Goal: Task Accomplishment & Management: Manage account settings

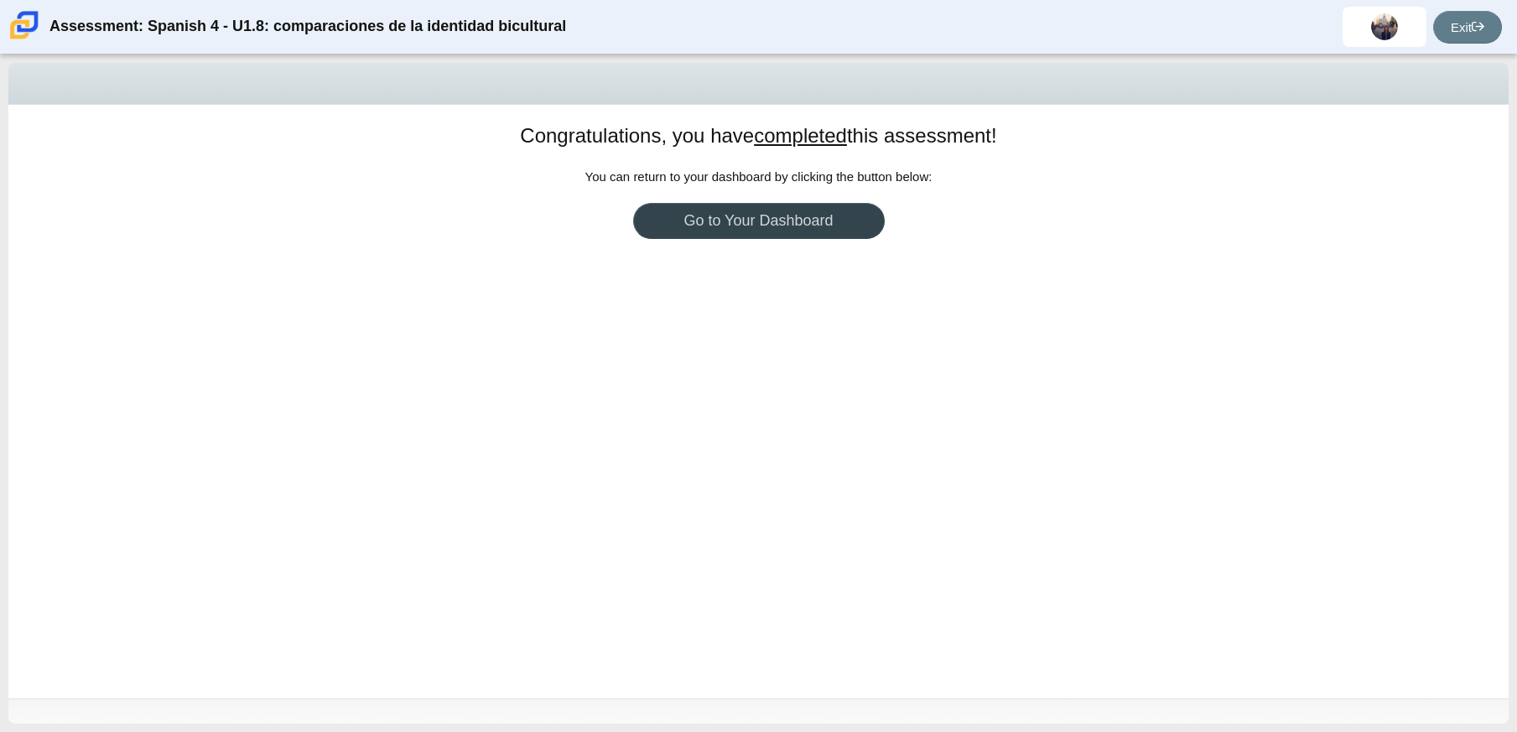
click at [858, 223] on link "Go to Your Dashboard" at bounding box center [759, 221] width 252 height 36
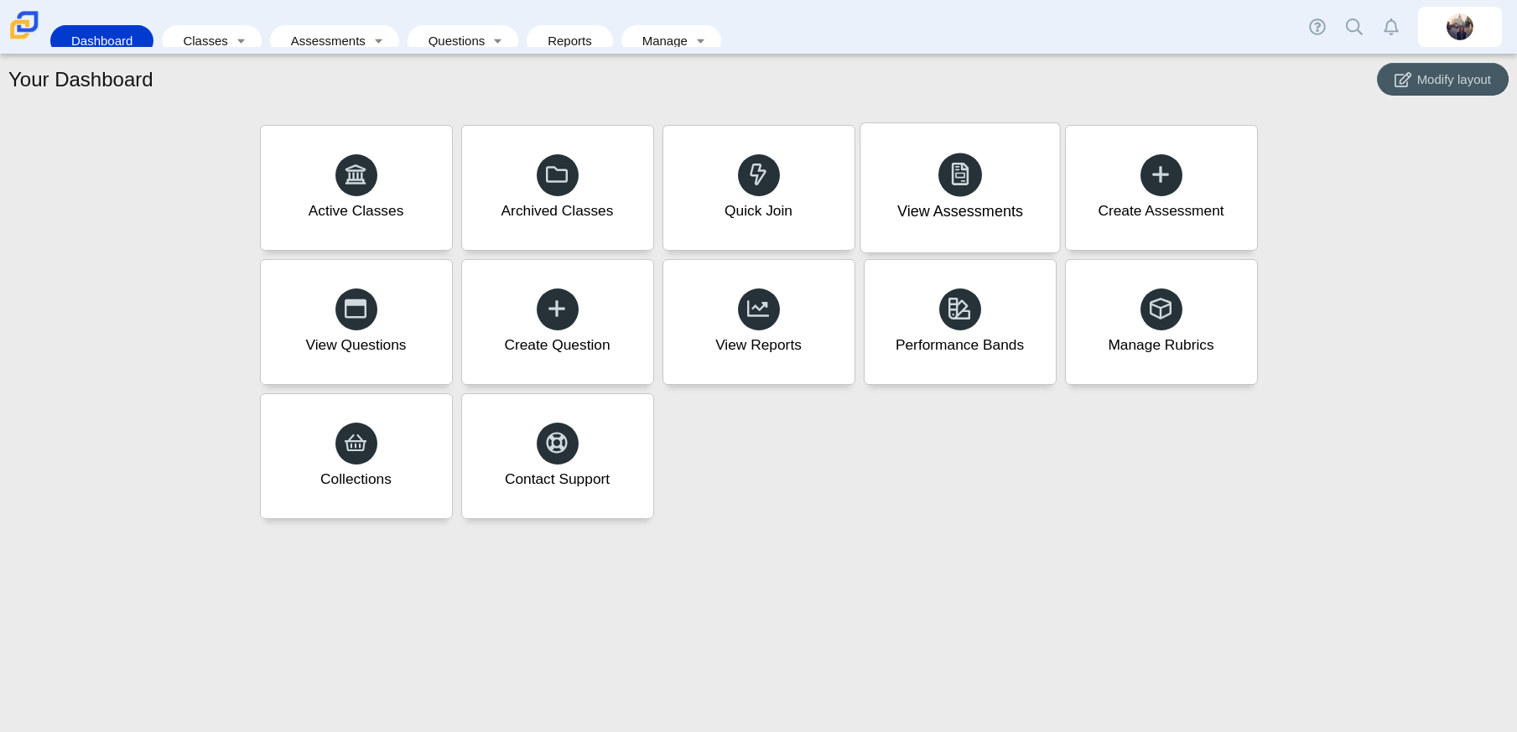
click at [982, 211] on div "View Assessments" at bounding box center [960, 212] width 126 height 22
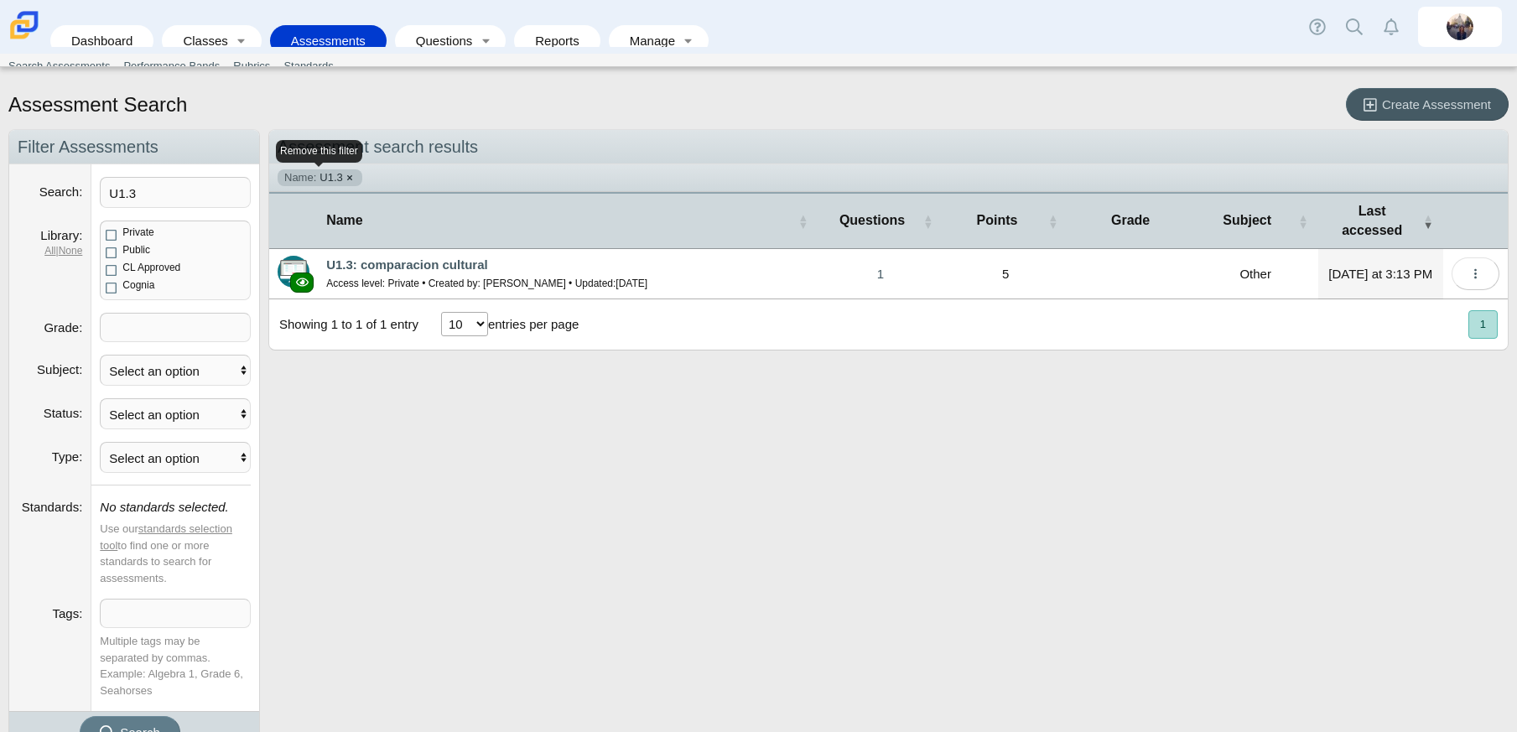
click at [347, 178] on link "Name: U1.3" at bounding box center [320, 177] width 85 height 17
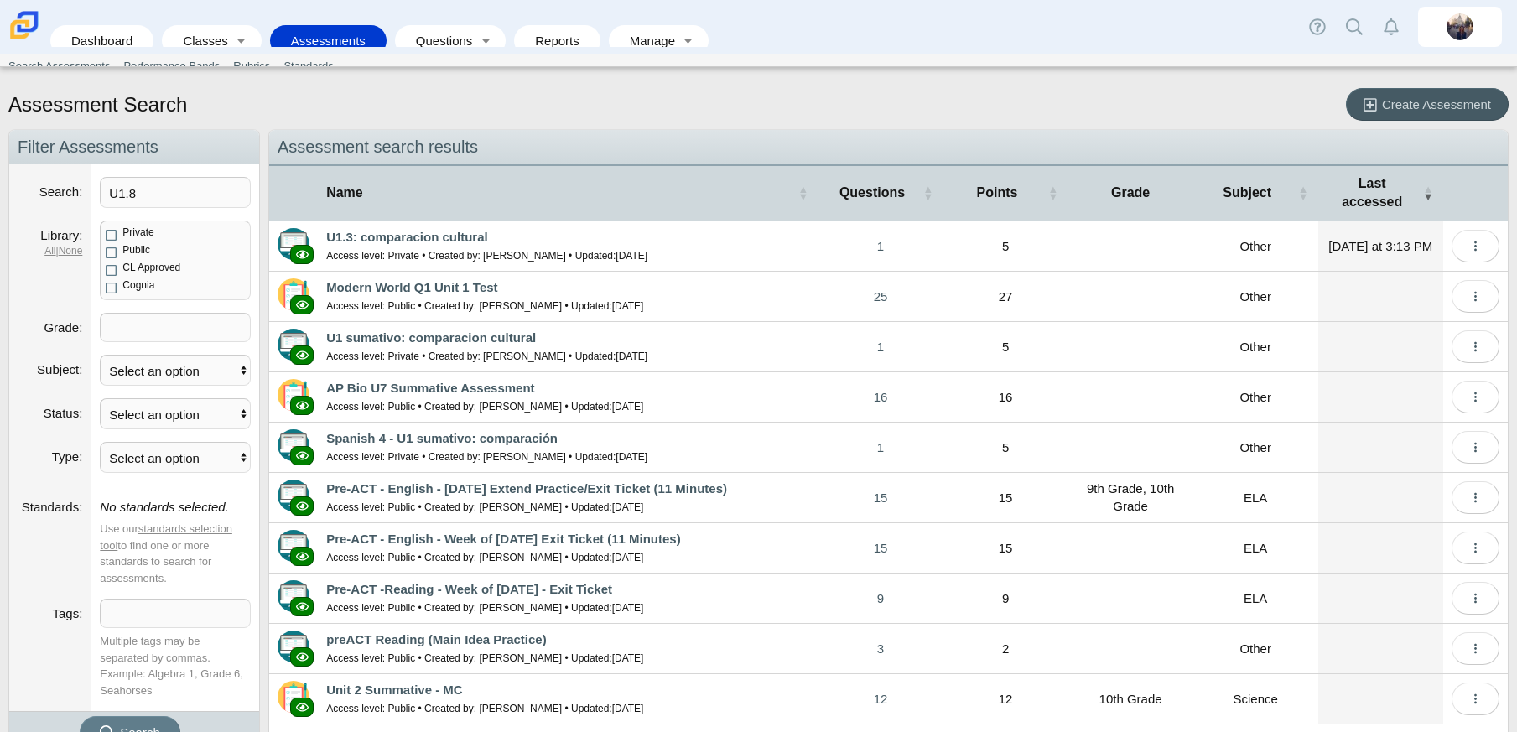
type input "U1.8"
click at [80, 716] on button "Search" at bounding box center [130, 732] width 101 height 33
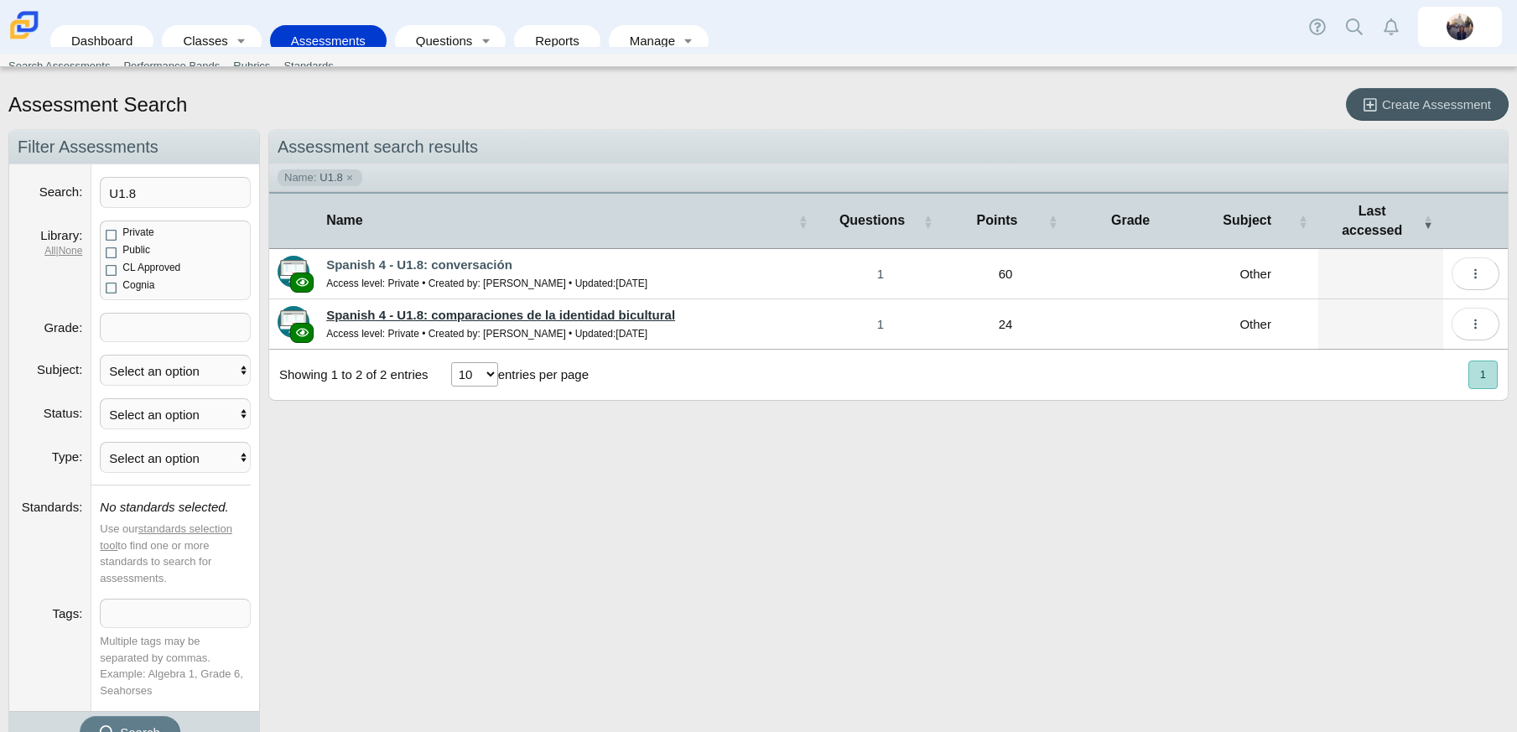
click at [632, 308] on link "Spanish 4 - U1.8: comparaciones de la identidad bicultural" at bounding box center [500, 315] width 349 height 14
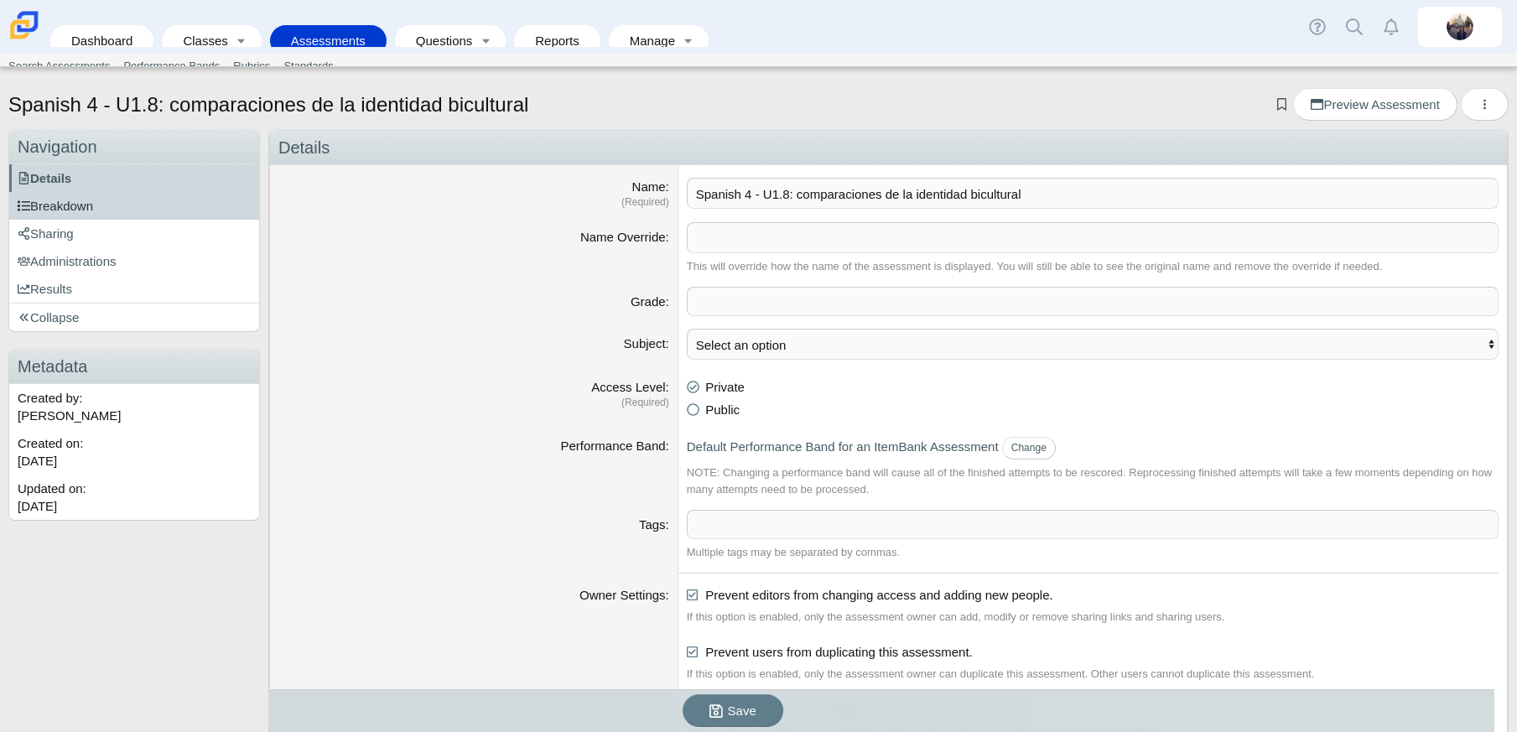
click at [73, 206] on span "Breakdown" at bounding box center [55, 206] width 75 height 14
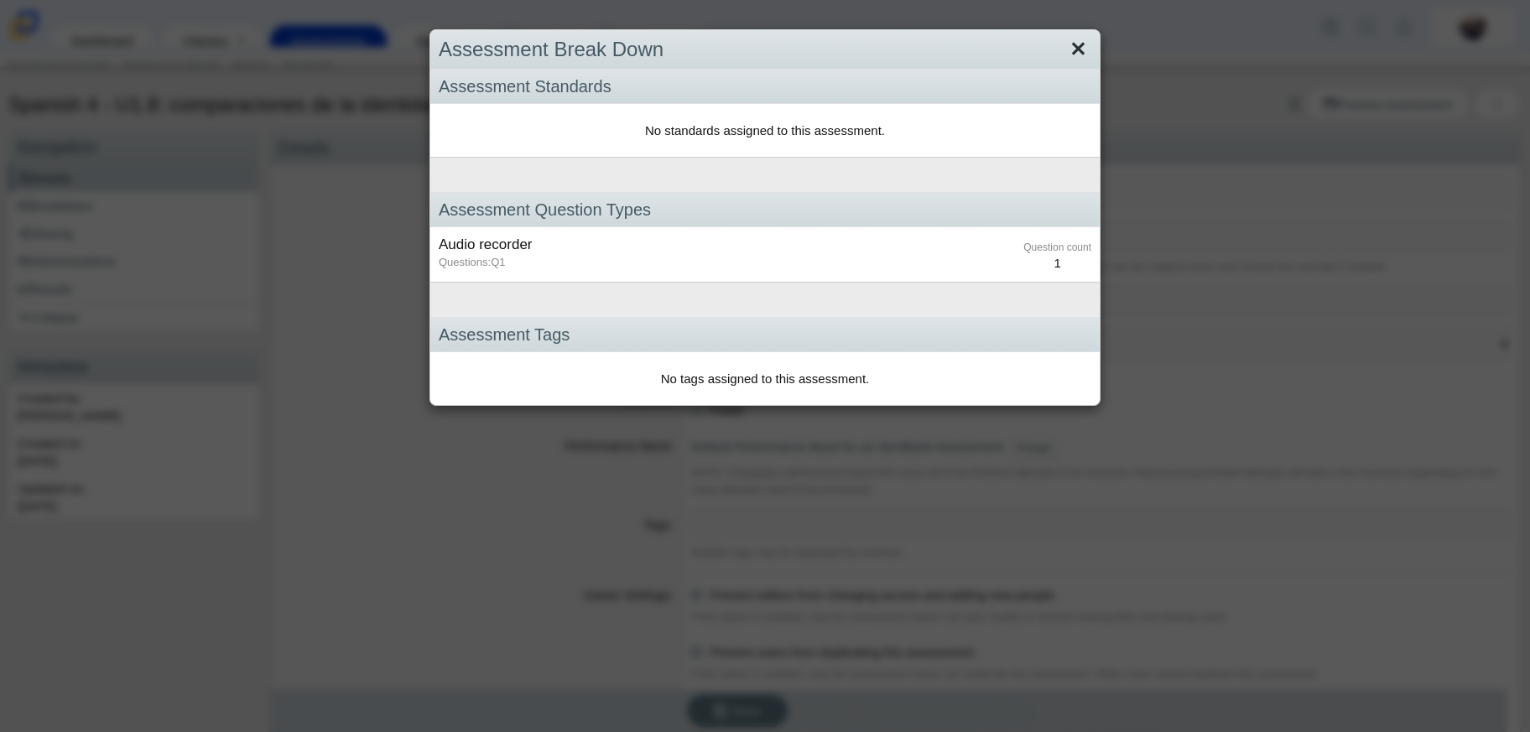
click at [1079, 43] on link "Close" at bounding box center [1078, 49] width 26 height 29
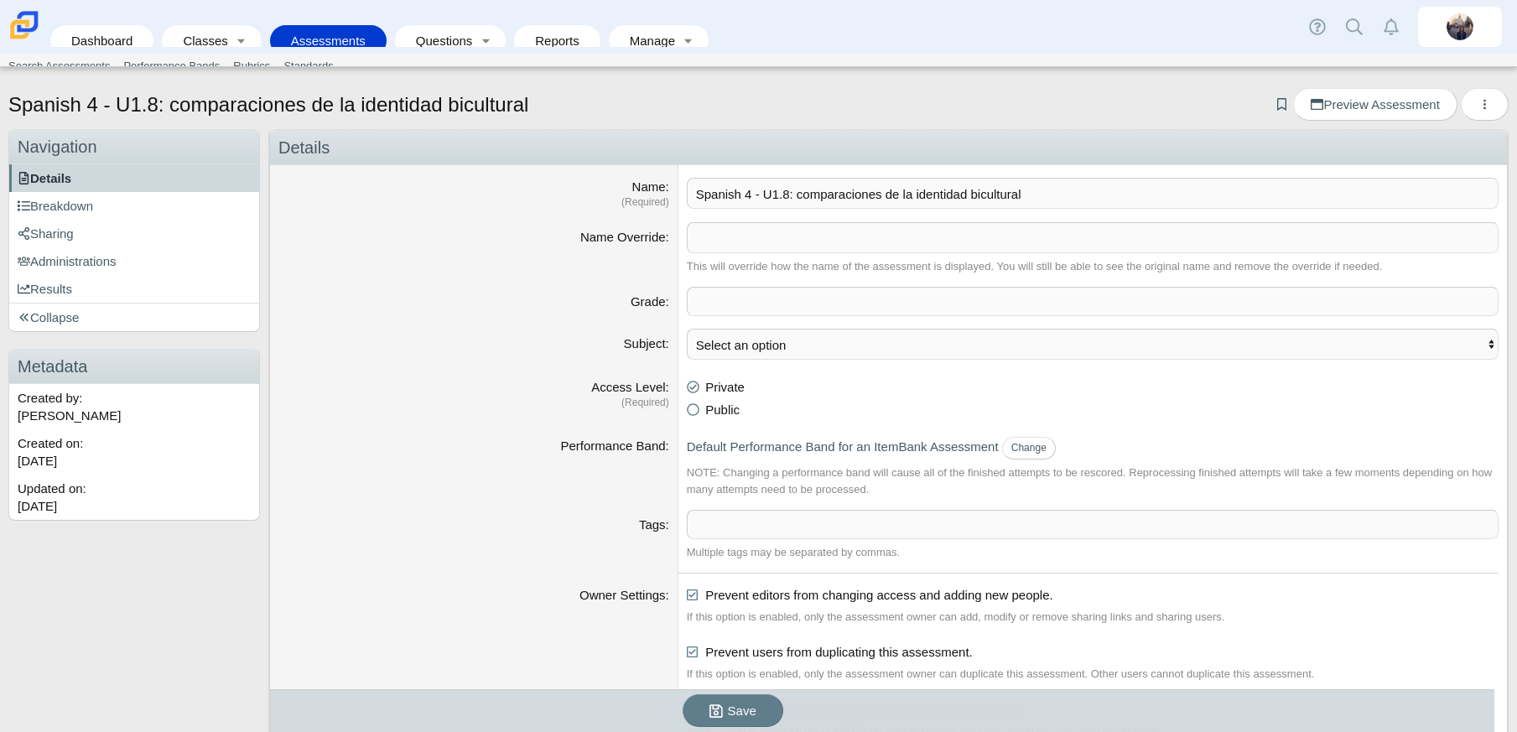
click at [67, 174] on span "Details" at bounding box center [45, 178] width 54 height 14
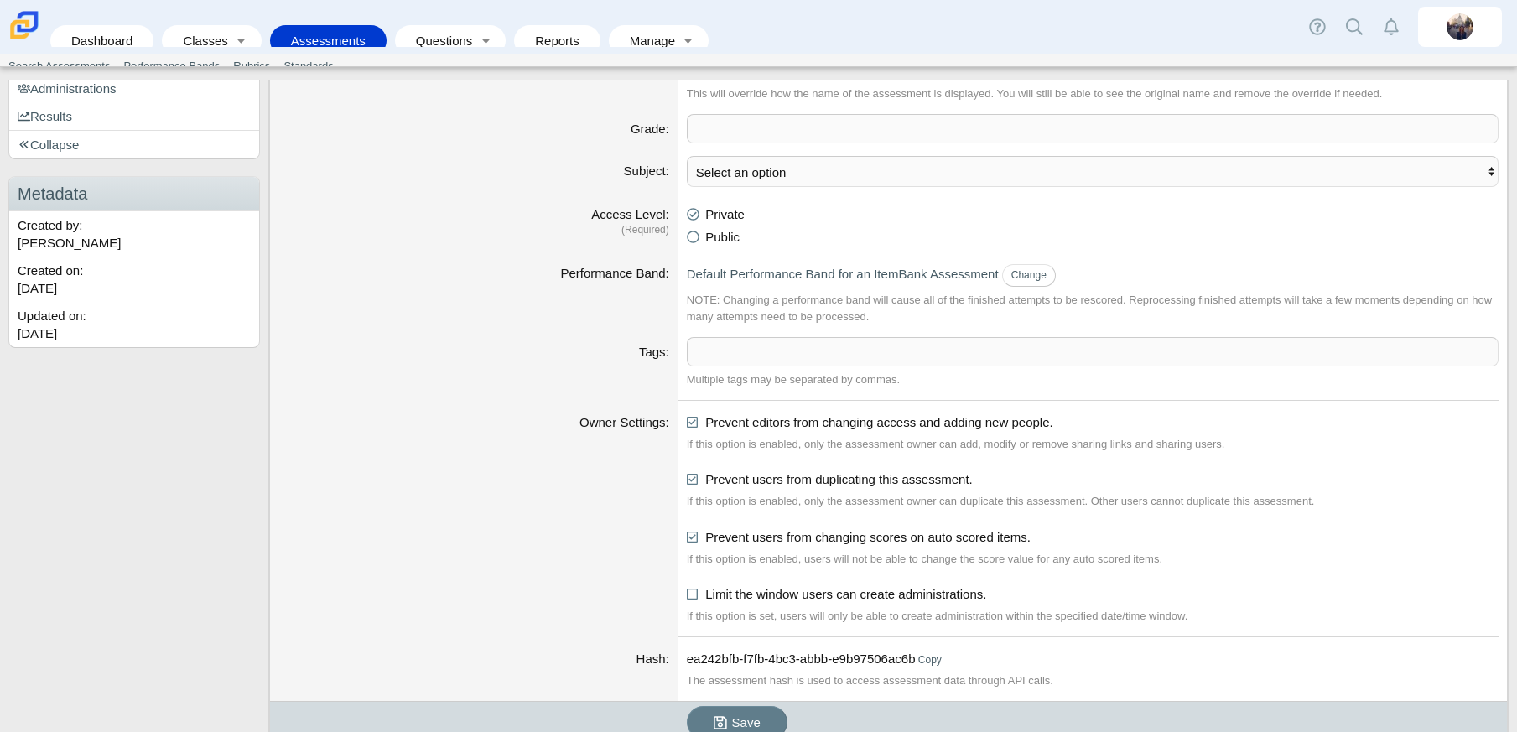
scroll to position [221, 0]
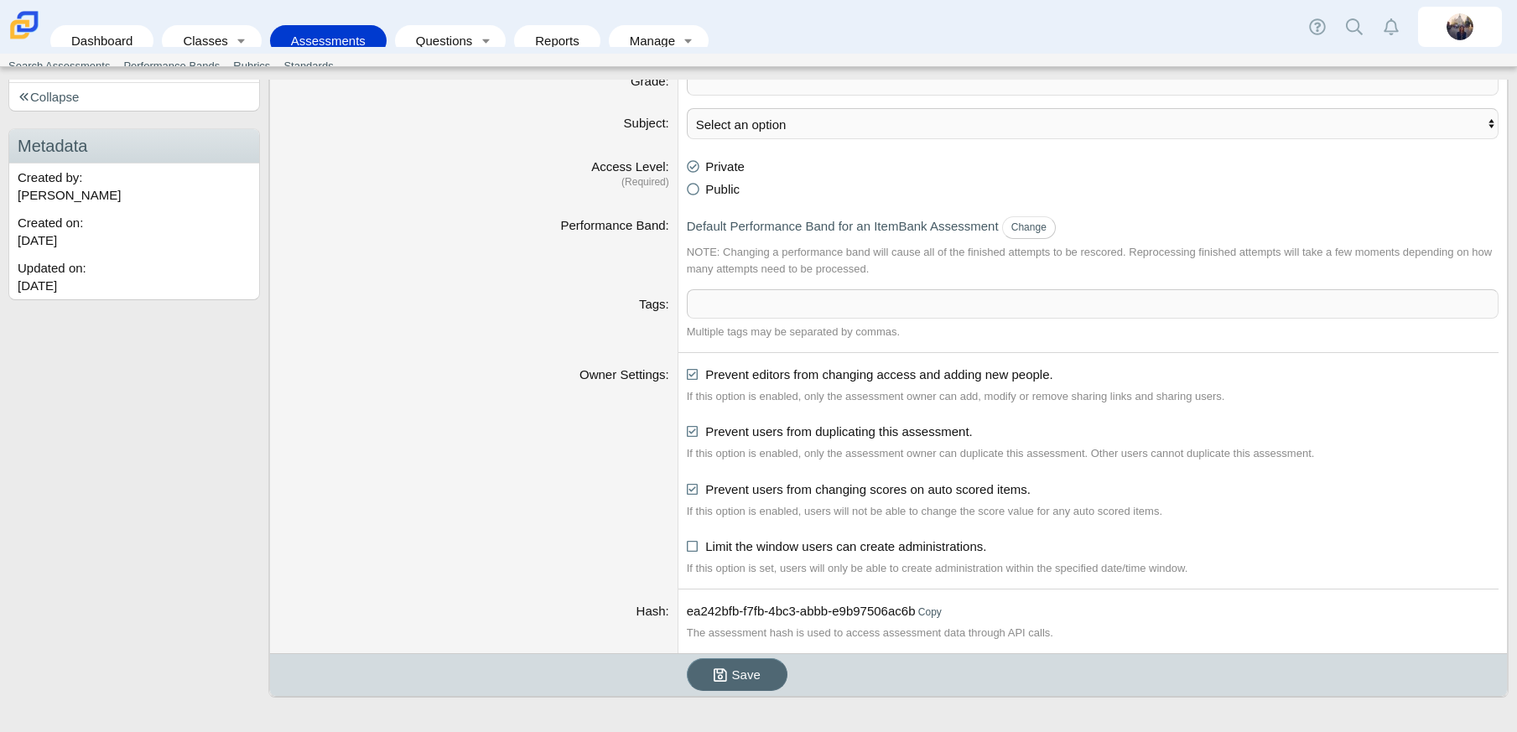
click at [746, 684] on button "Save" at bounding box center [737, 674] width 101 height 33
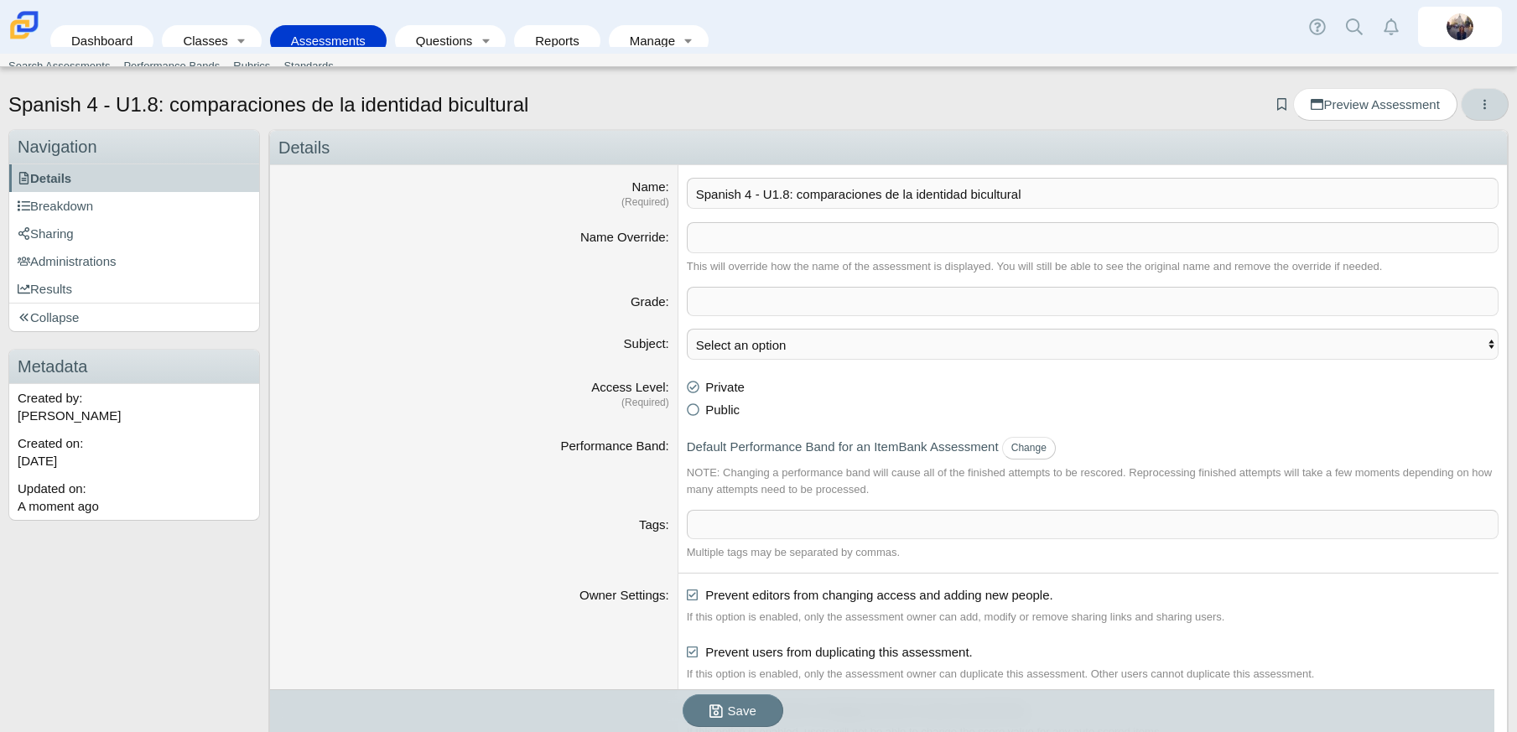
click at [1479, 102] on button "More options" at bounding box center [1485, 104] width 48 height 33
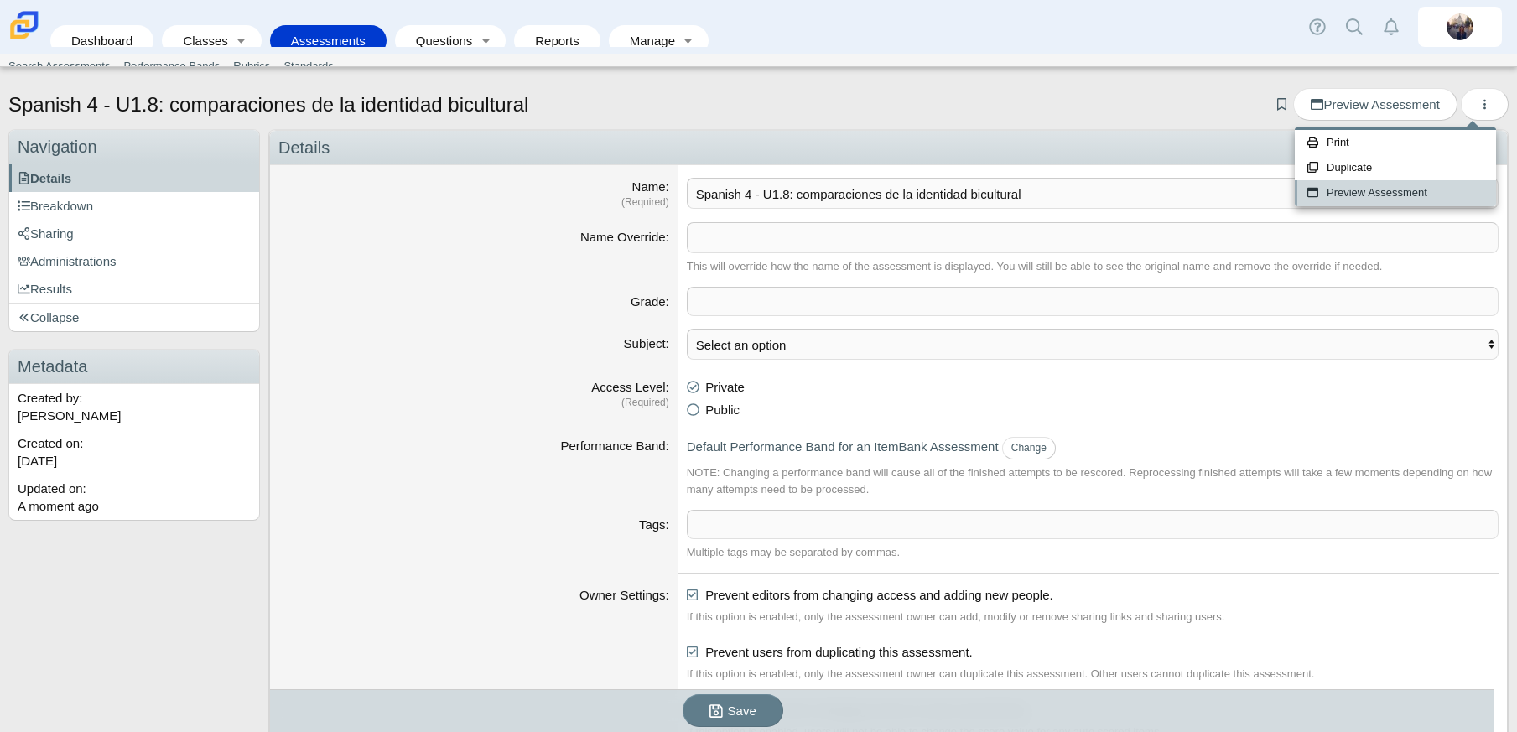
click at [1426, 196] on link "Preview Assessment" at bounding box center [1395, 192] width 201 height 25
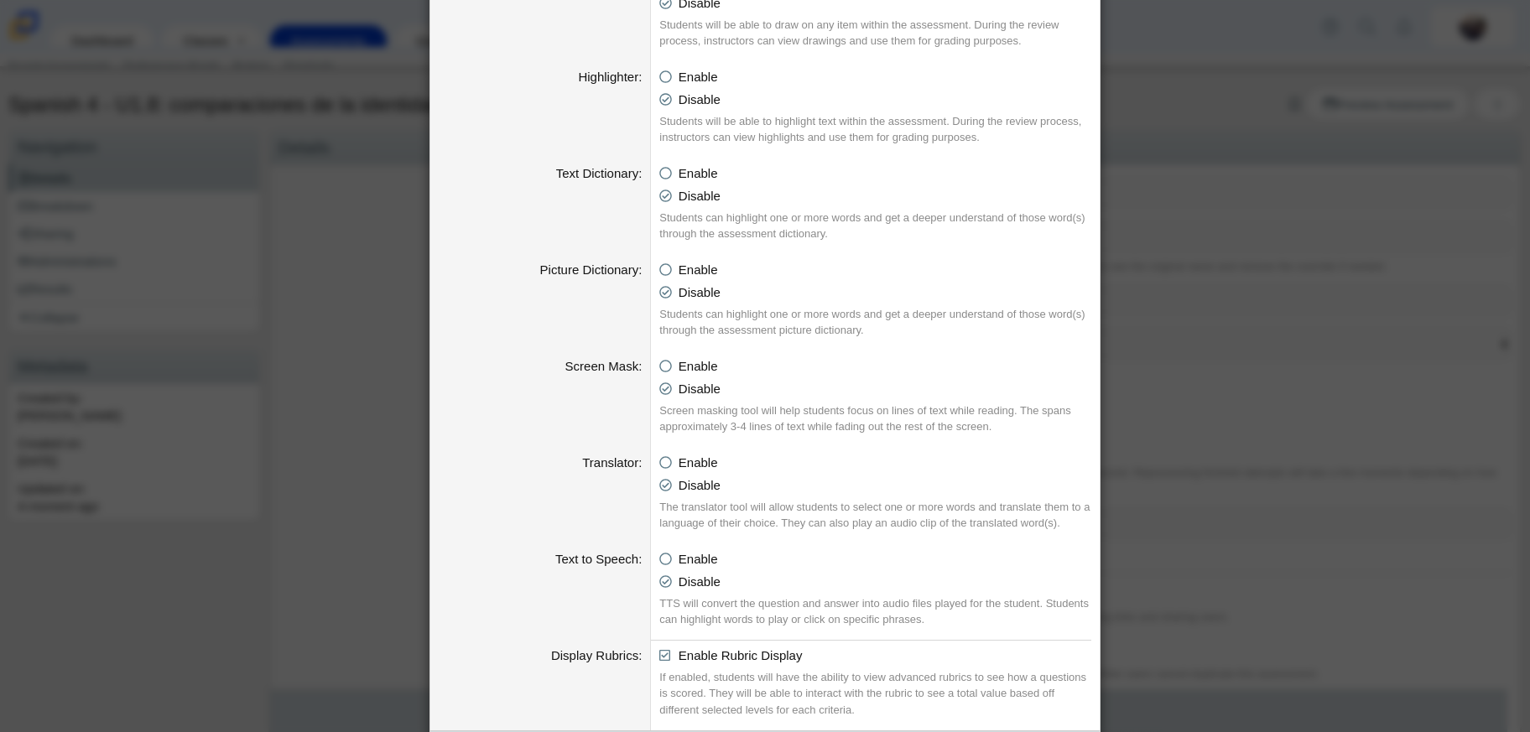
scroll to position [701, 0]
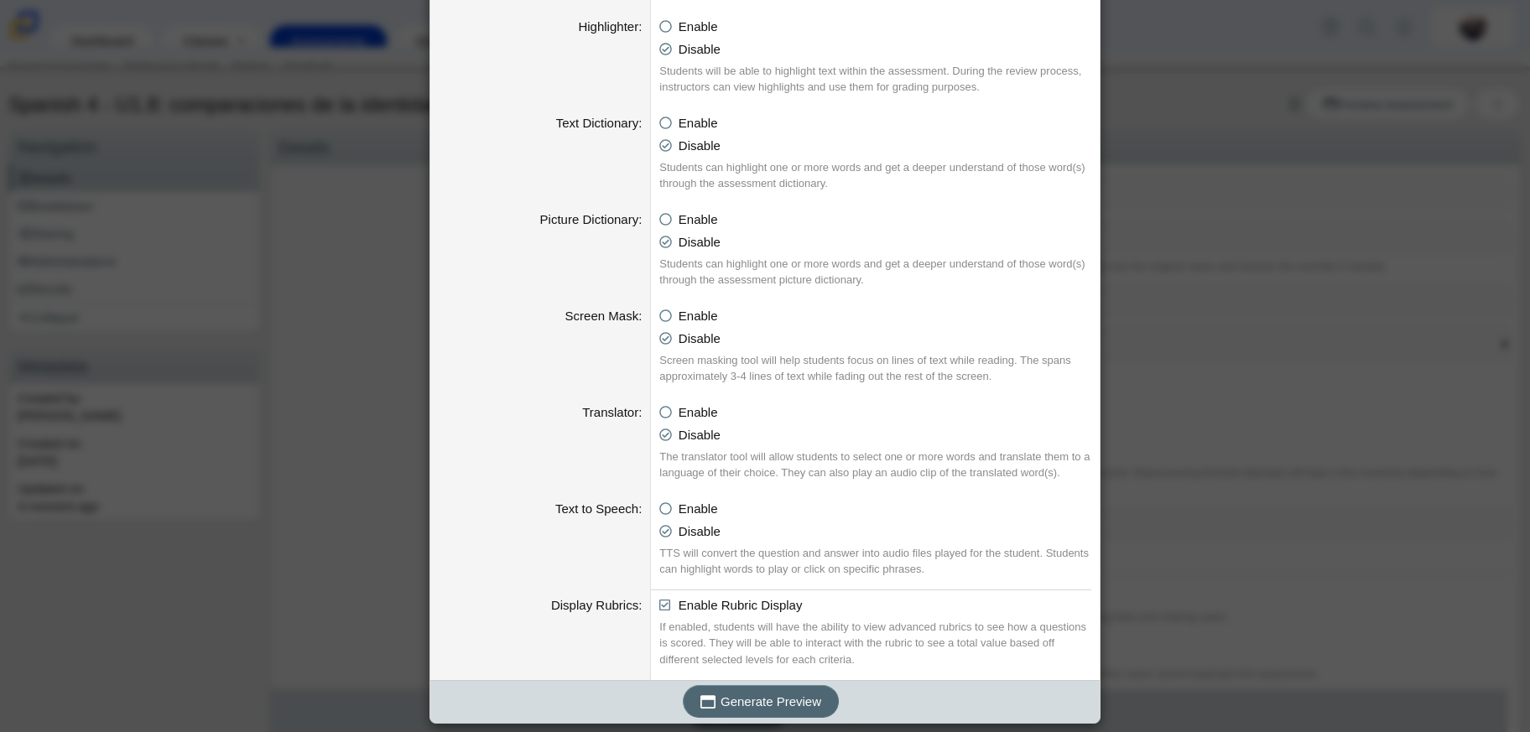
click at [777, 697] on span "Generate Preview" at bounding box center [770, 701] width 101 height 14
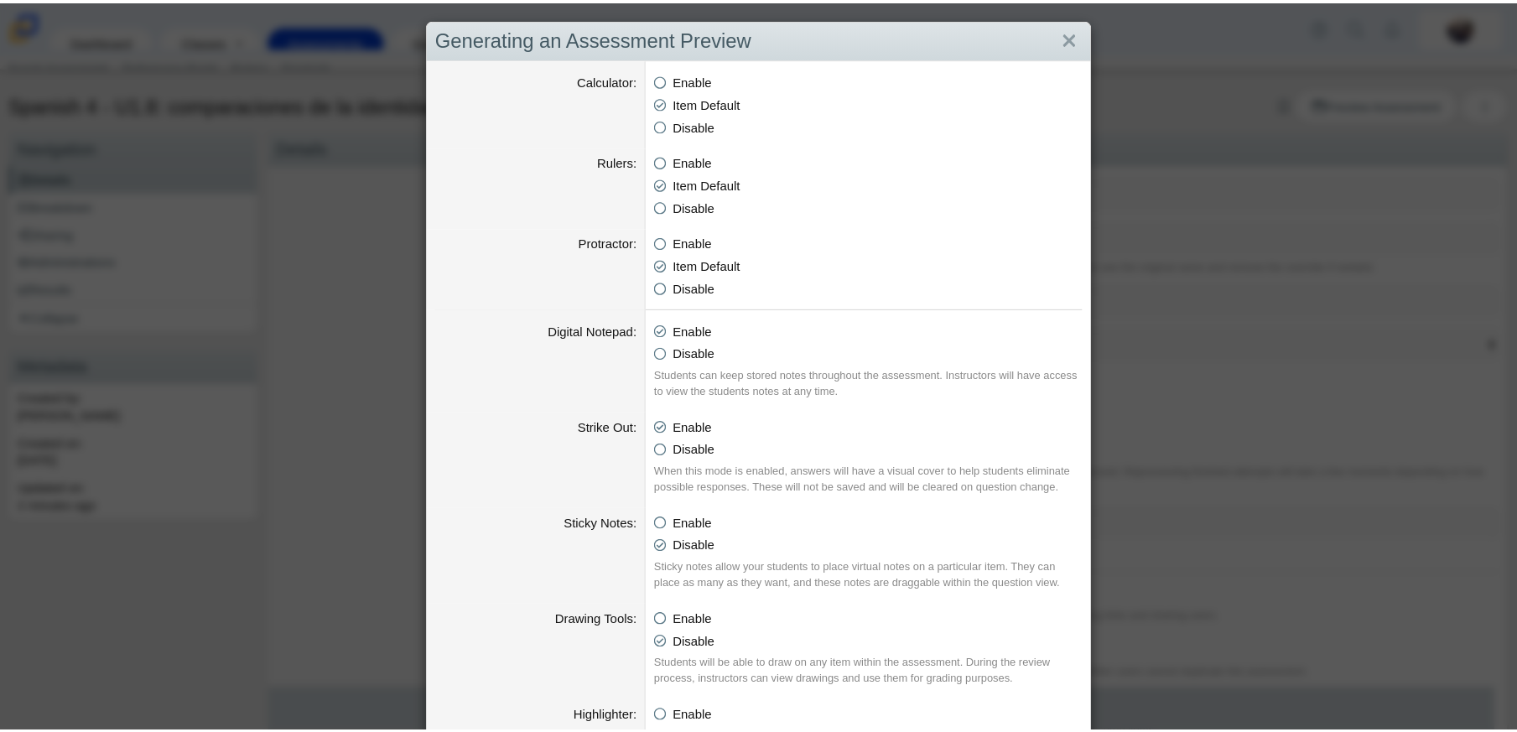
scroll to position [0, 0]
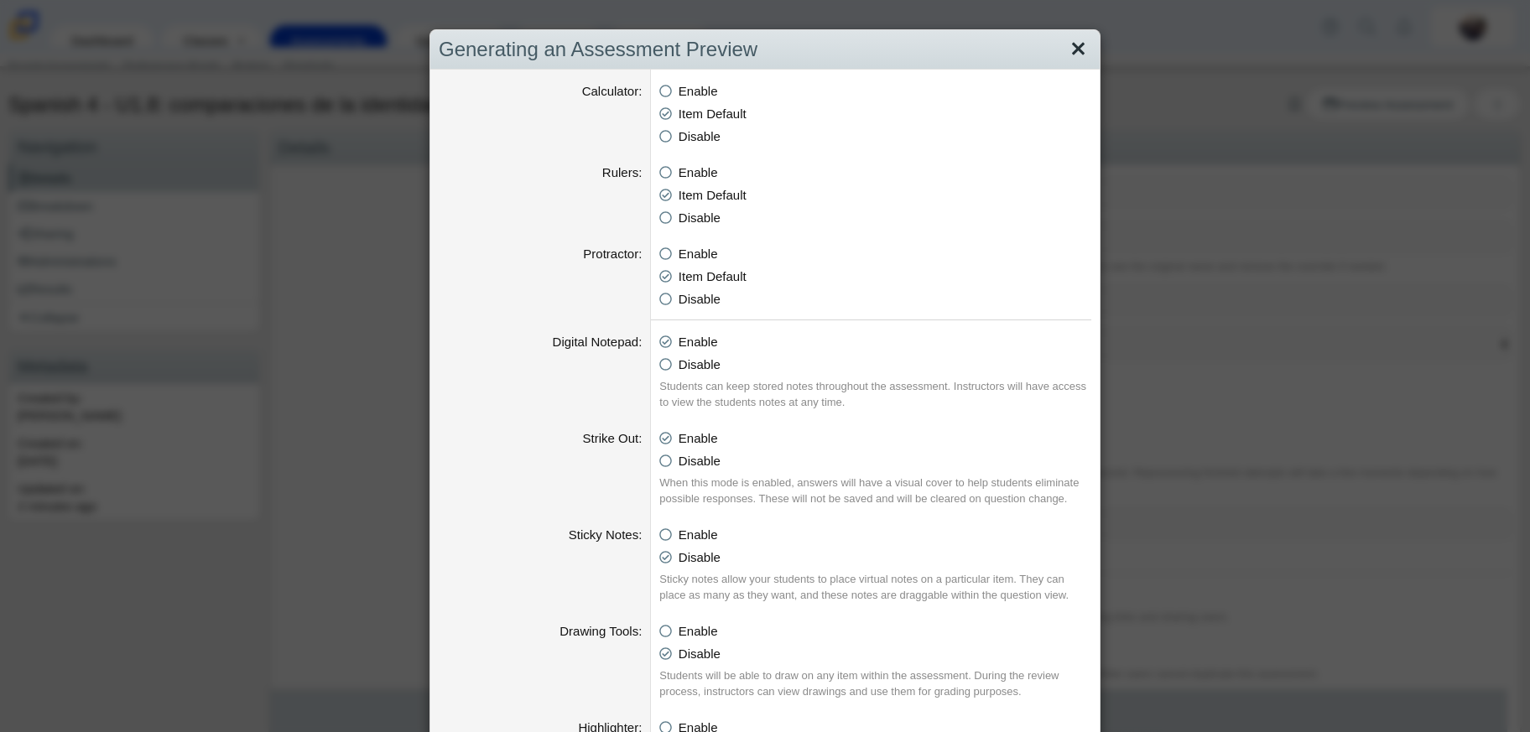
click at [1065, 59] on link "Close" at bounding box center [1078, 49] width 26 height 29
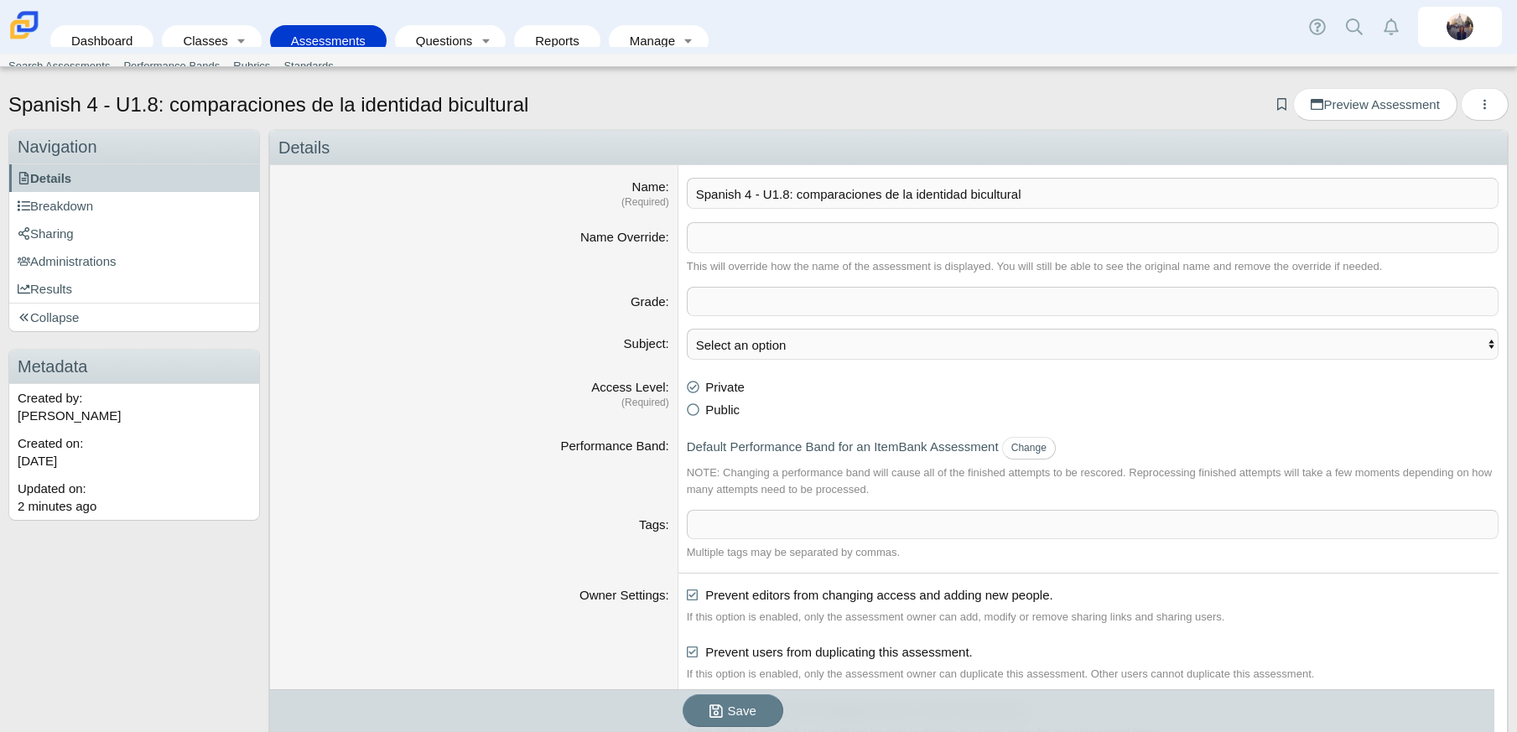
click at [343, 25] on link "Assessments" at bounding box center [328, 40] width 100 height 31
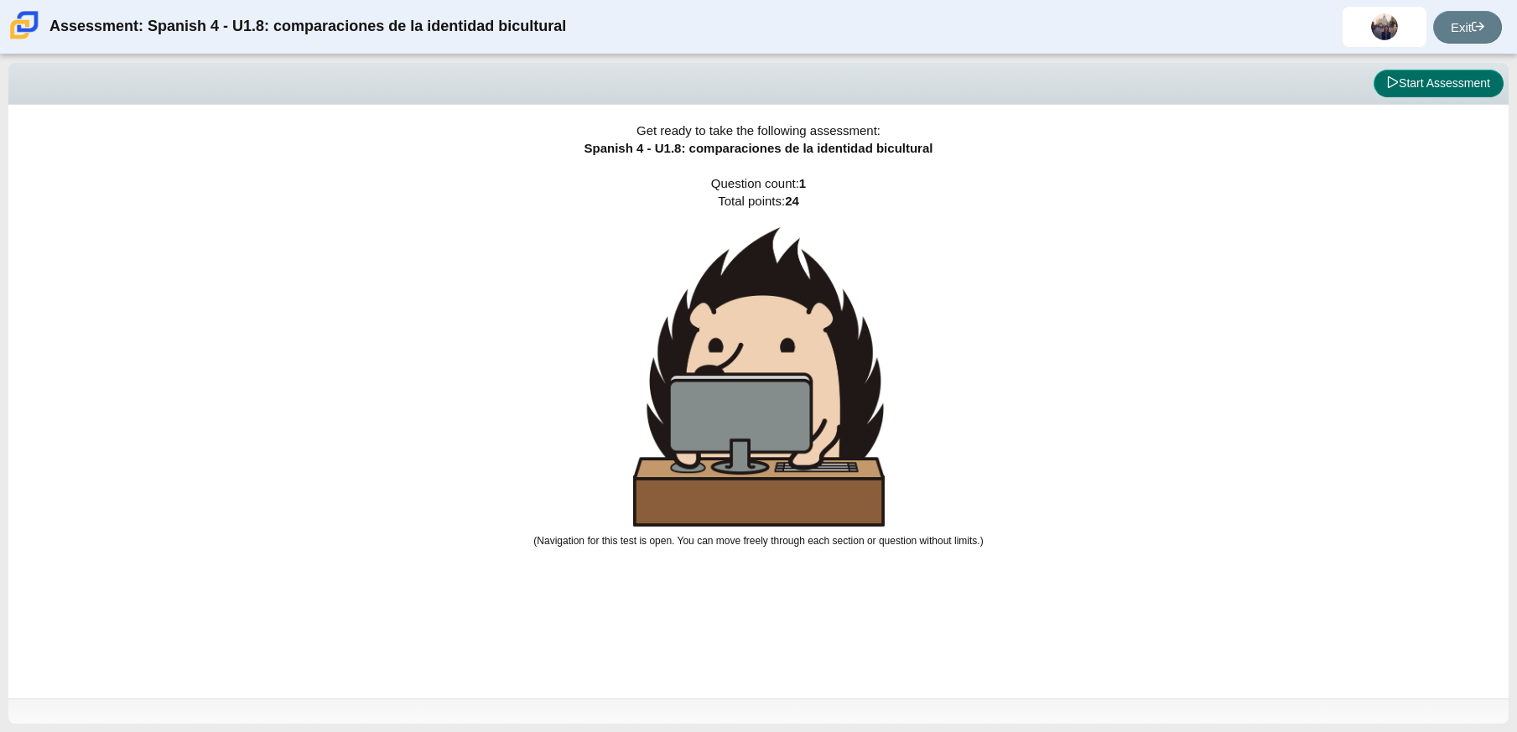
click at [1447, 85] on button "Start Assessment" at bounding box center [1439, 84] width 130 height 29
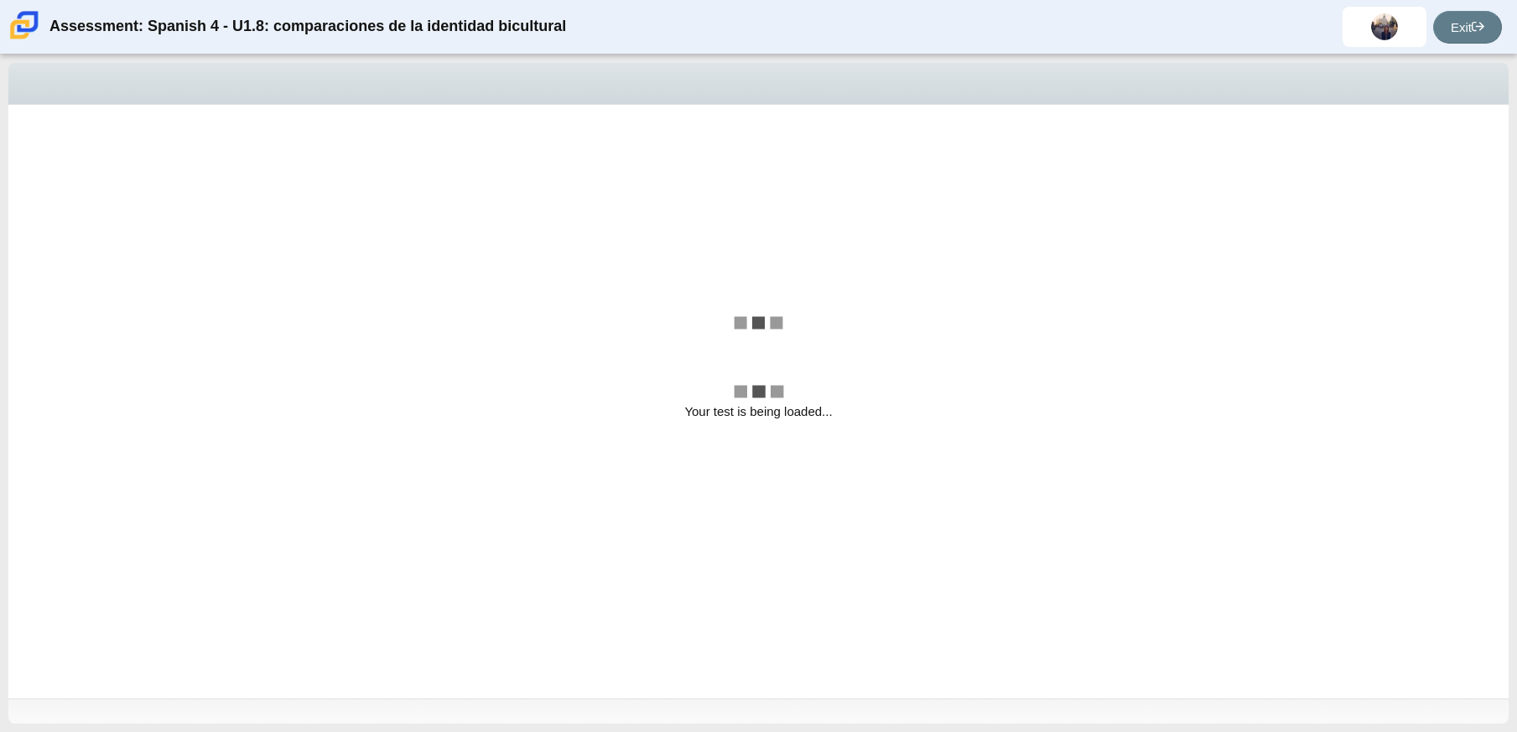
select select "74cfd8b7-0011-4165-967b-e6b4fd9c735a"
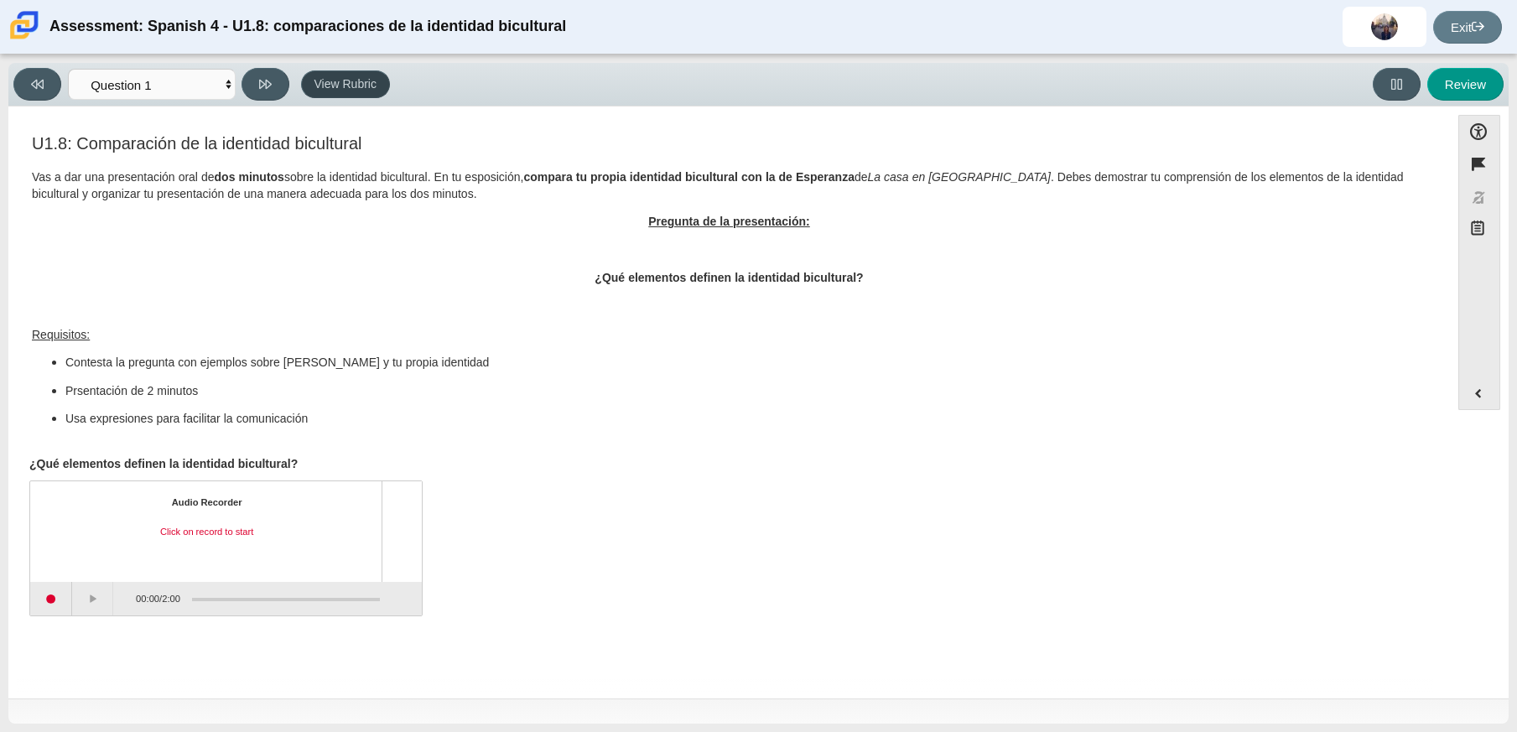
click at [354, 88] on button "View Rubric" at bounding box center [345, 84] width 89 height 29
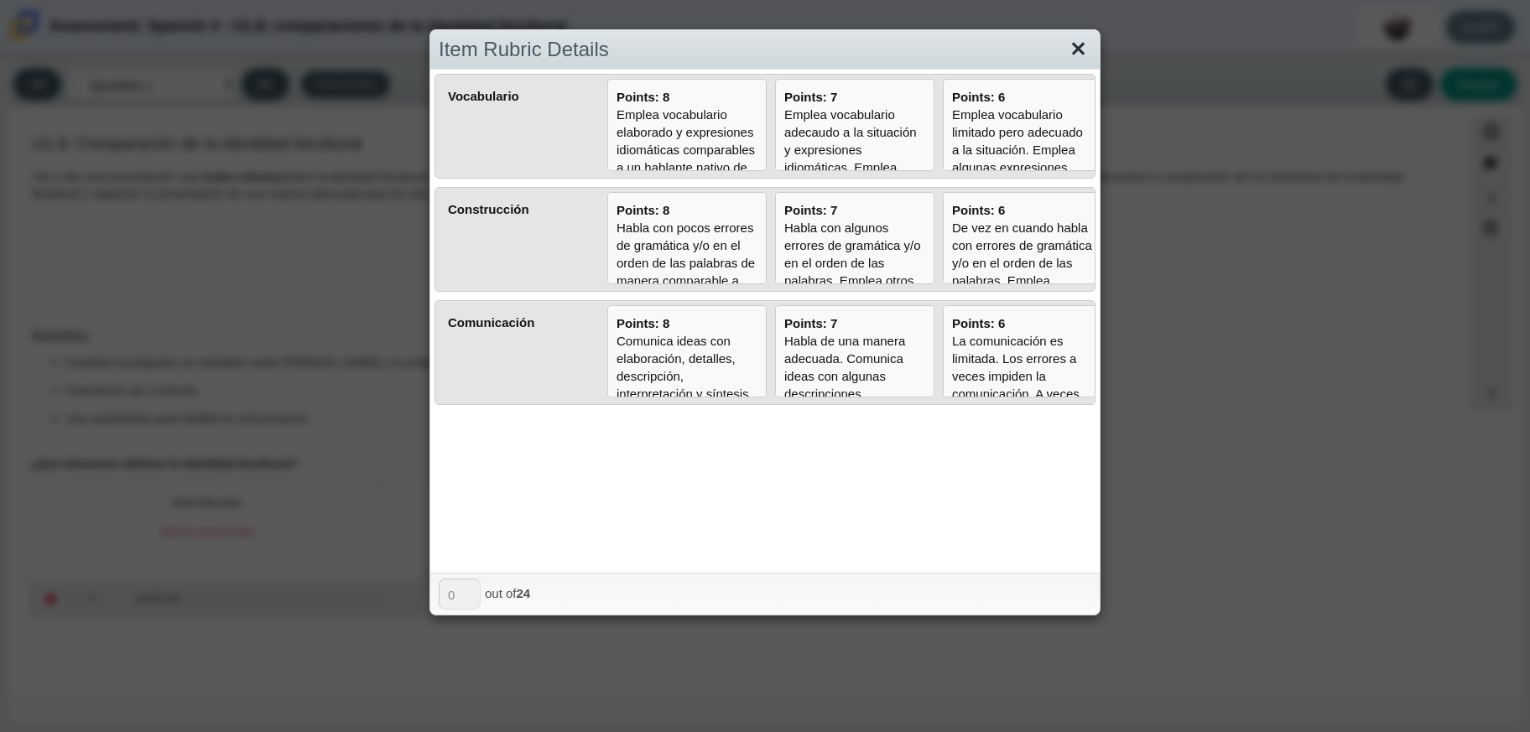
click at [1074, 43] on link "Close" at bounding box center [1078, 49] width 26 height 29
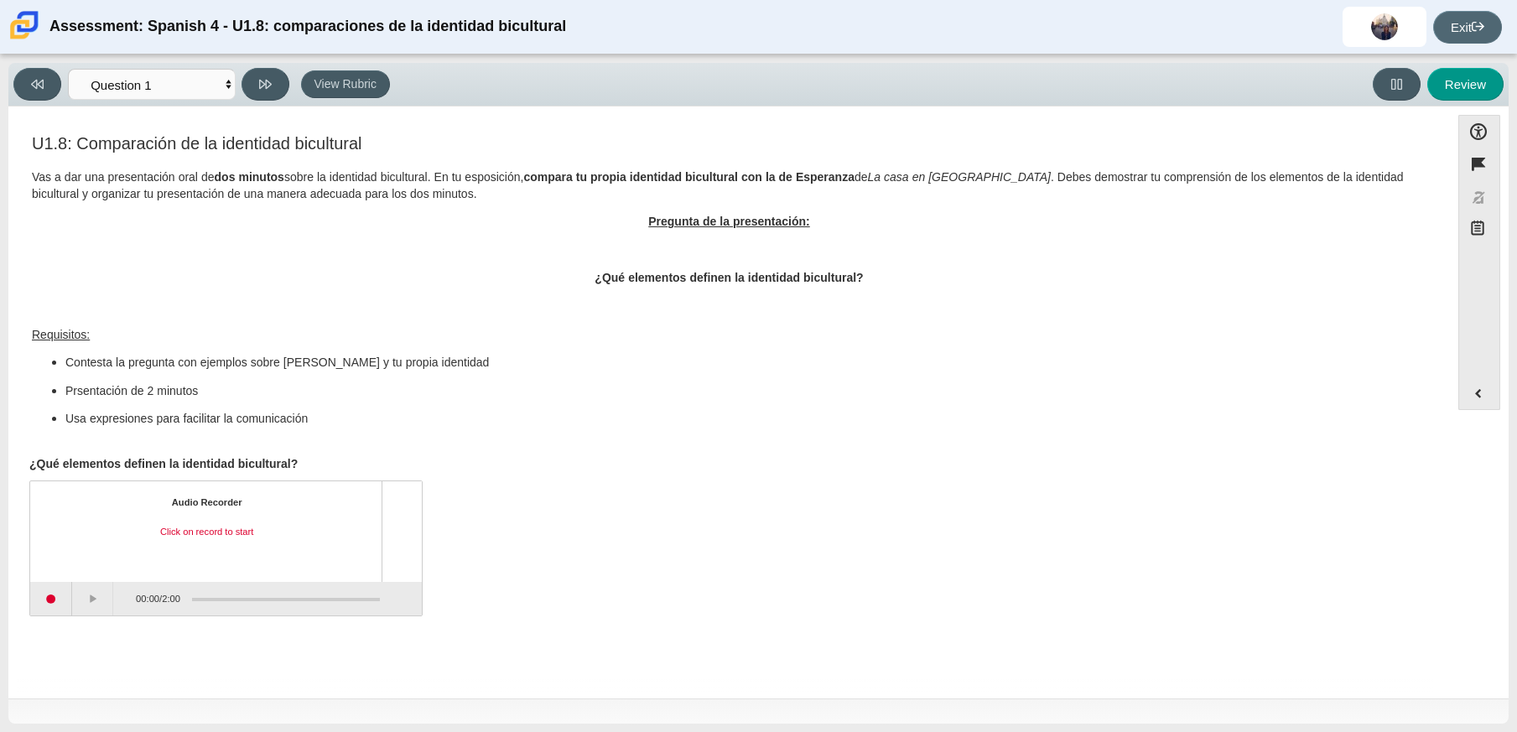
click at [1465, 19] on link "Exit" at bounding box center [1467, 27] width 69 height 33
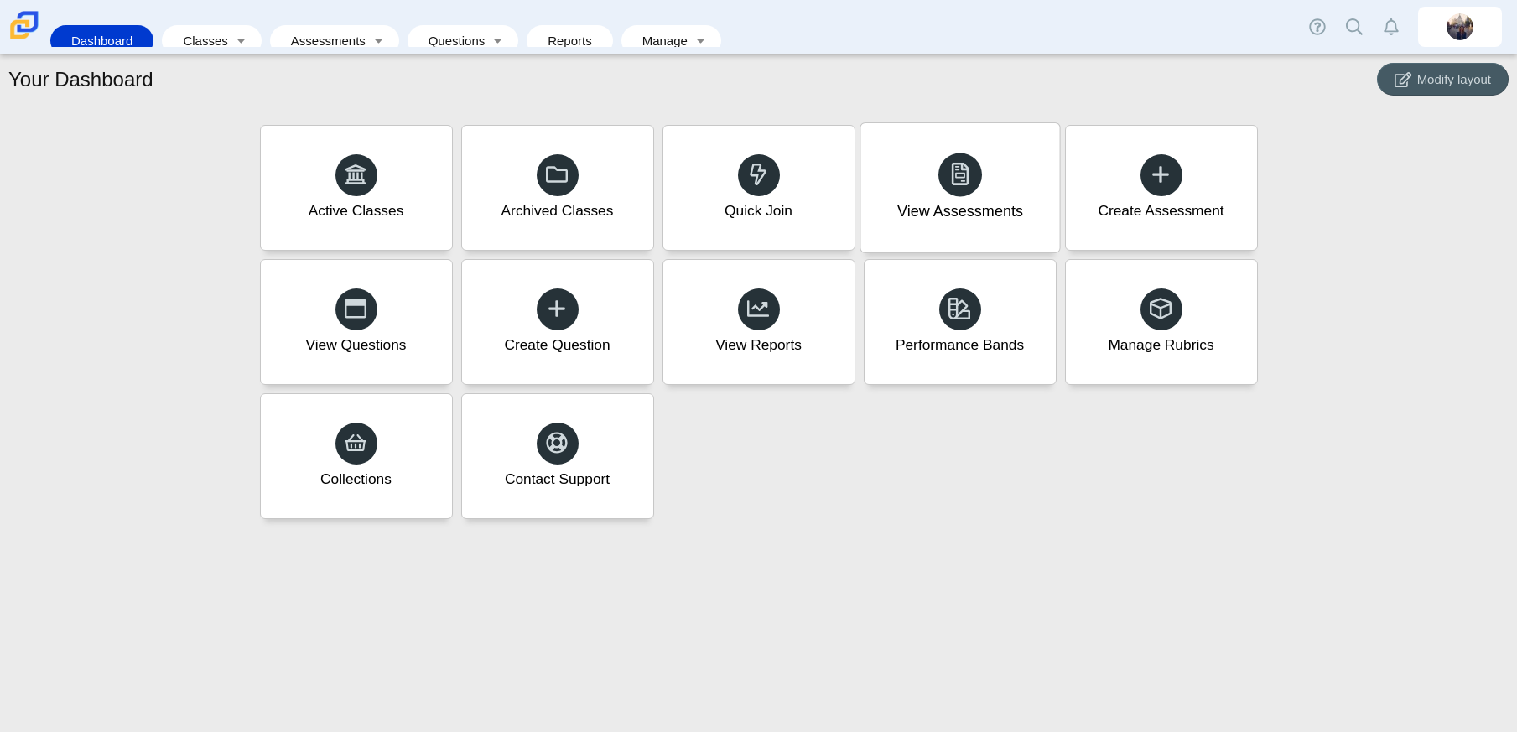
click at [933, 183] on div "View Assessments" at bounding box center [960, 187] width 199 height 129
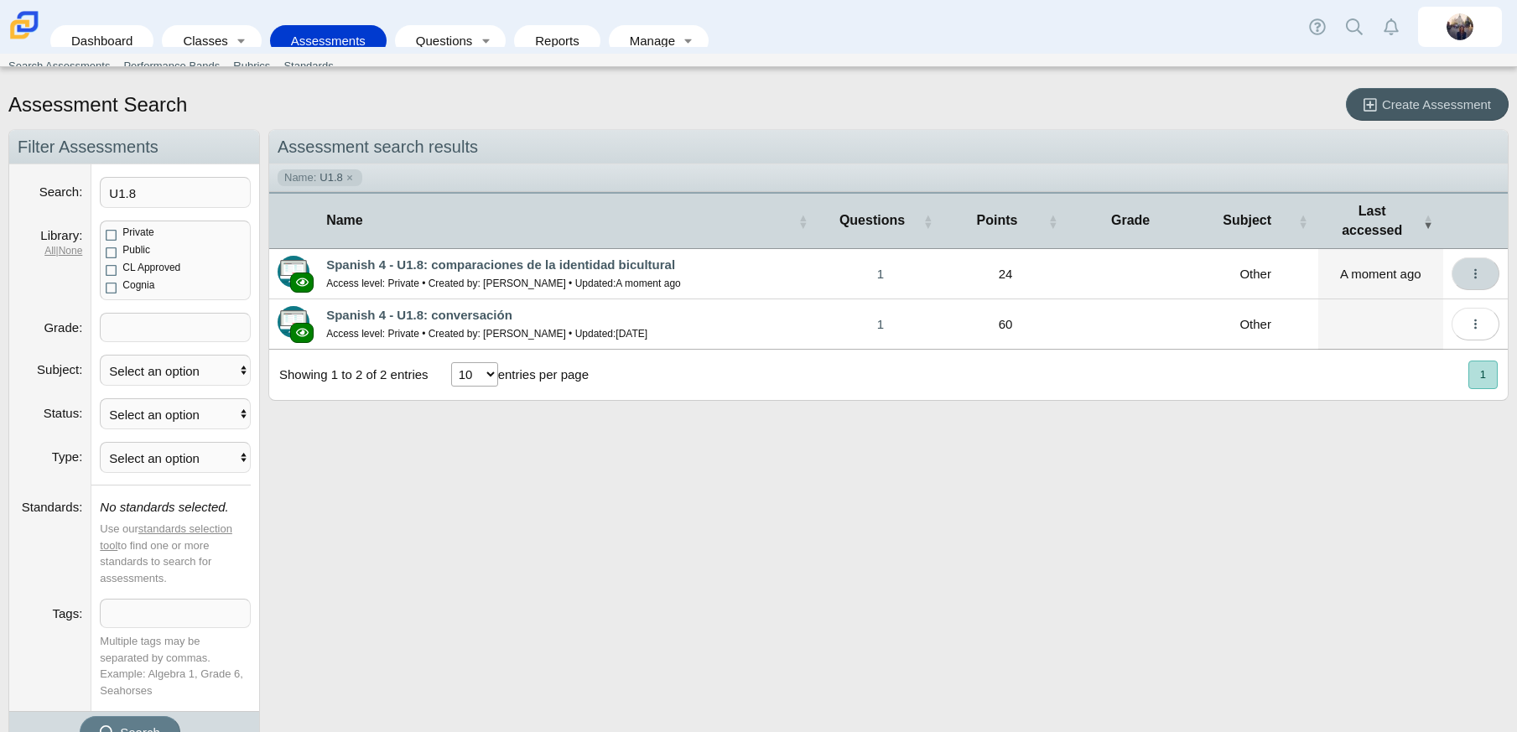
click at [1471, 263] on button "More options" at bounding box center [1476, 273] width 48 height 33
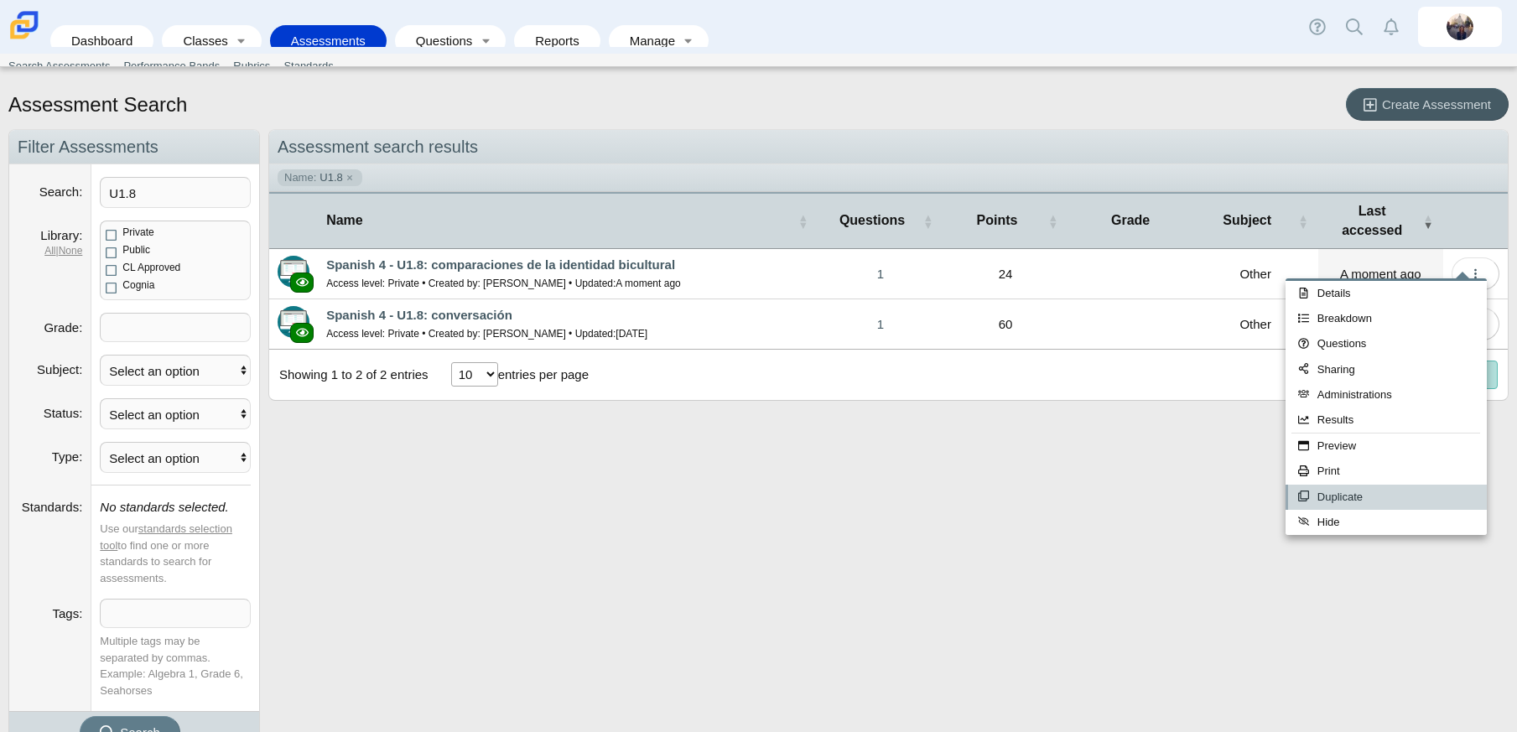
click at [1387, 501] on link "Duplicate" at bounding box center [1386, 497] width 201 height 25
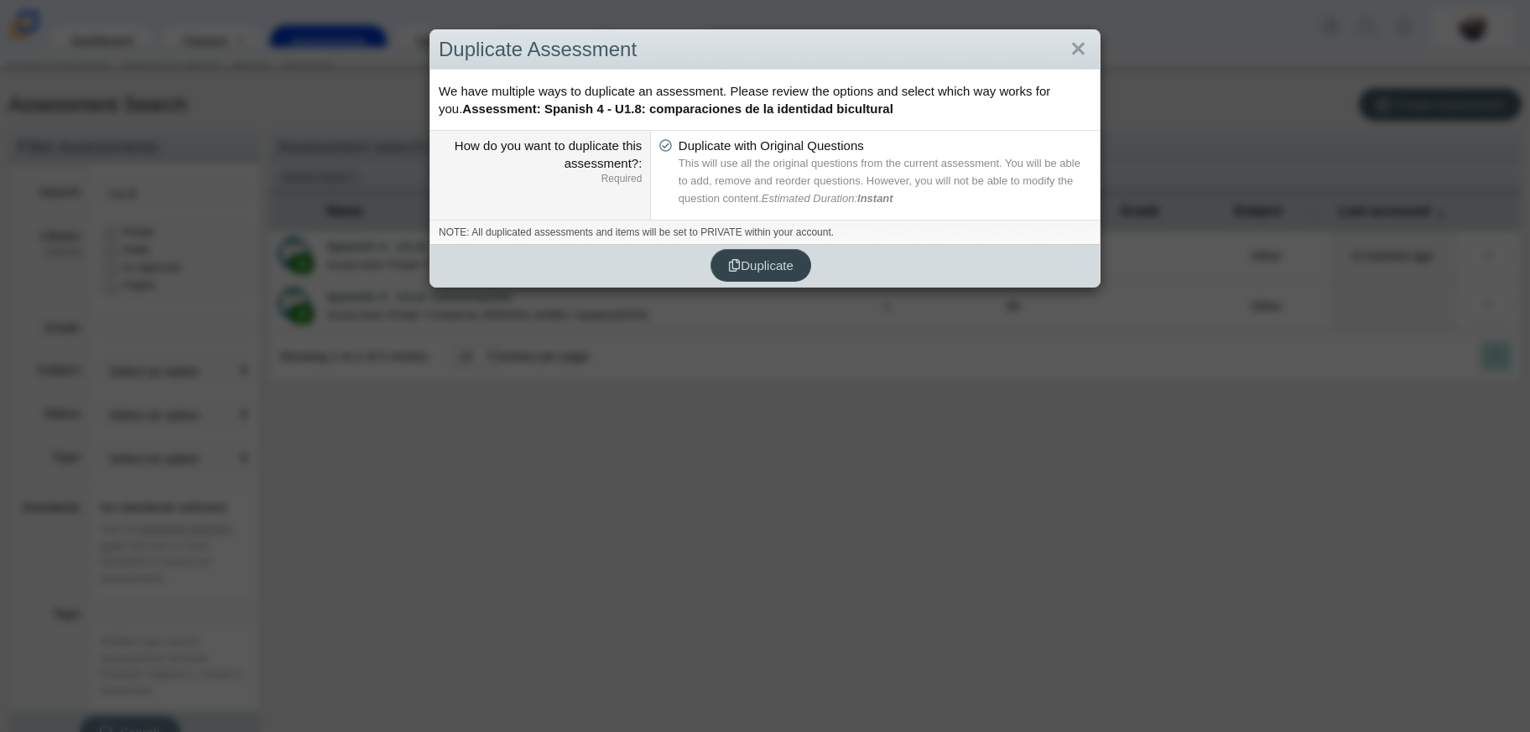
click at [738, 273] on span "Duplicate" at bounding box center [760, 265] width 65 height 14
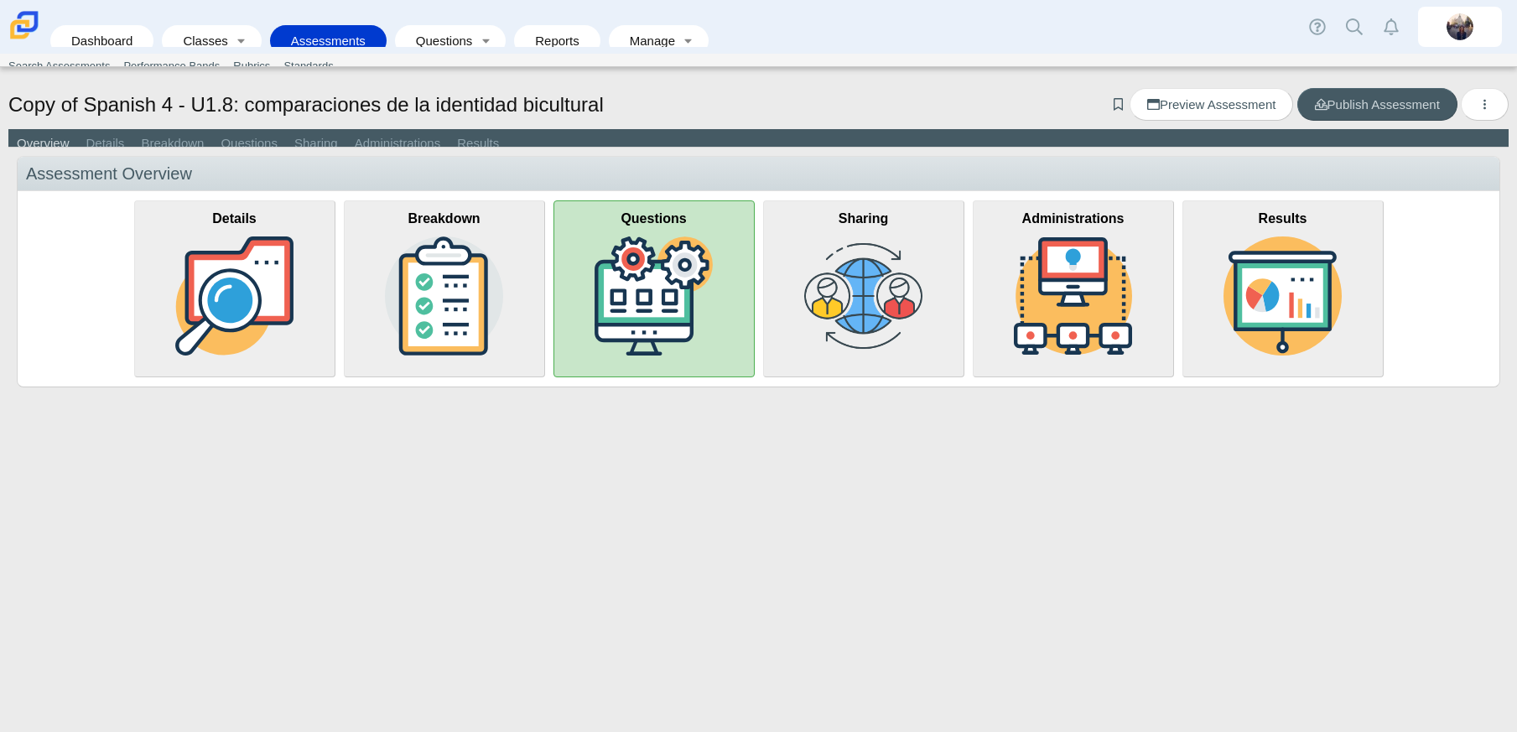
click at [623, 274] on img at bounding box center [654, 296] width 119 height 119
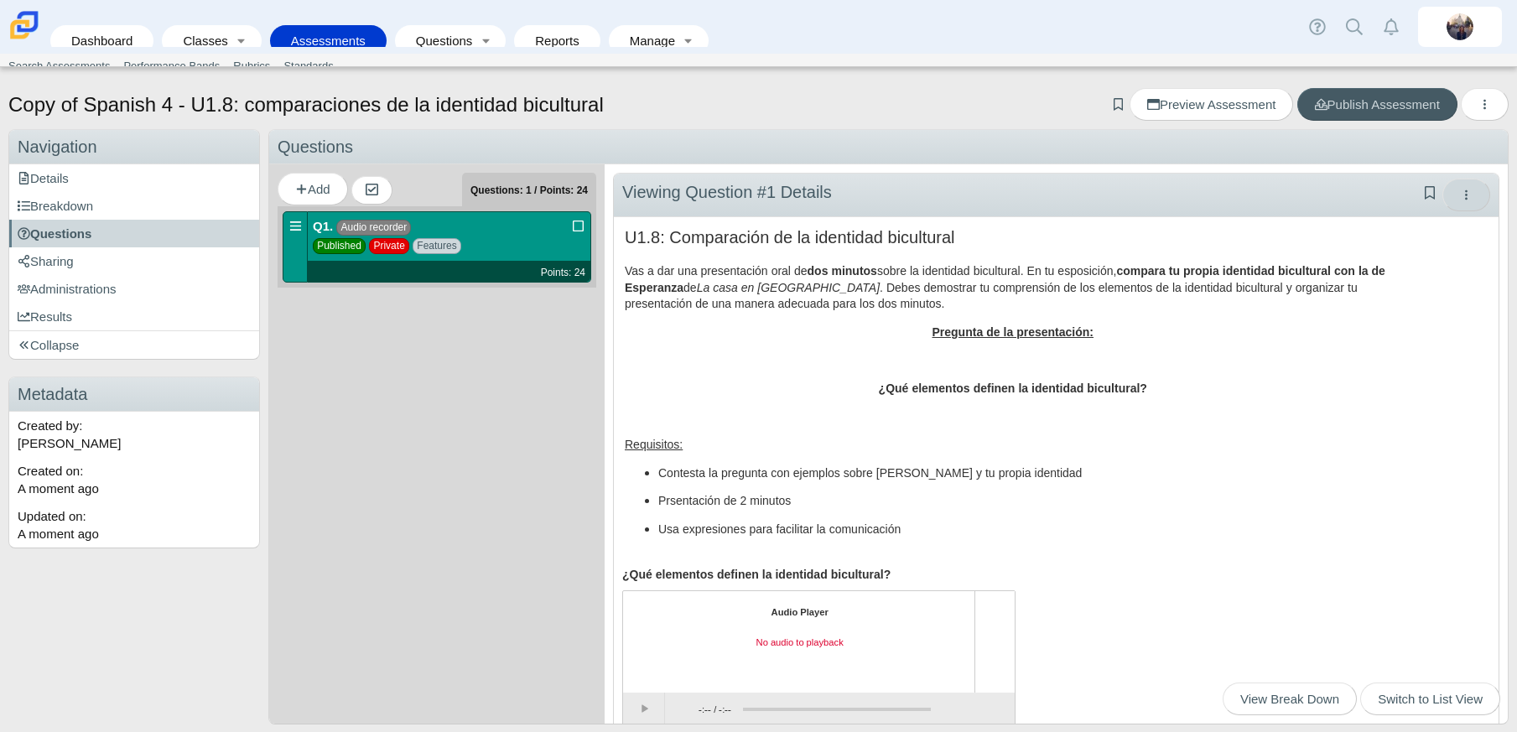
click at [1456, 193] on button "More options" at bounding box center [1467, 195] width 48 height 33
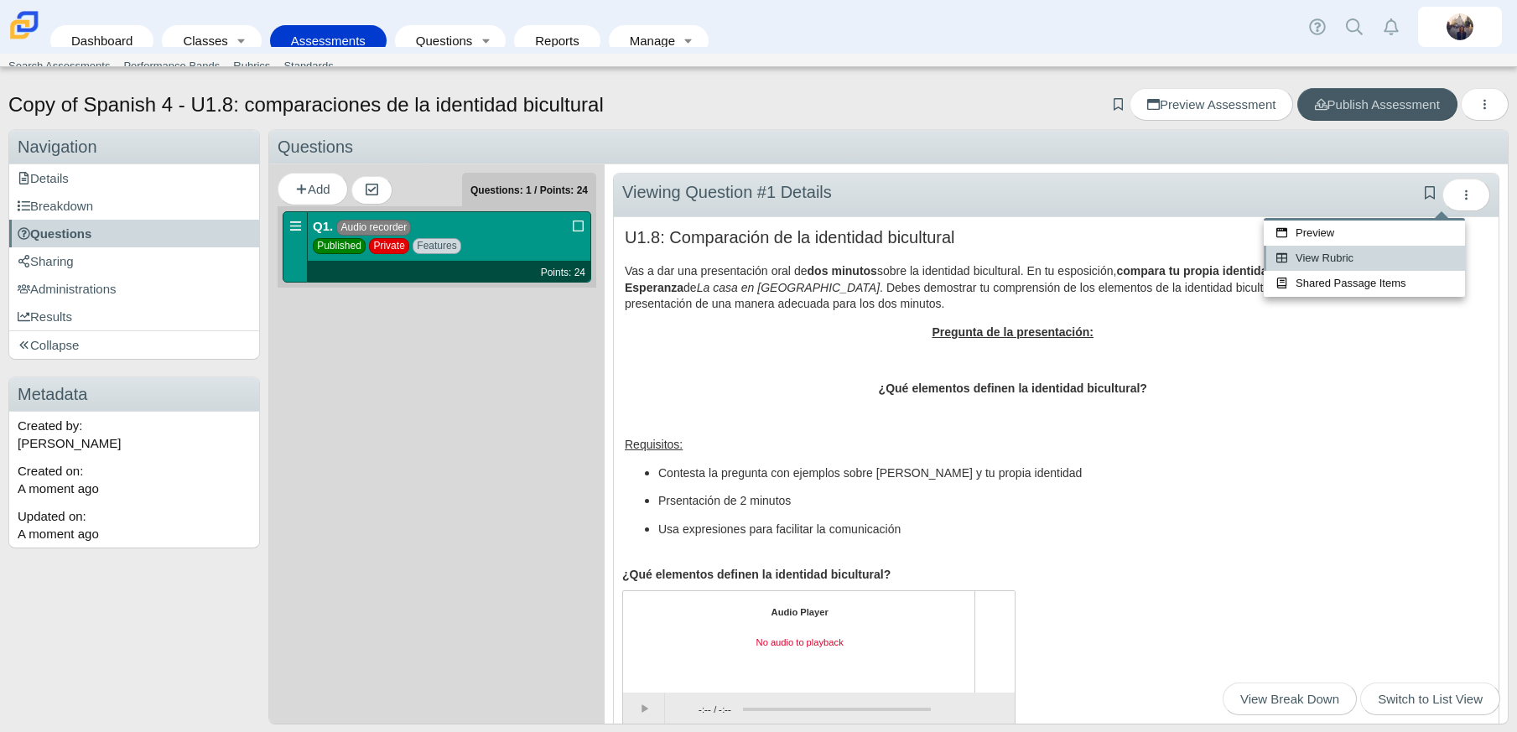
click at [1318, 263] on link "View Rubric" at bounding box center [1364, 258] width 201 height 25
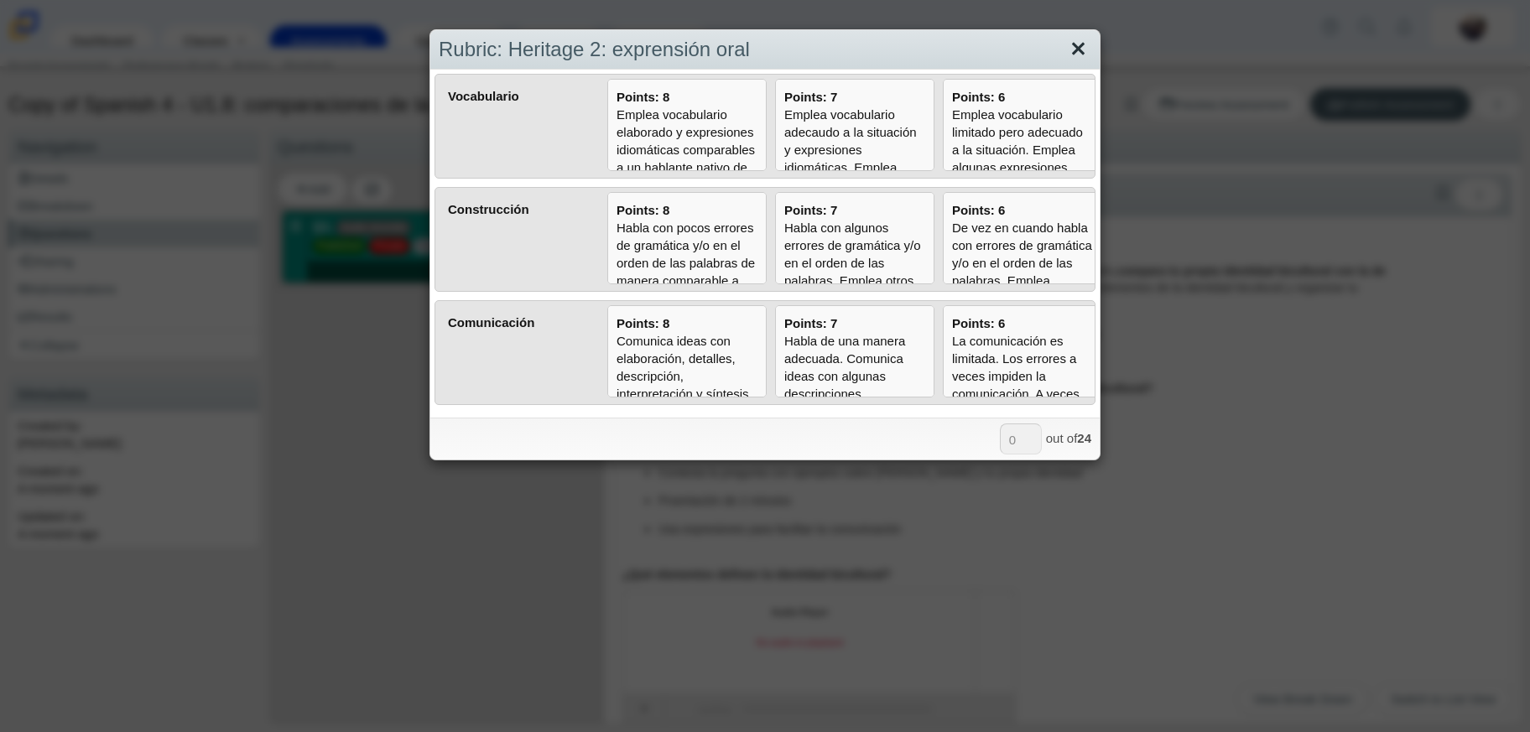
click at [1079, 43] on link "Close" at bounding box center [1078, 49] width 26 height 29
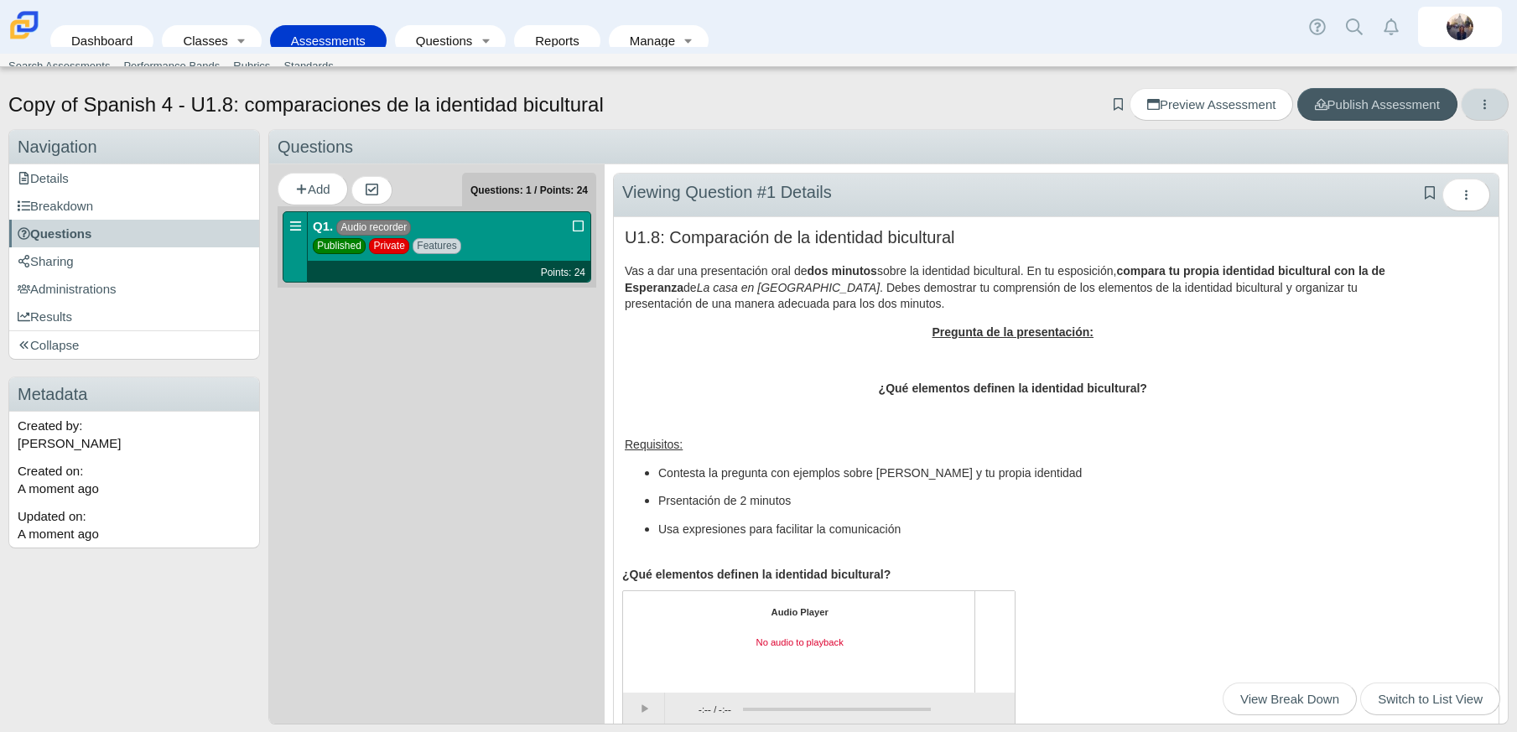
click at [1479, 110] on icon "More options" at bounding box center [1485, 104] width 13 height 13
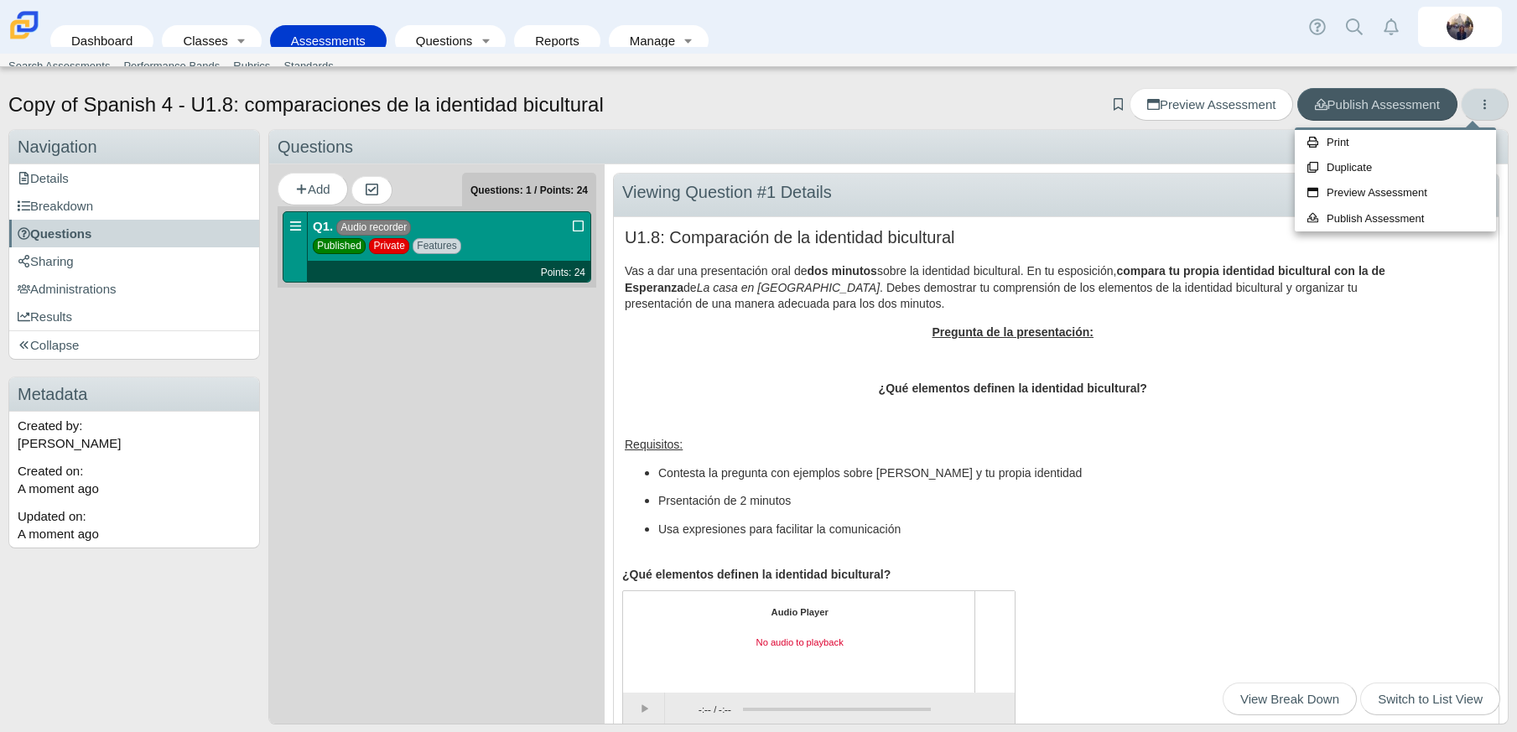
click at [1479, 110] on icon "More options" at bounding box center [1485, 104] width 13 height 13
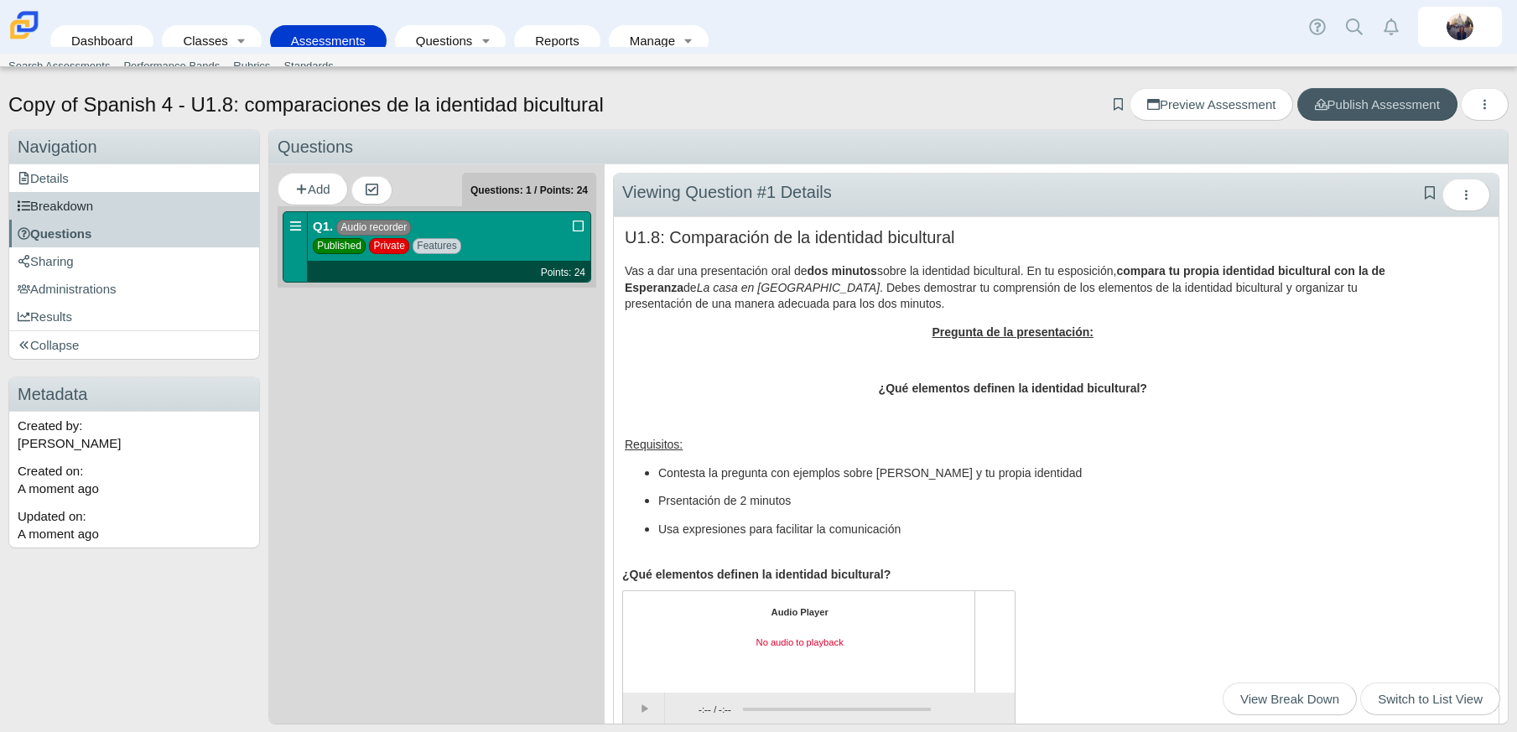
click at [85, 200] on span "Breakdown" at bounding box center [55, 206] width 75 height 14
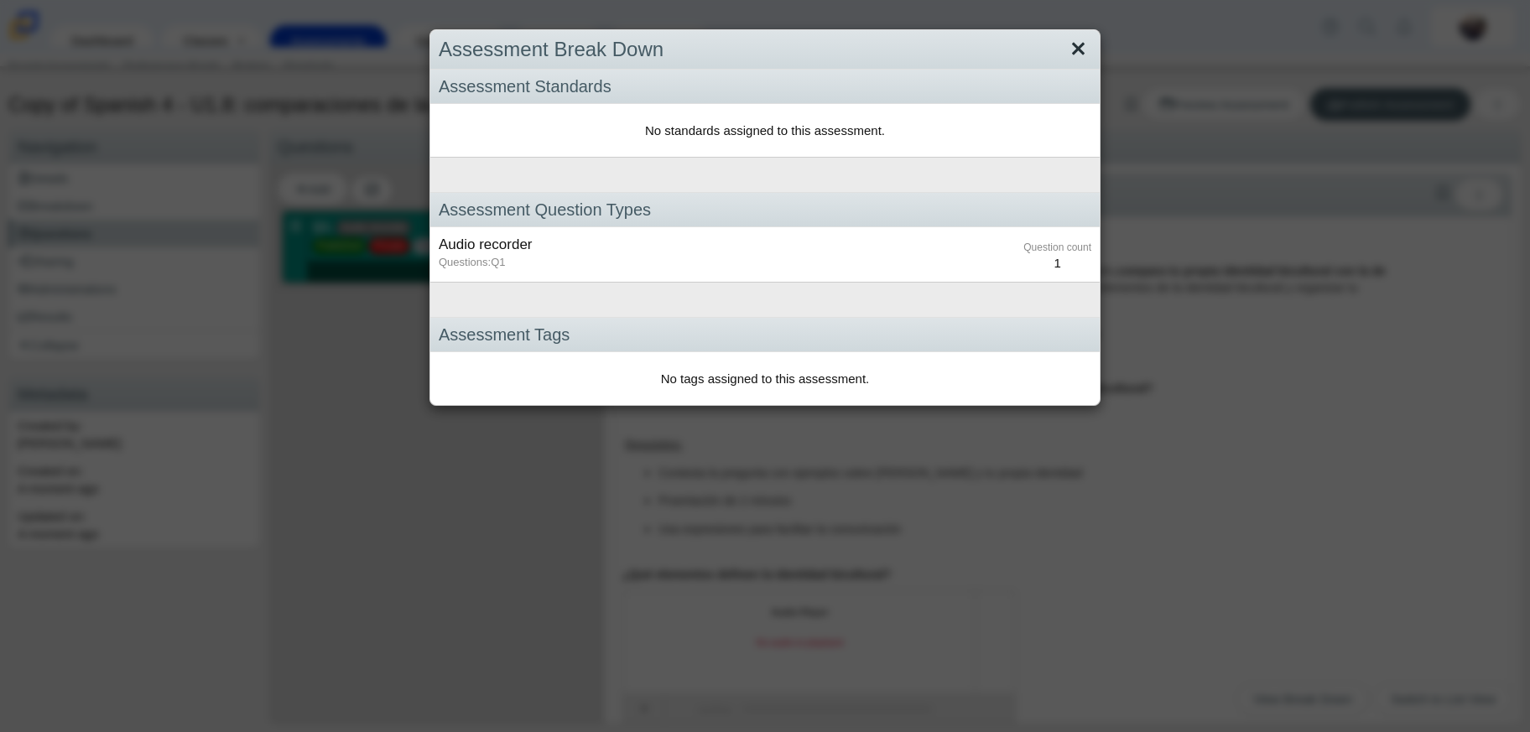
click at [1069, 46] on link "Close" at bounding box center [1078, 49] width 26 height 29
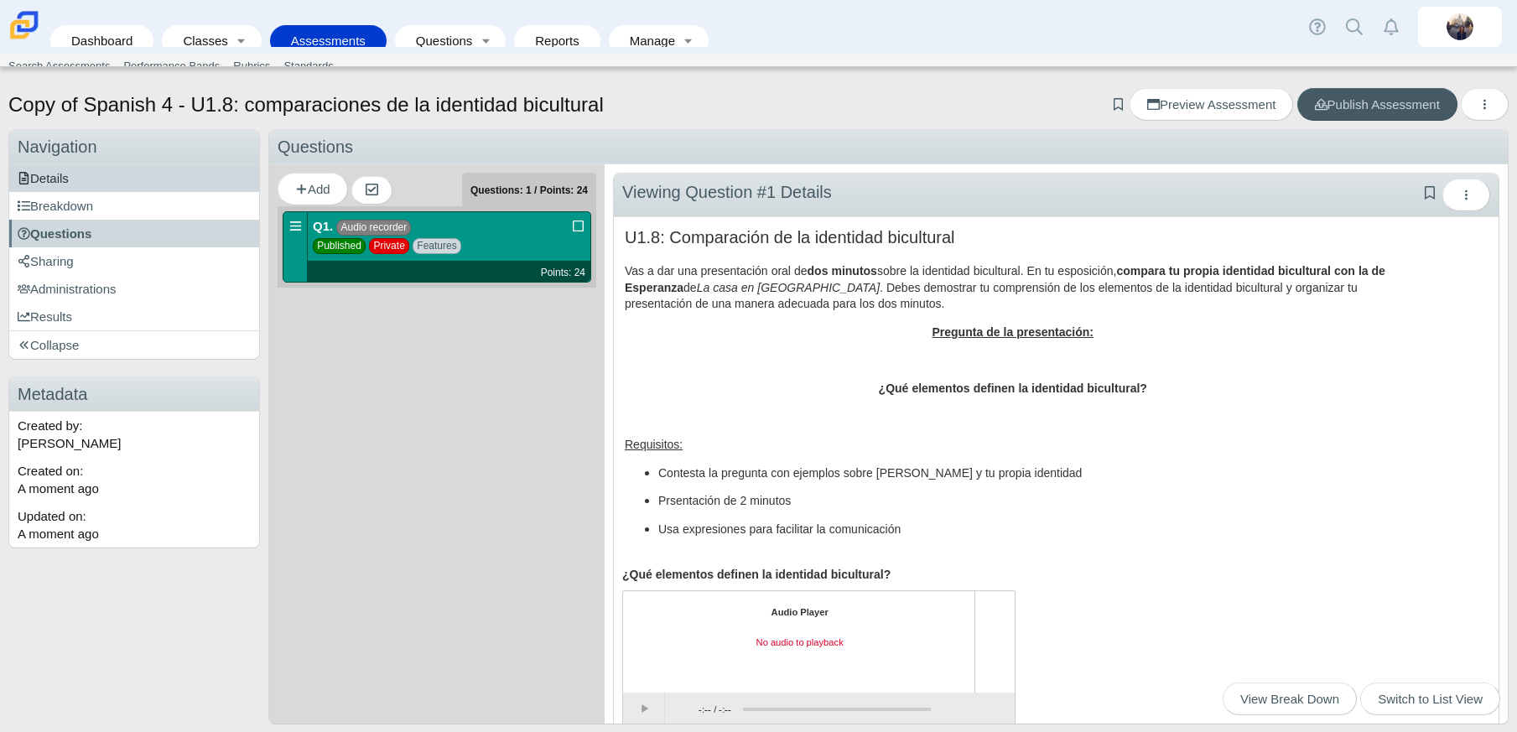
click at [134, 179] on link "Details" at bounding box center [134, 178] width 250 height 28
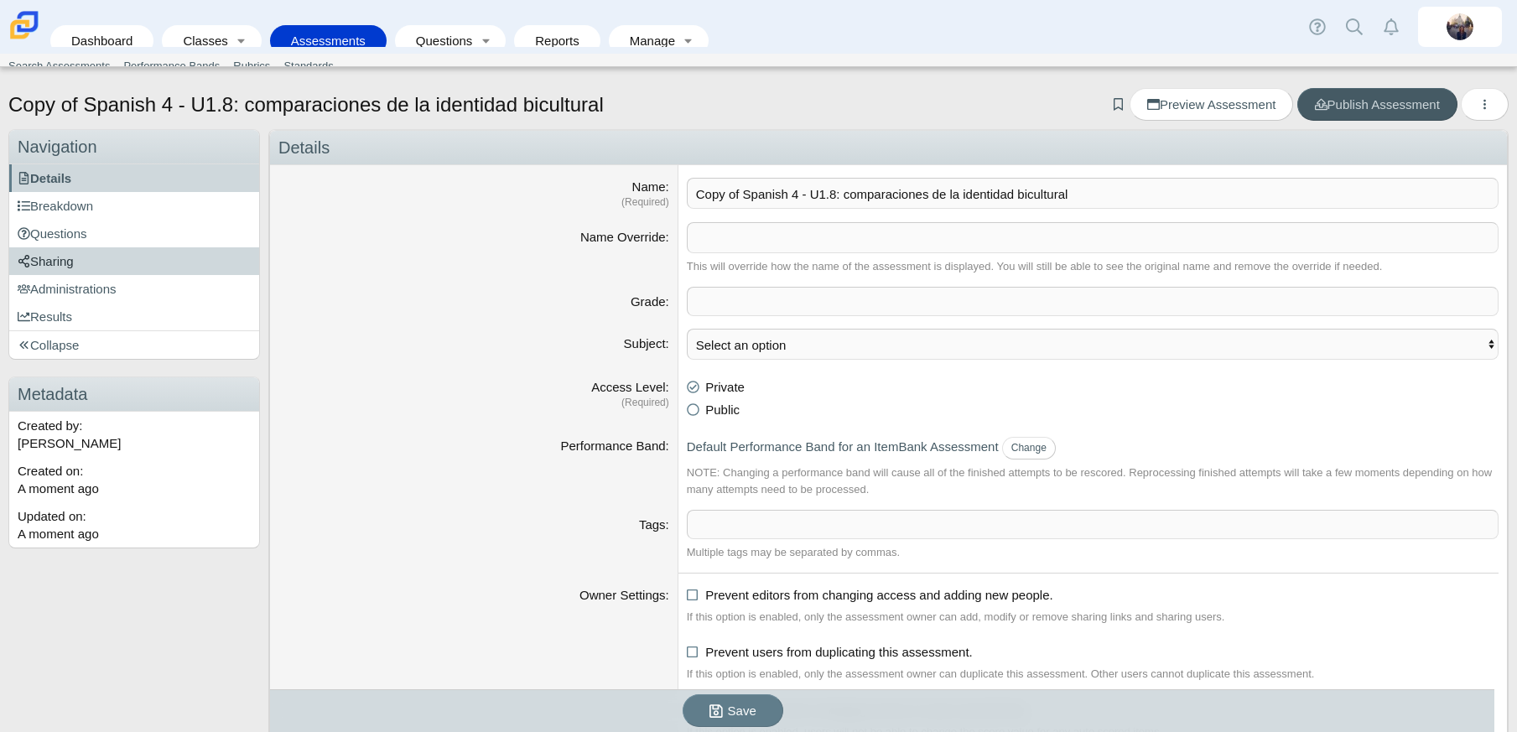
click at [98, 265] on link "Sharing" at bounding box center [134, 261] width 250 height 28
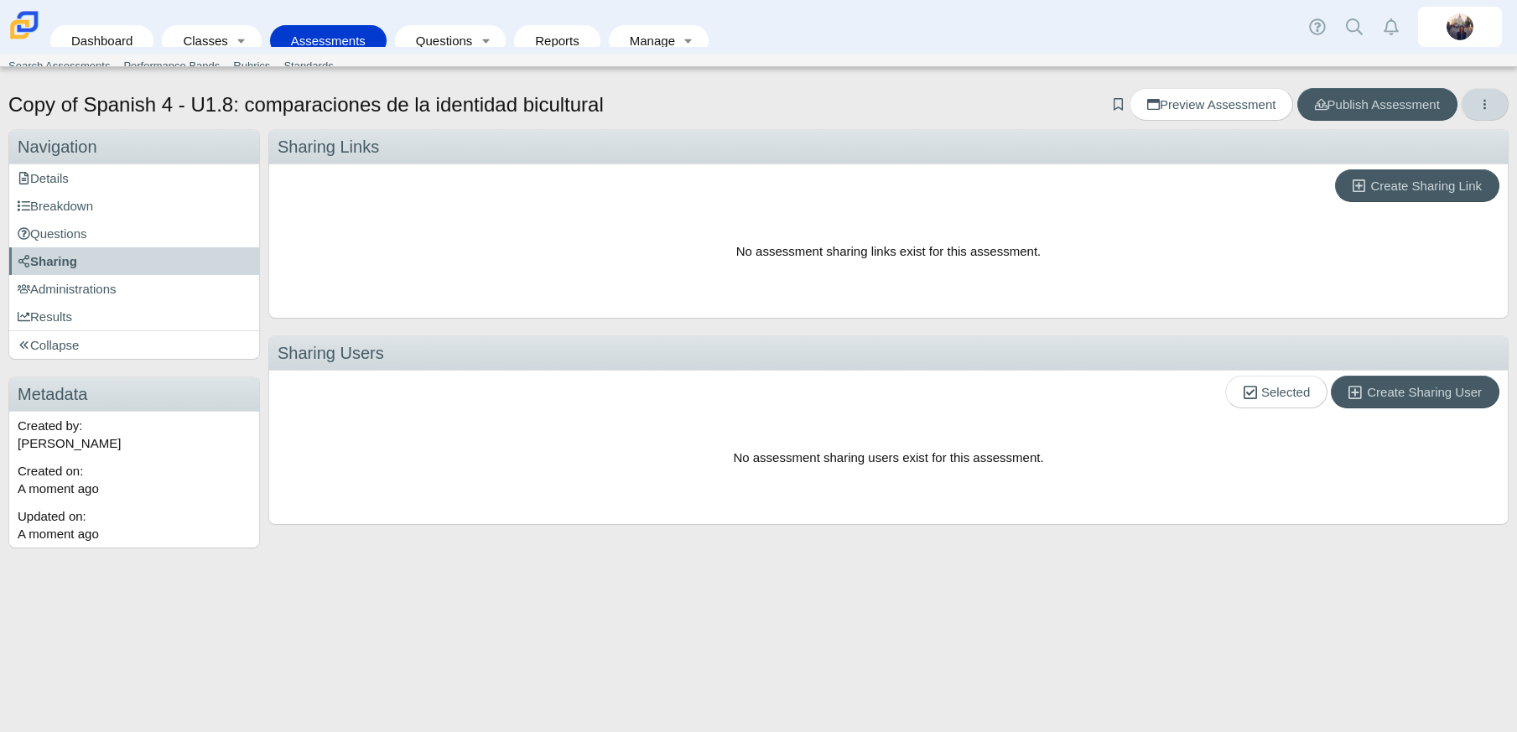
click at [1480, 107] on icon "More options" at bounding box center [1485, 104] width 13 height 13
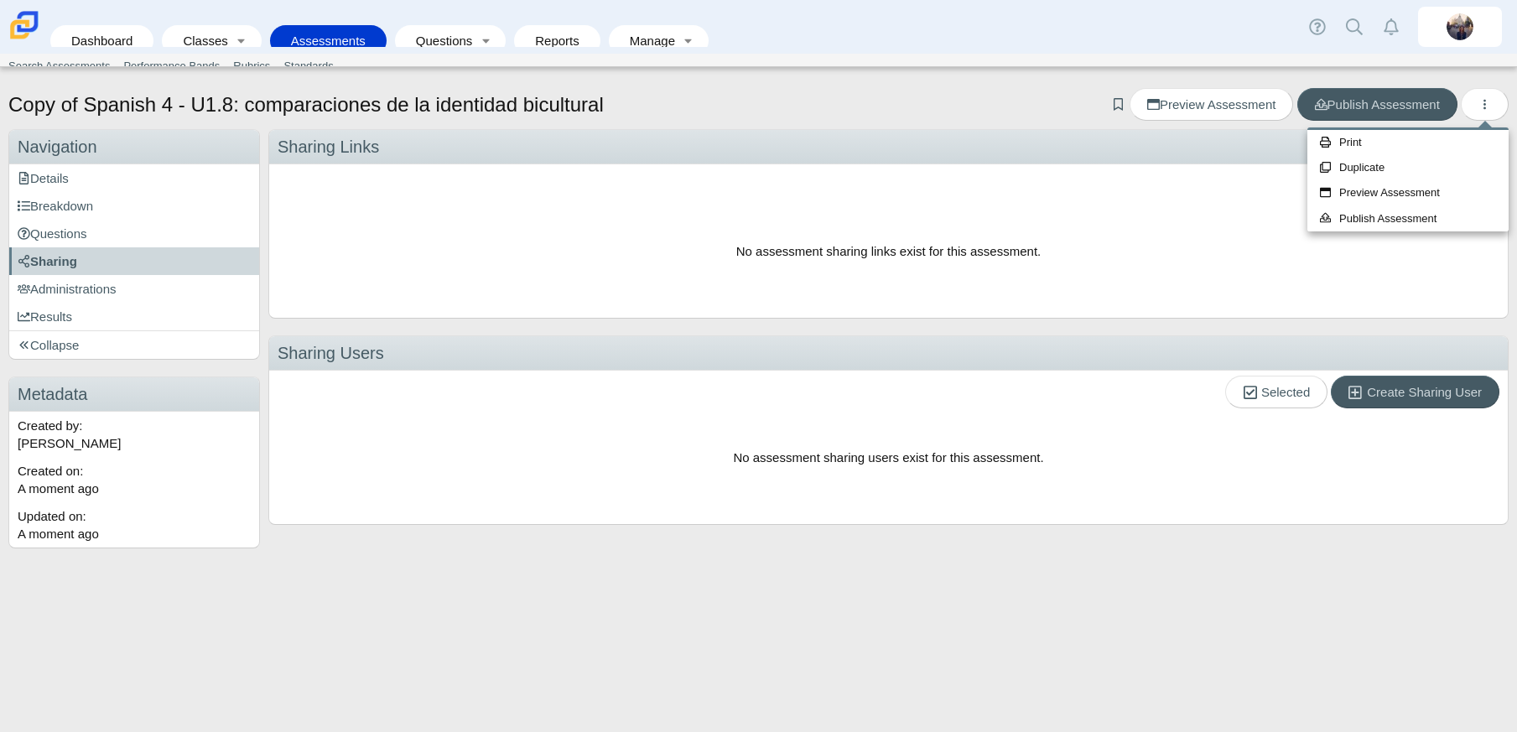
click at [985, 110] on div "Copy of Spanish 4 - U1.8: comparaciones de la identidad bicultural Add bookmark…" at bounding box center [758, 106] width 1500 height 37
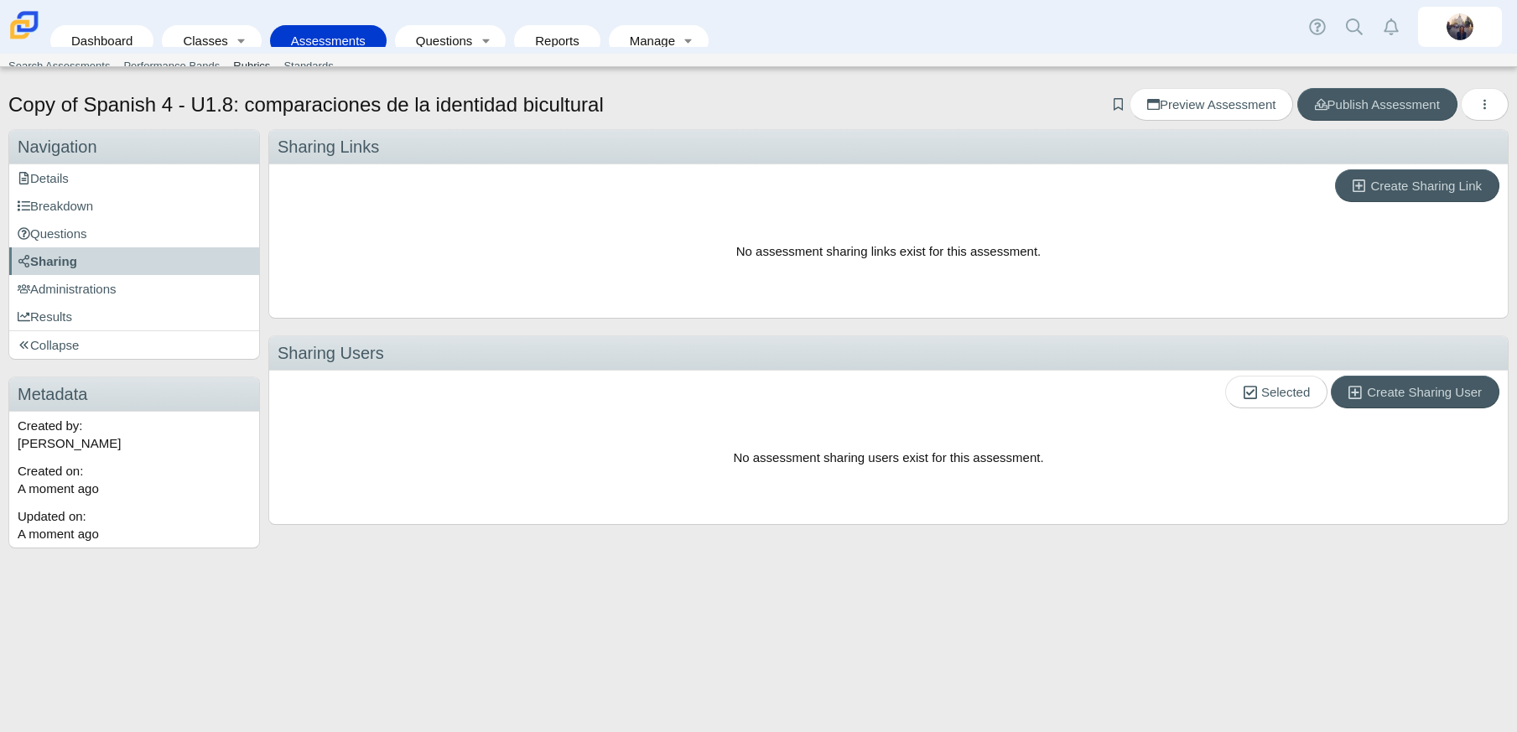
click at [232, 63] on link "Rubrics" at bounding box center [251, 66] width 50 height 25
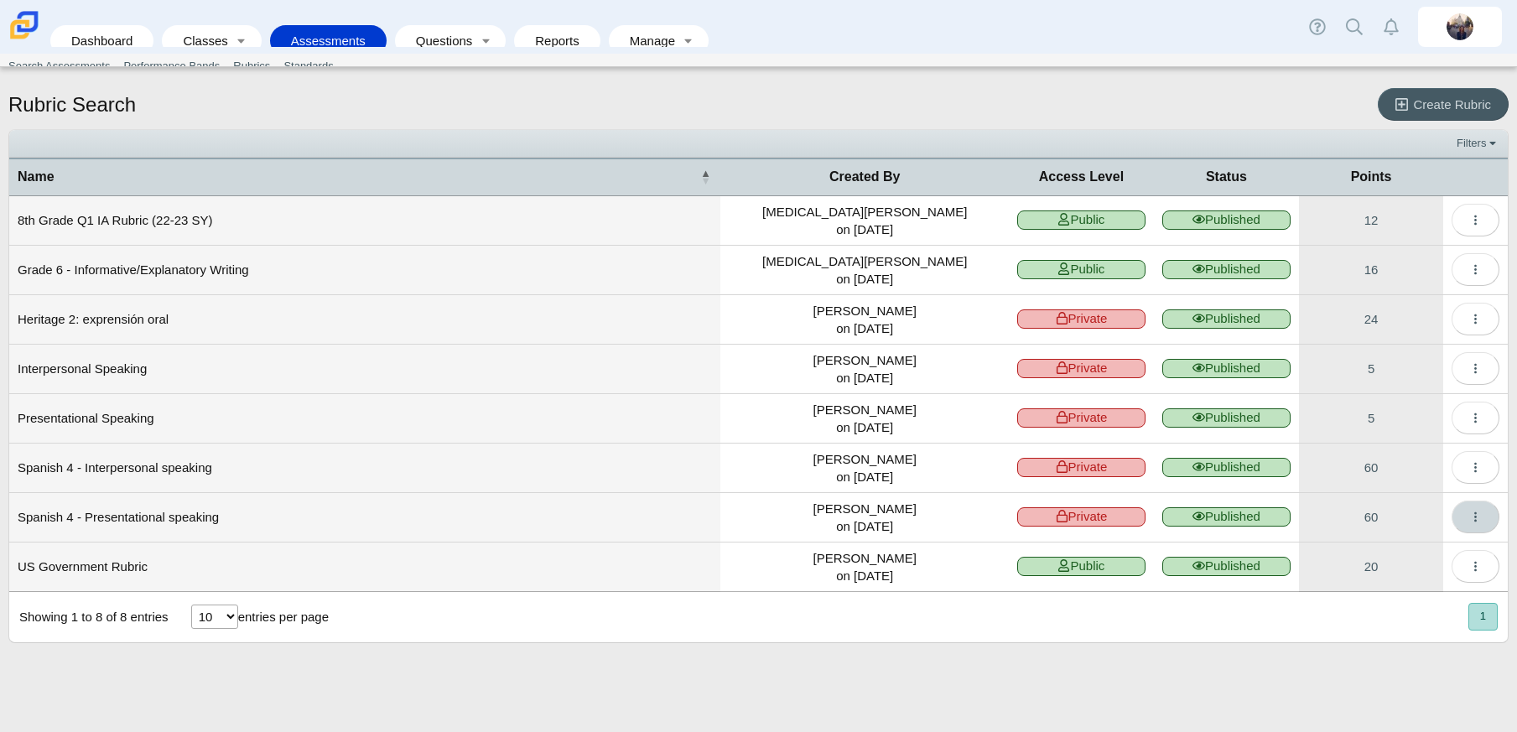
click at [1479, 523] on icon "More options" at bounding box center [1475, 517] width 13 height 13
click at [1338, 557] on link "Details" at bounding box center [1398, 555] width 201 height 25
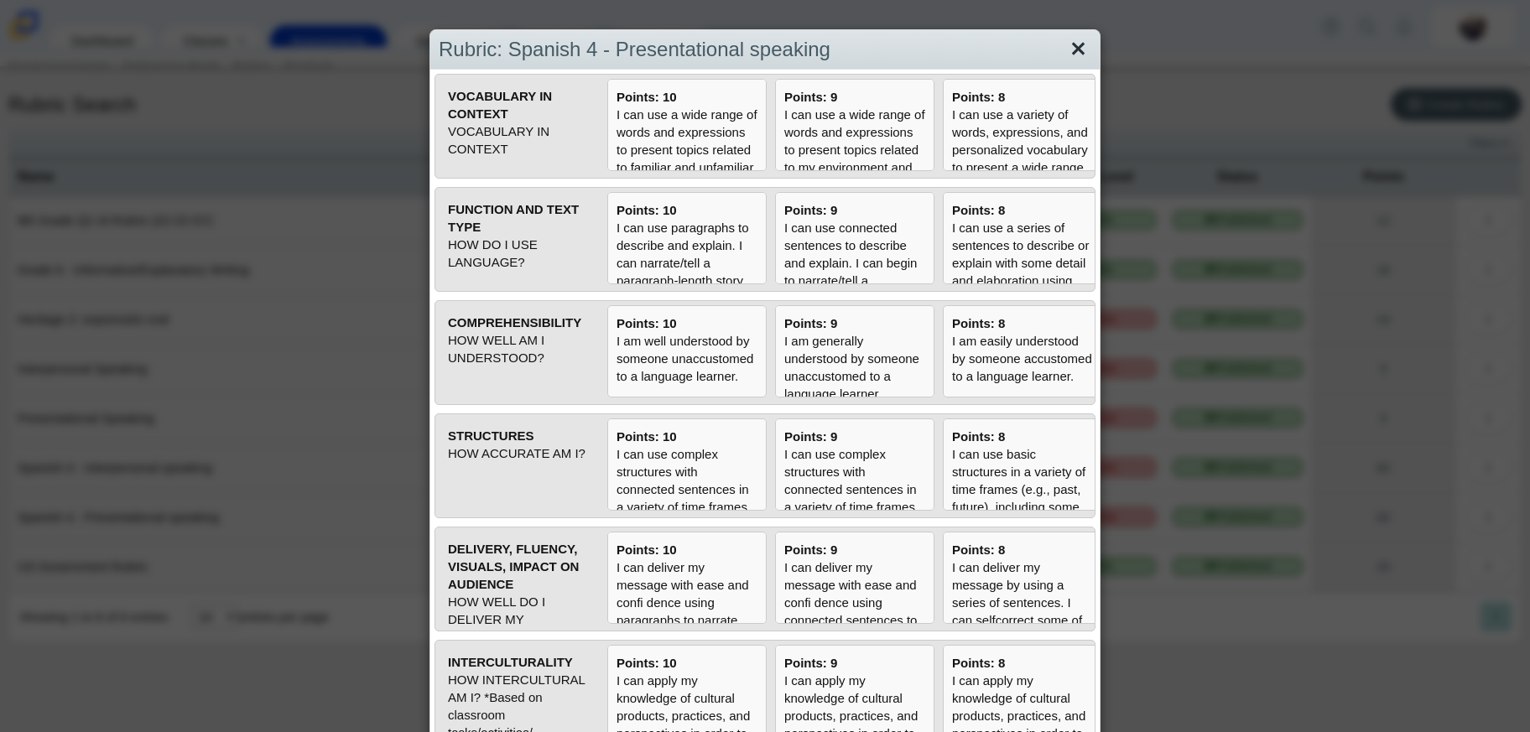
click at [1075, 49] on link "Close" at bounding box center [1078, 49] width 26 height 29
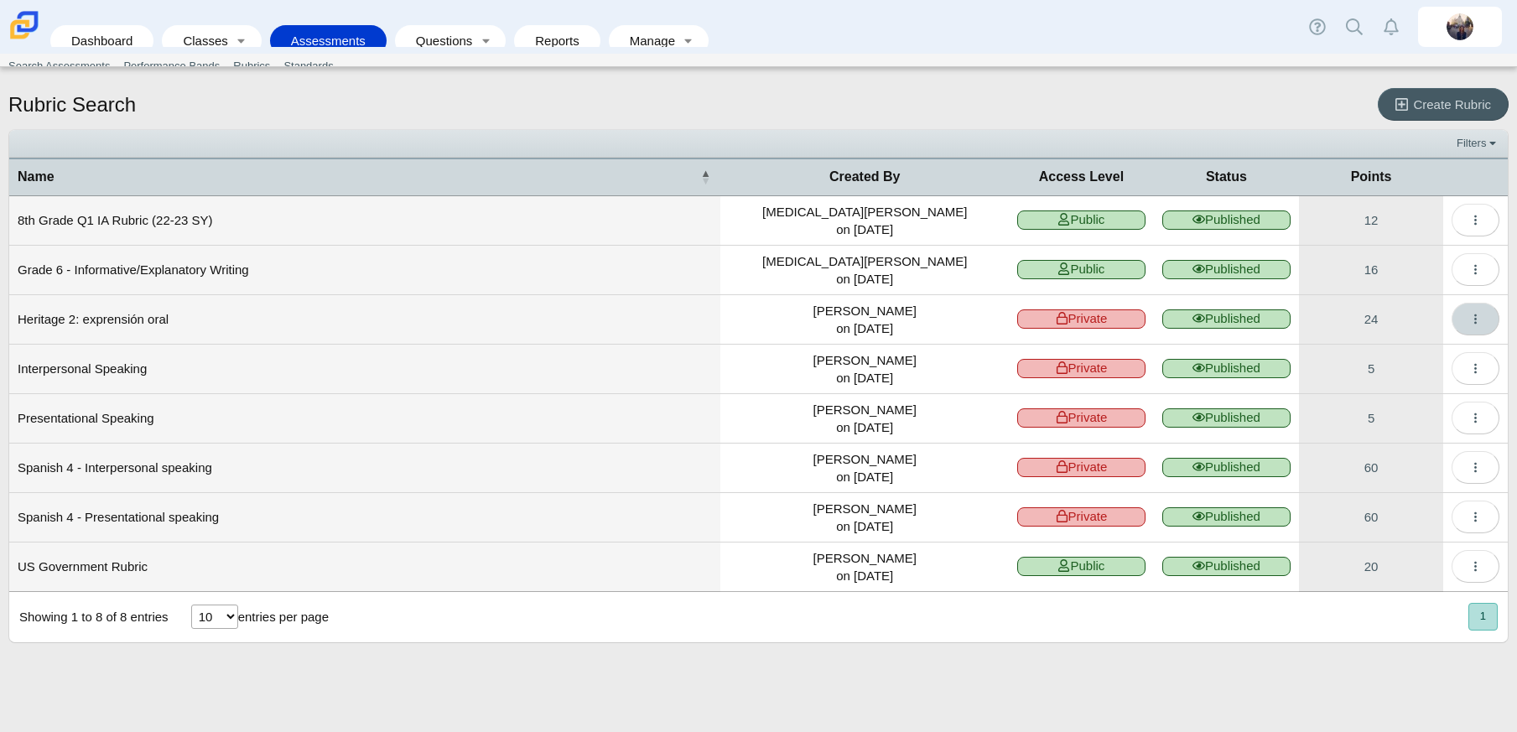
click at [1485, 318] on button "More options" at bounding box center [1476, 319] width 48 height 33
click at [1344, 354] on link "Details" at bounding box center [1398, 357] width 201 height 25
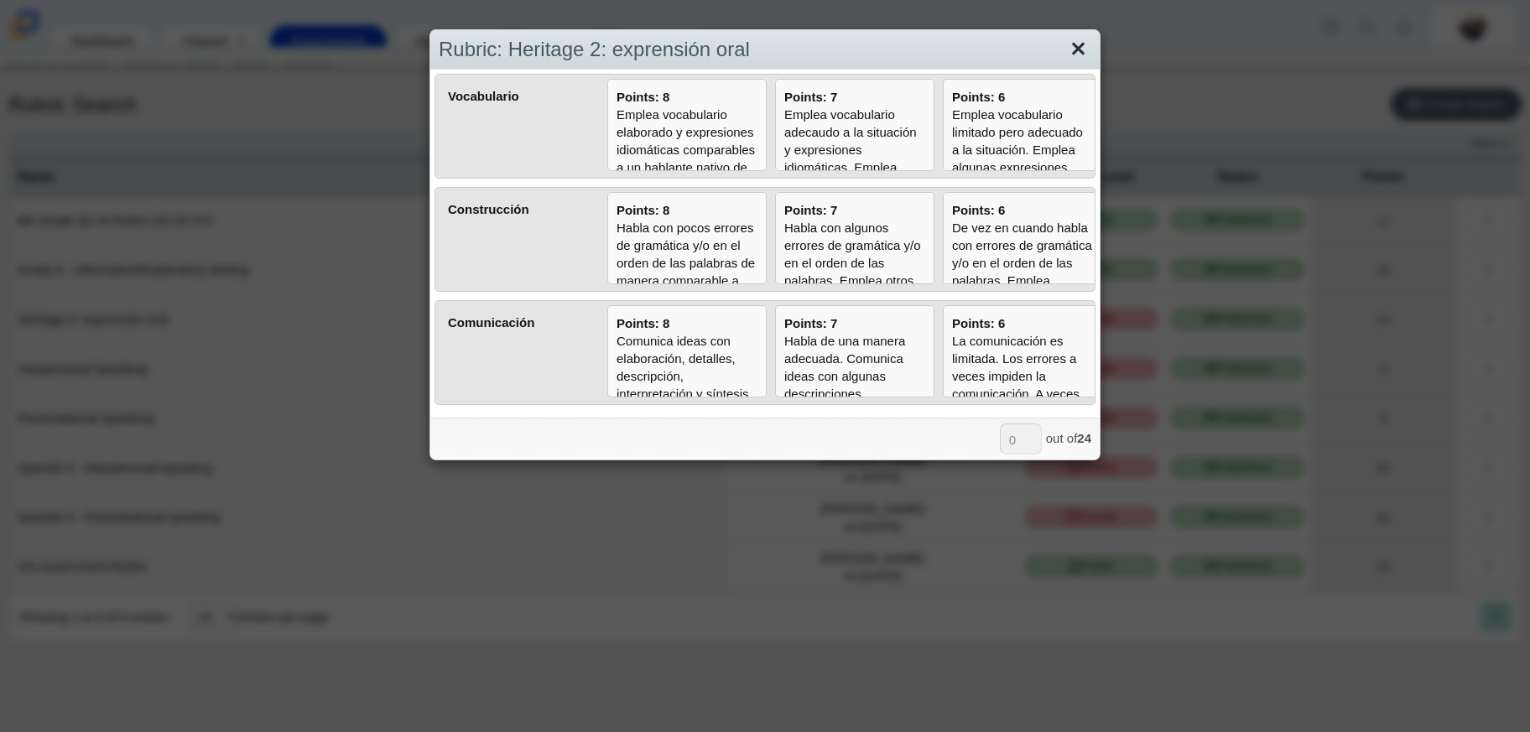
click at [1078, 48] on link "Close" at bounding box center [1078, 49] width 26 height 29
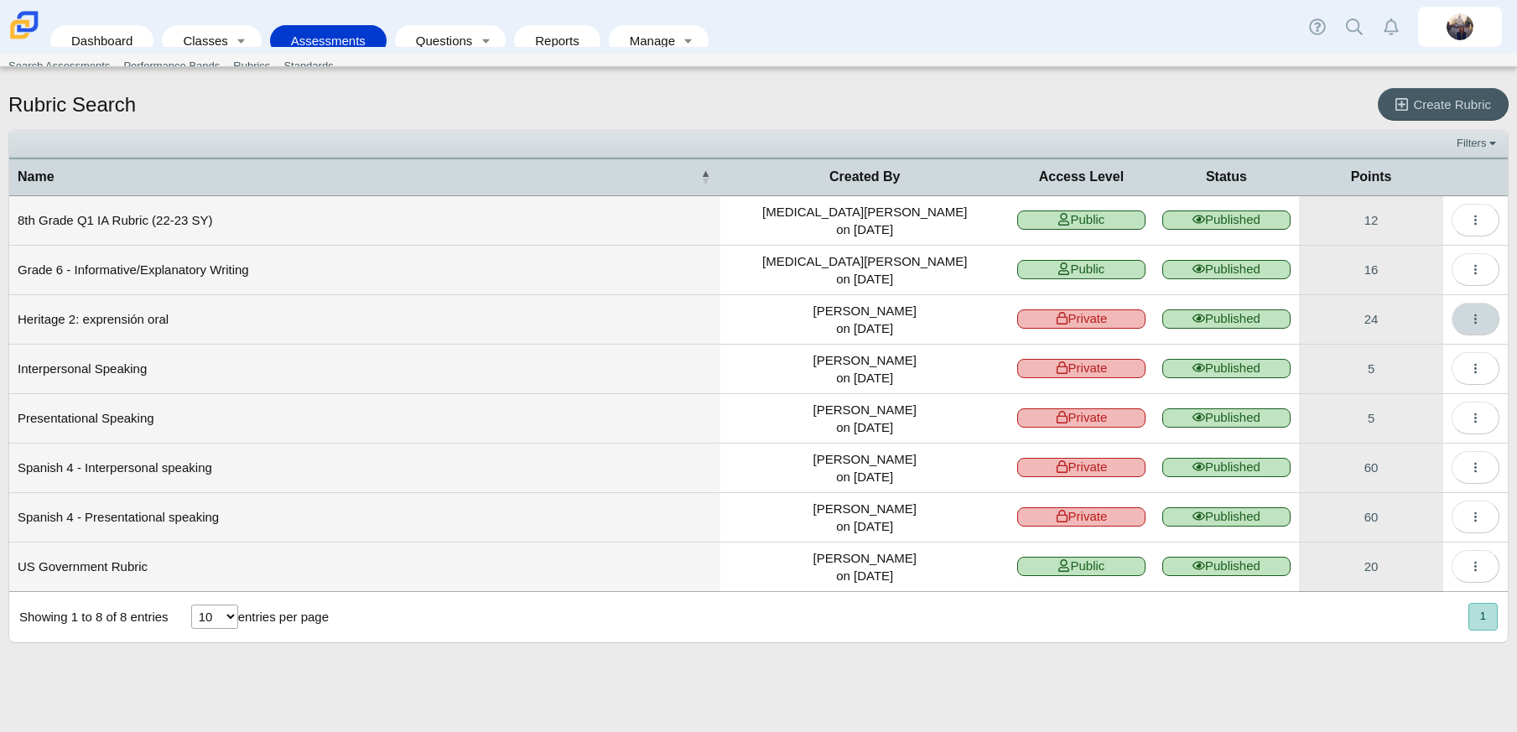
click at [1487, 317] on button "More options" at bounding box center [1476, 319] width 48 height 33
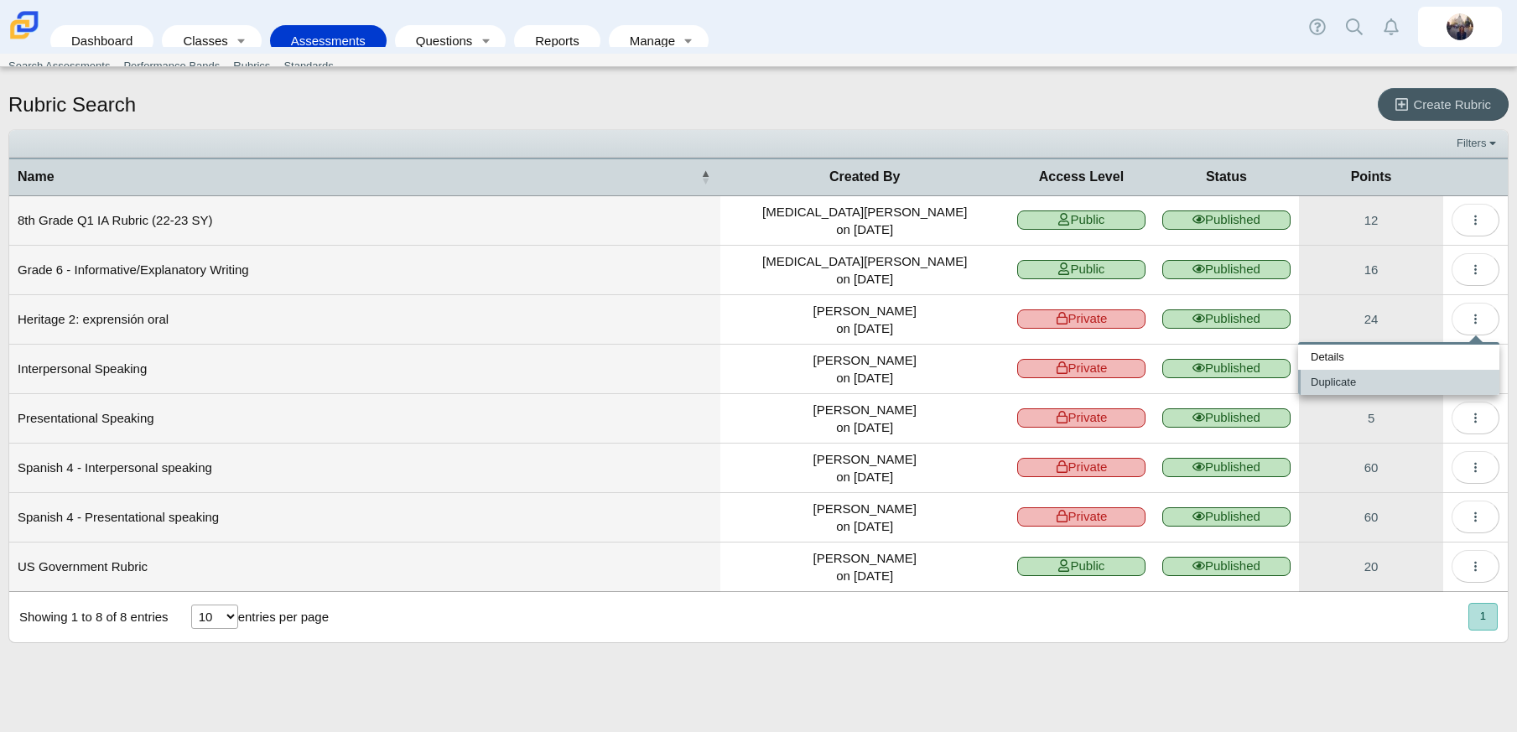
click at [1345, 378] on link "Duplicate" at bounding box center [1398, 382] width 201 height 25
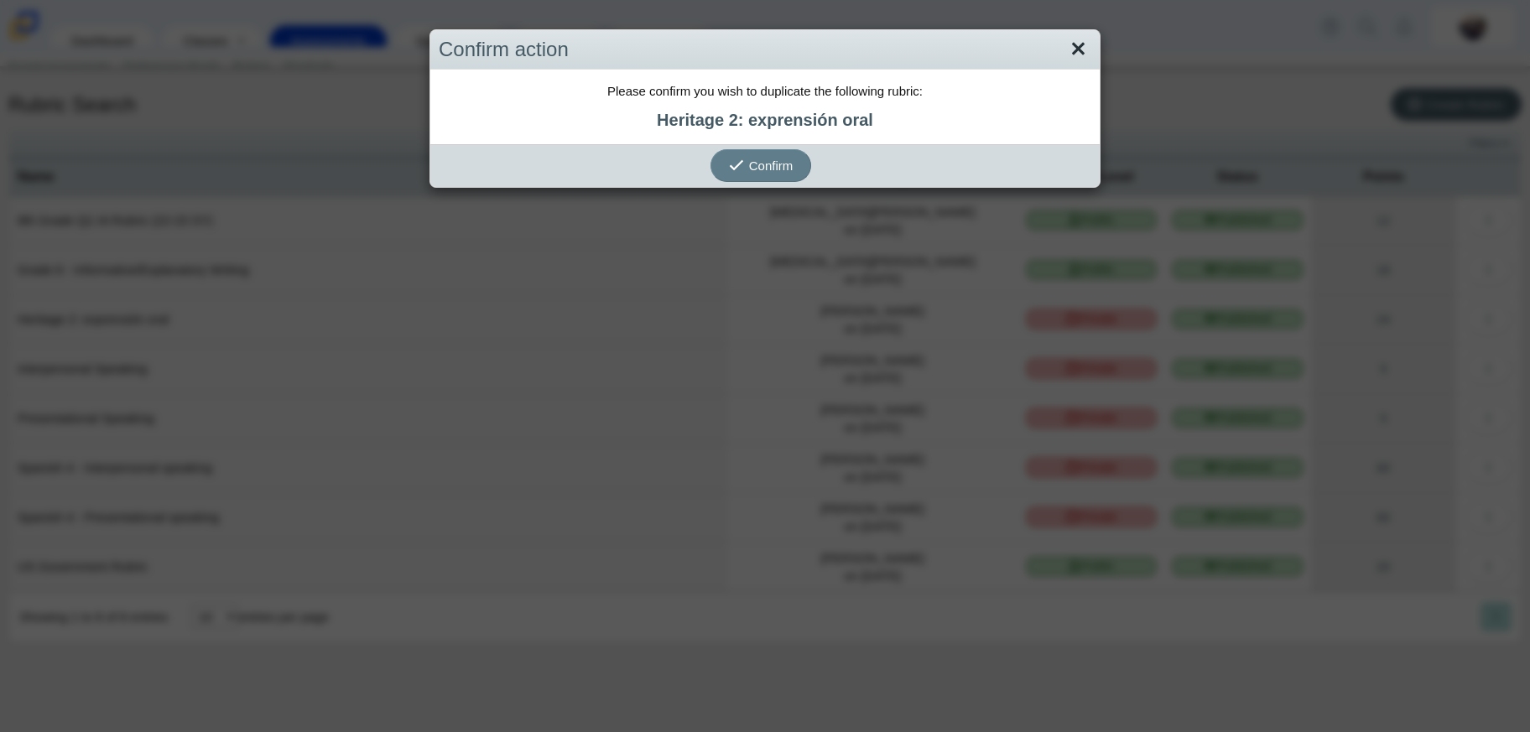
click at [1074, 49] on link "Close" at bounding box center [1078, 49] width 26 height 29
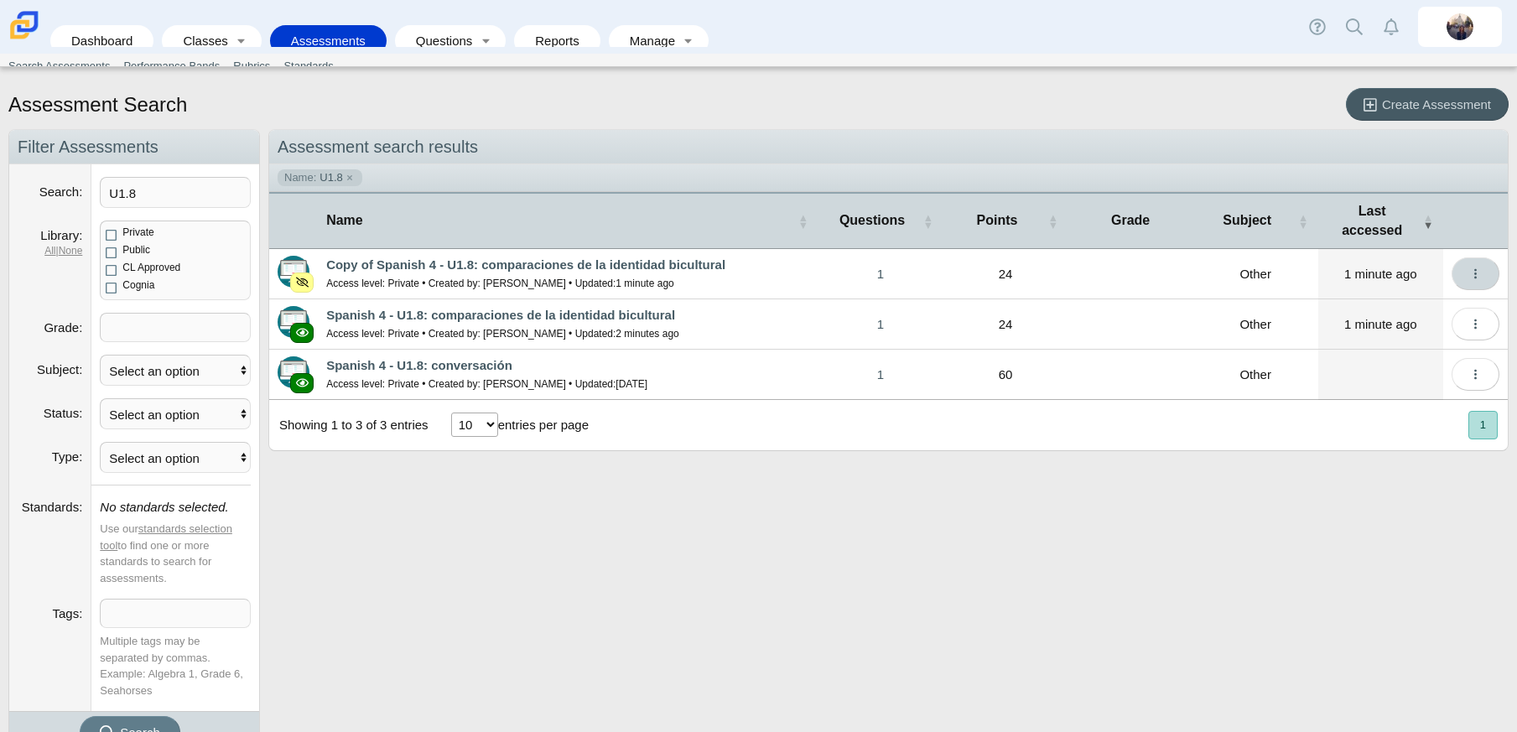
click at [1470, 257] on button "More options" at bounding box center [1476, 273] width 48 height 33
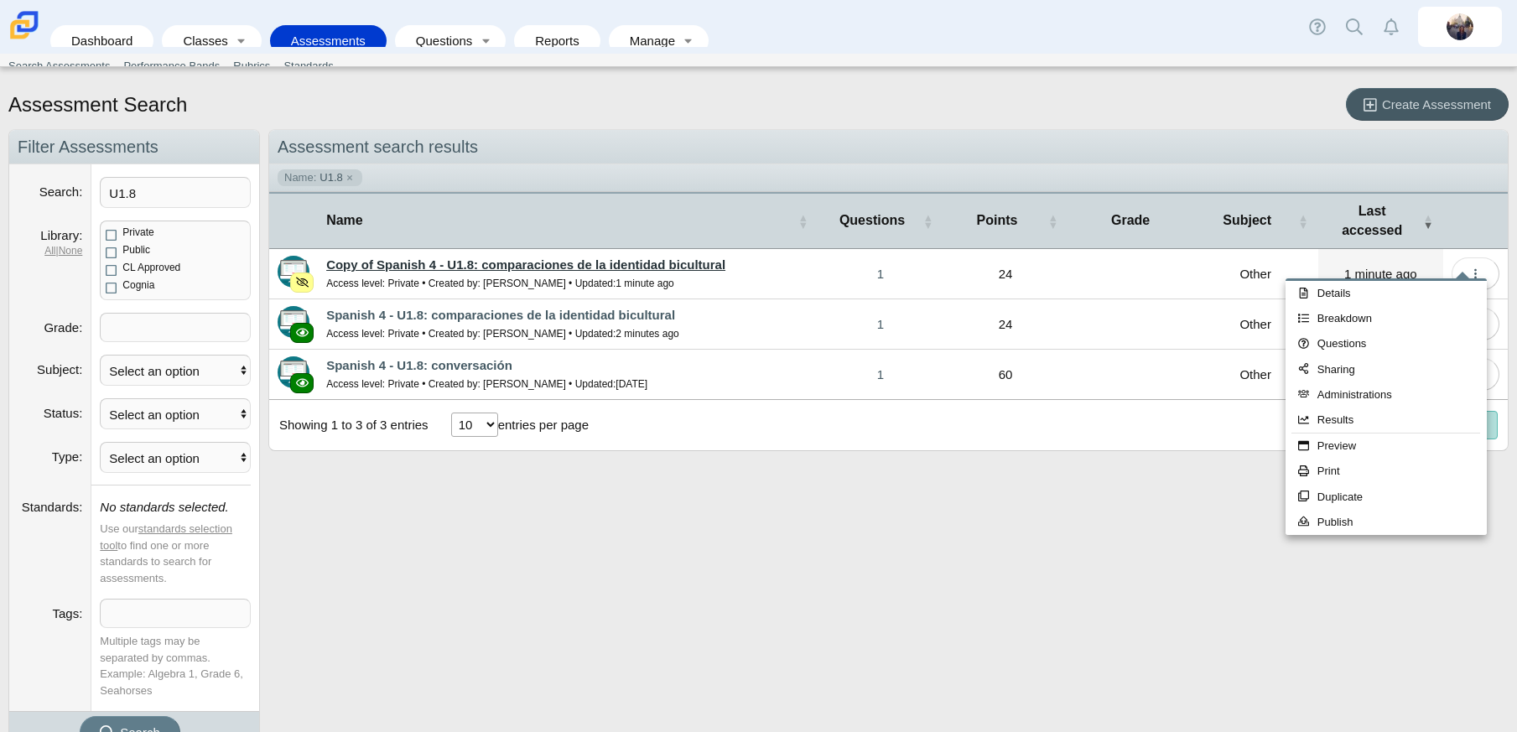
drag, startPoint x: 668, startPoint y: 245, endPoint x: 649, endPoint y: 247, distance: 19.4
click at [649, 257] on link "Copy of Spanish 4 - U1.8: comparaciones de la identidad bicultural" at bounding box center [525, 264] width 399 height 14
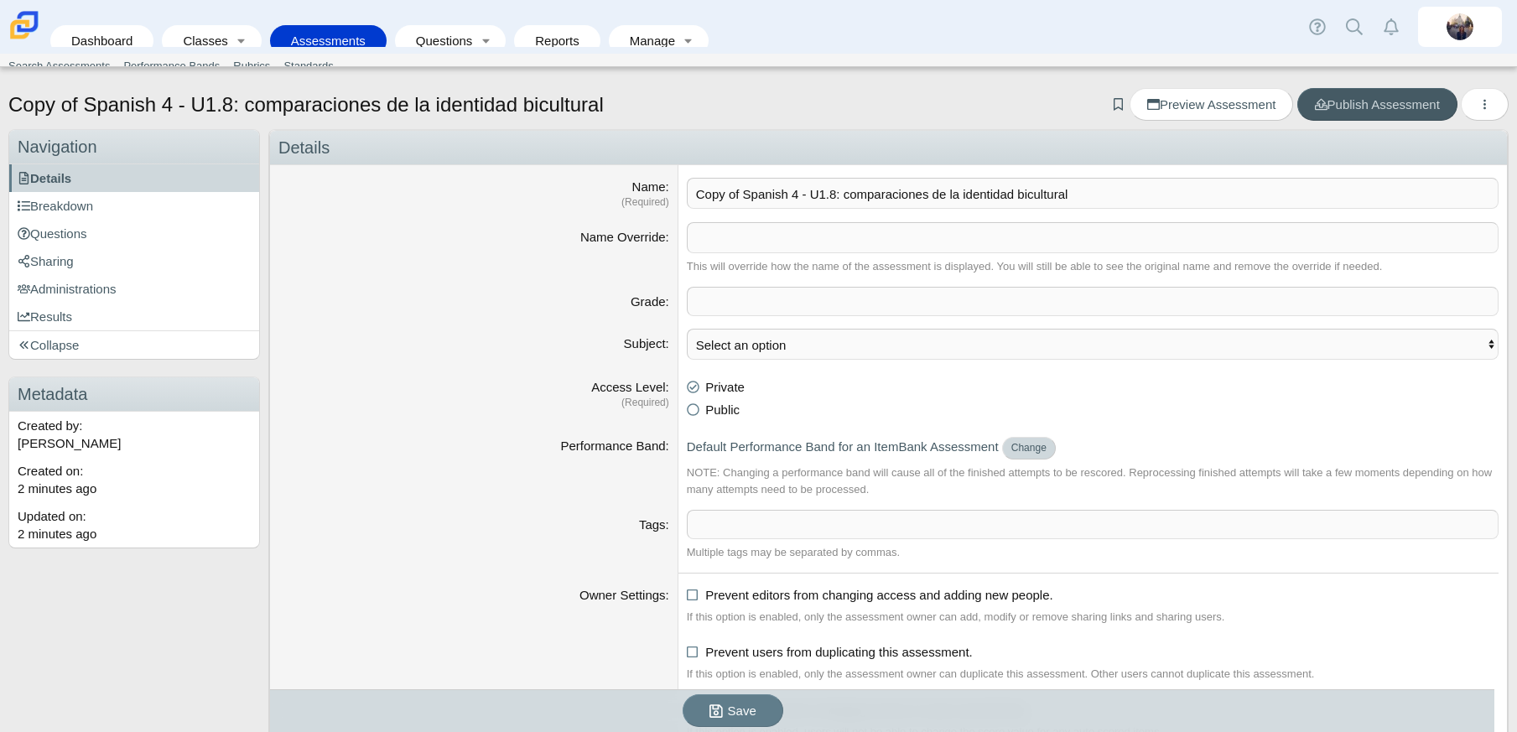
click at [1032, 451] on button "Change" at bounding box center [1029, 448] width 54 height 23
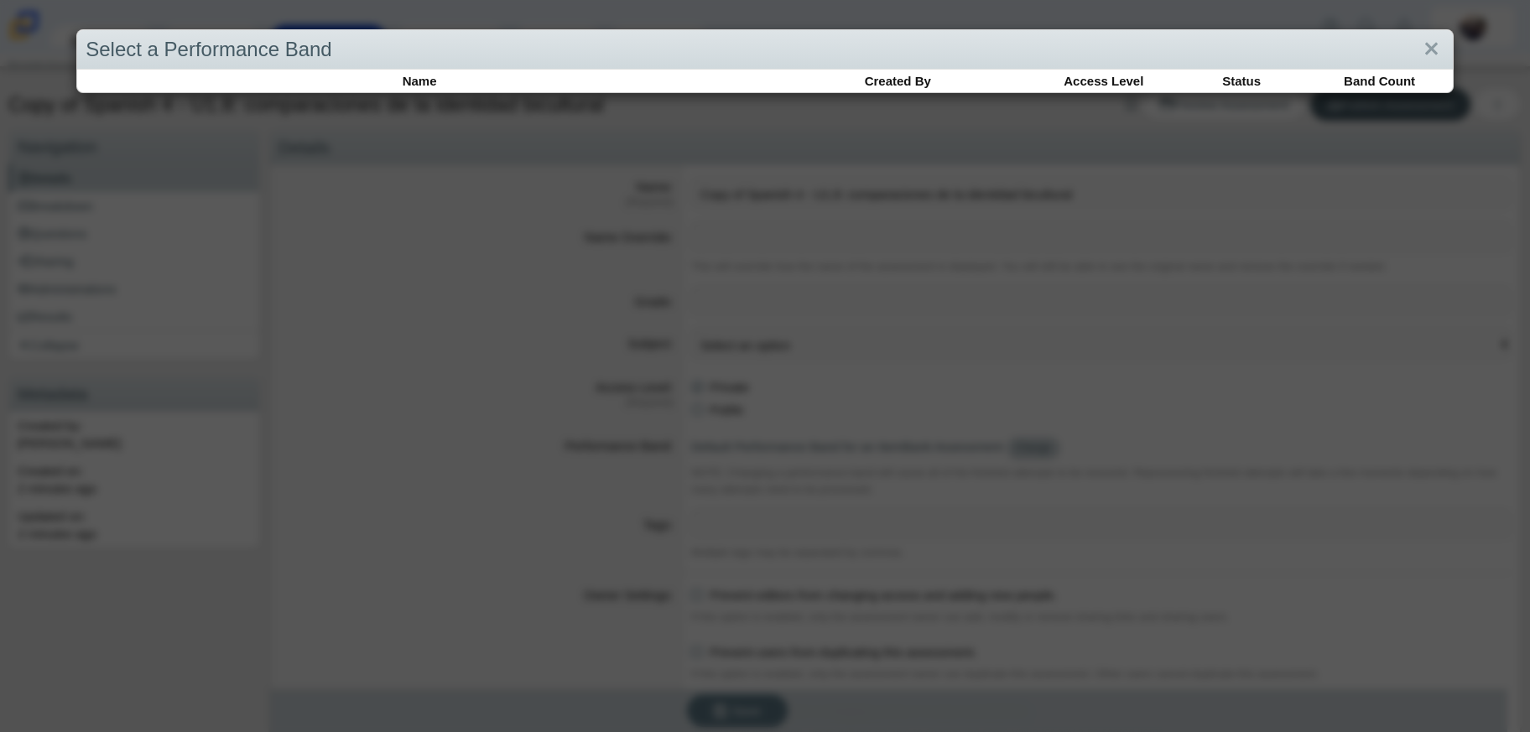
select select
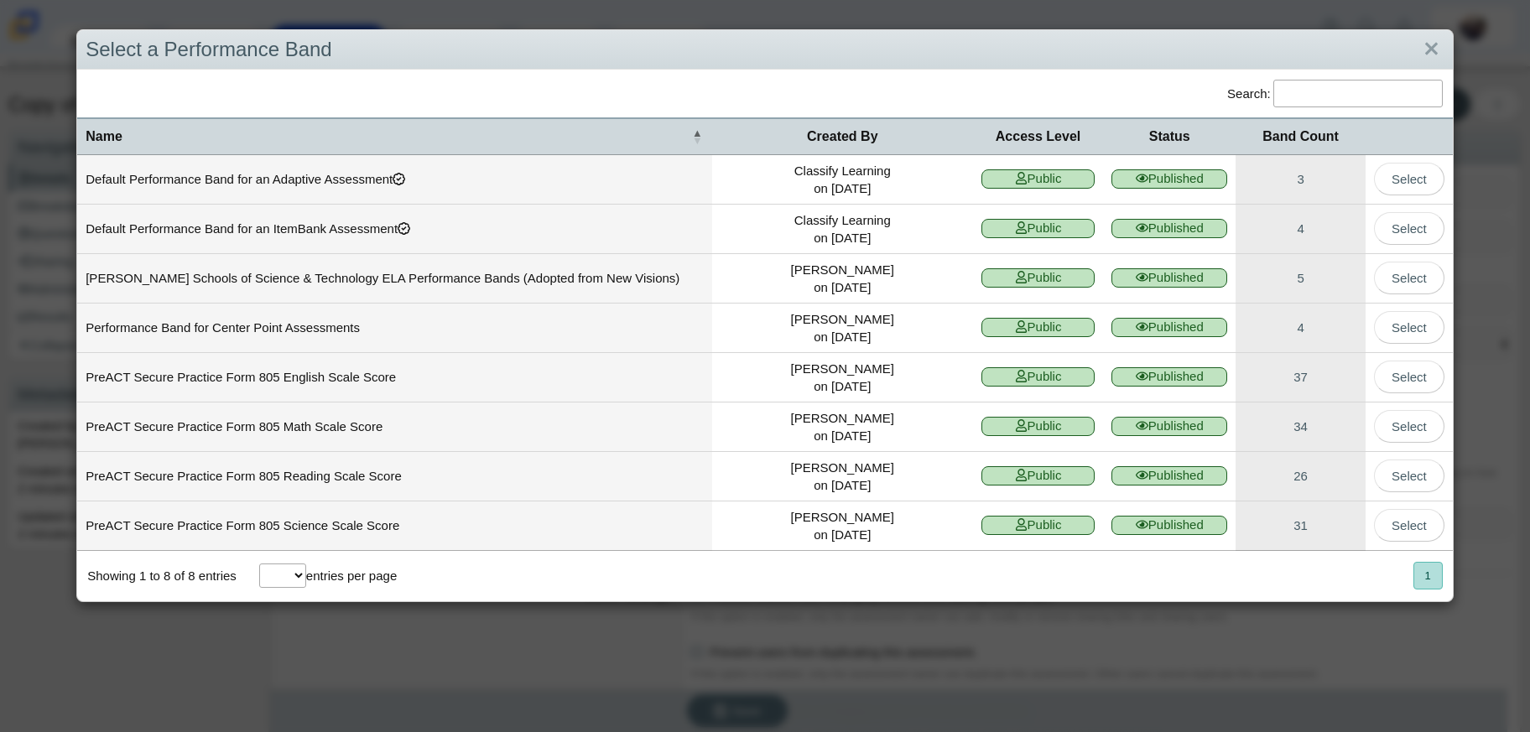
click at [1323, 93] on input "Search:" at bounding box center [1357, 94] width 169 height 28
type input "presentational"
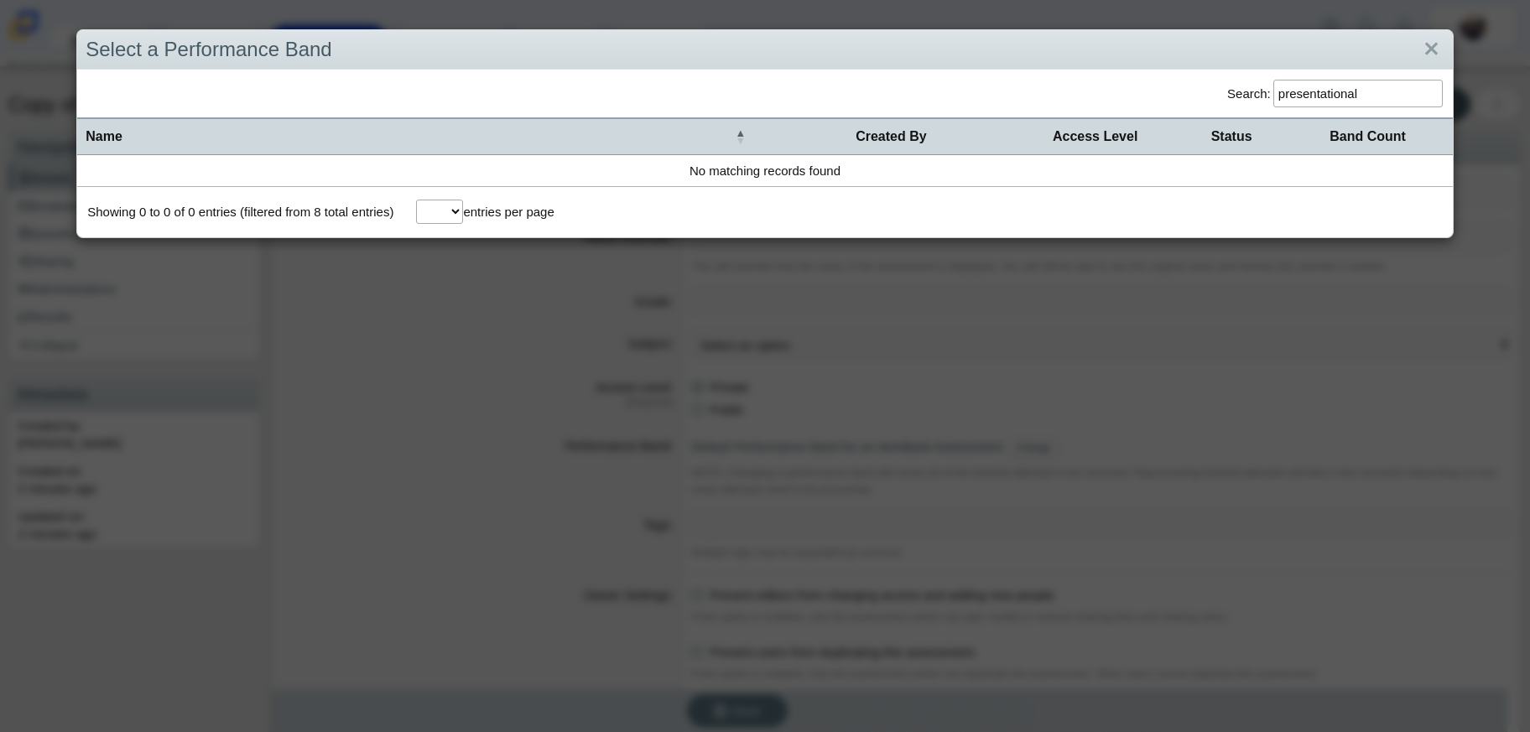
click at [1420, 92] on input "presentational" at bounding box center [1357, 94] width 169 height 28
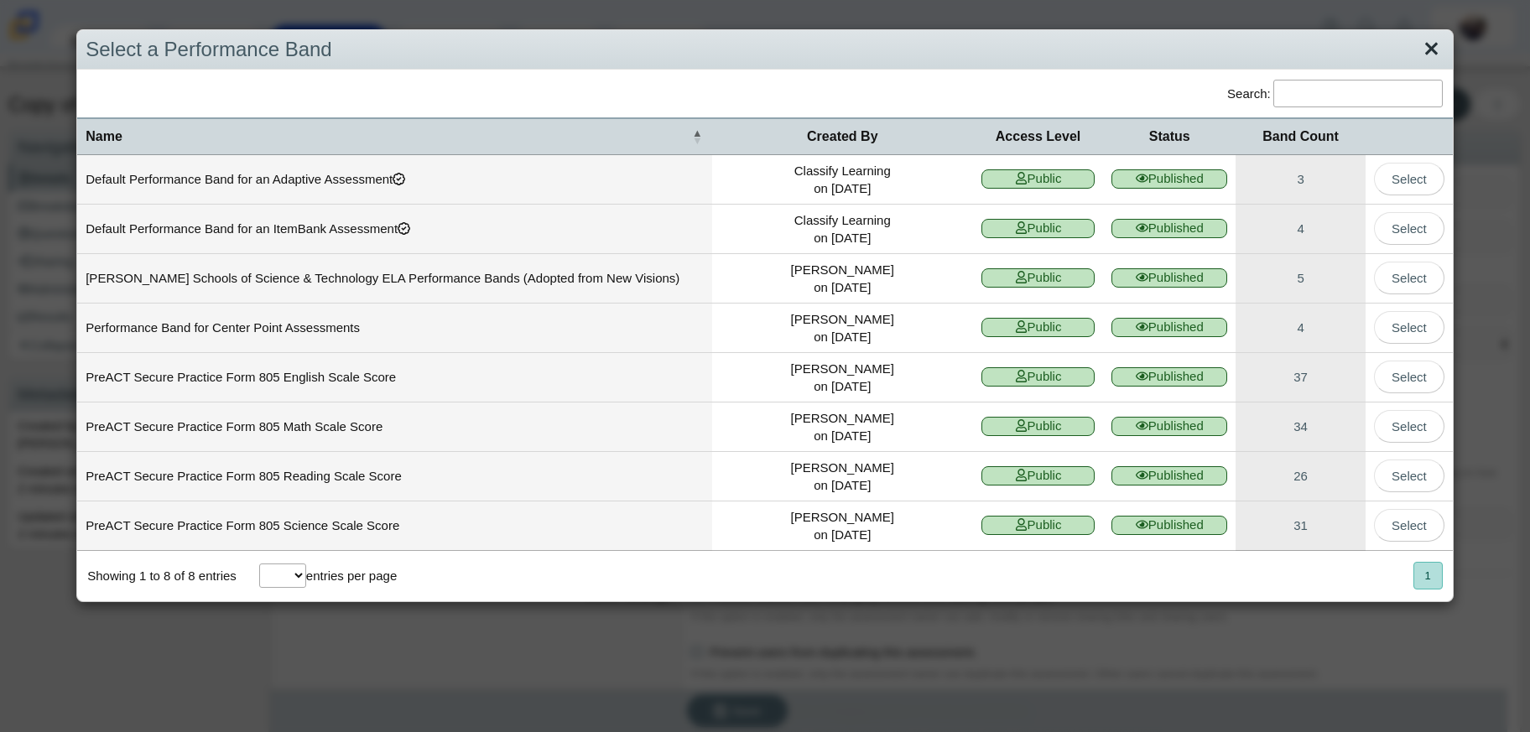
click at [1418, 53] on link "Close" at bounding box center [1431, 49] width 26 height 29
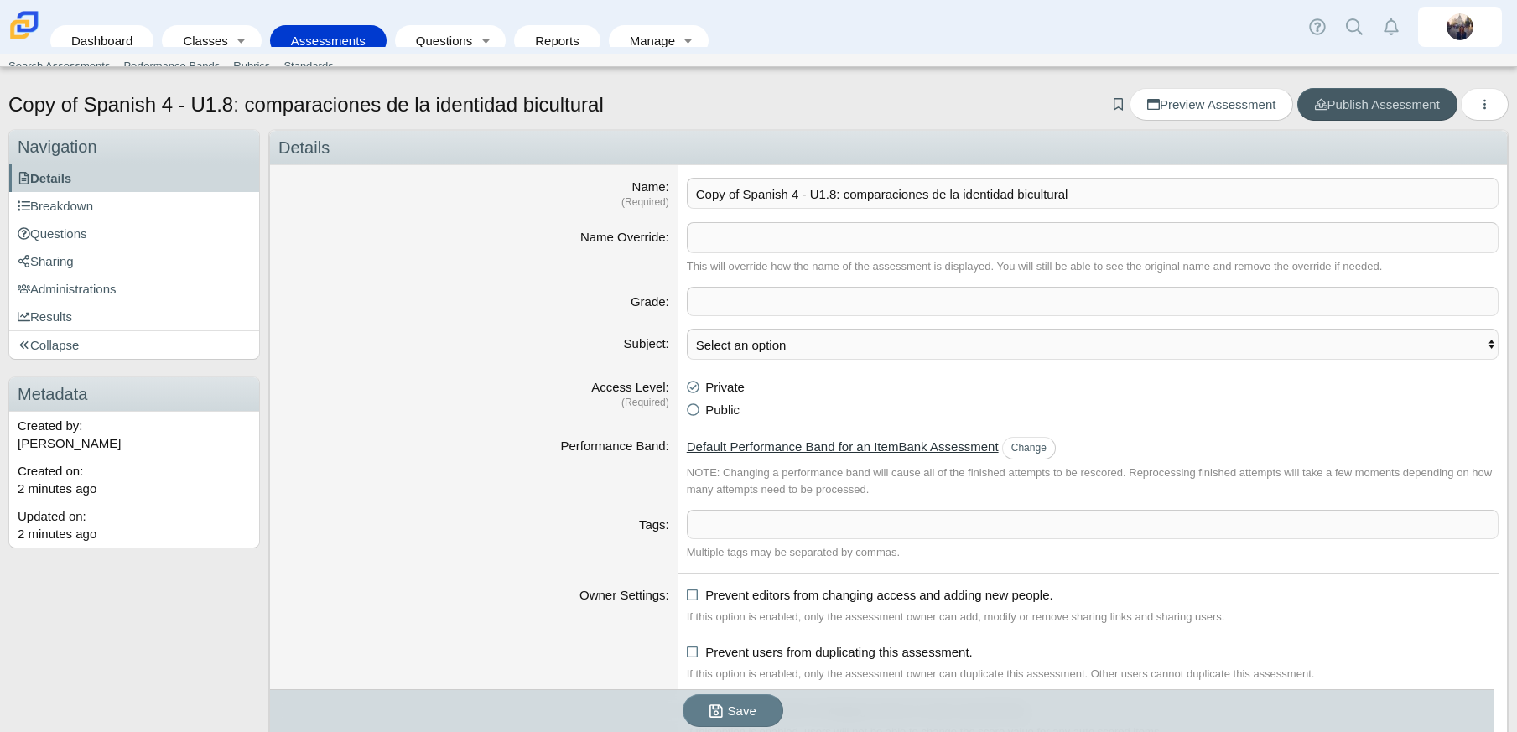
click at [926, 443] on link "Default Performance Band for an ItemBank Assessment" at bounding box center [843, 446] width 312 height 14
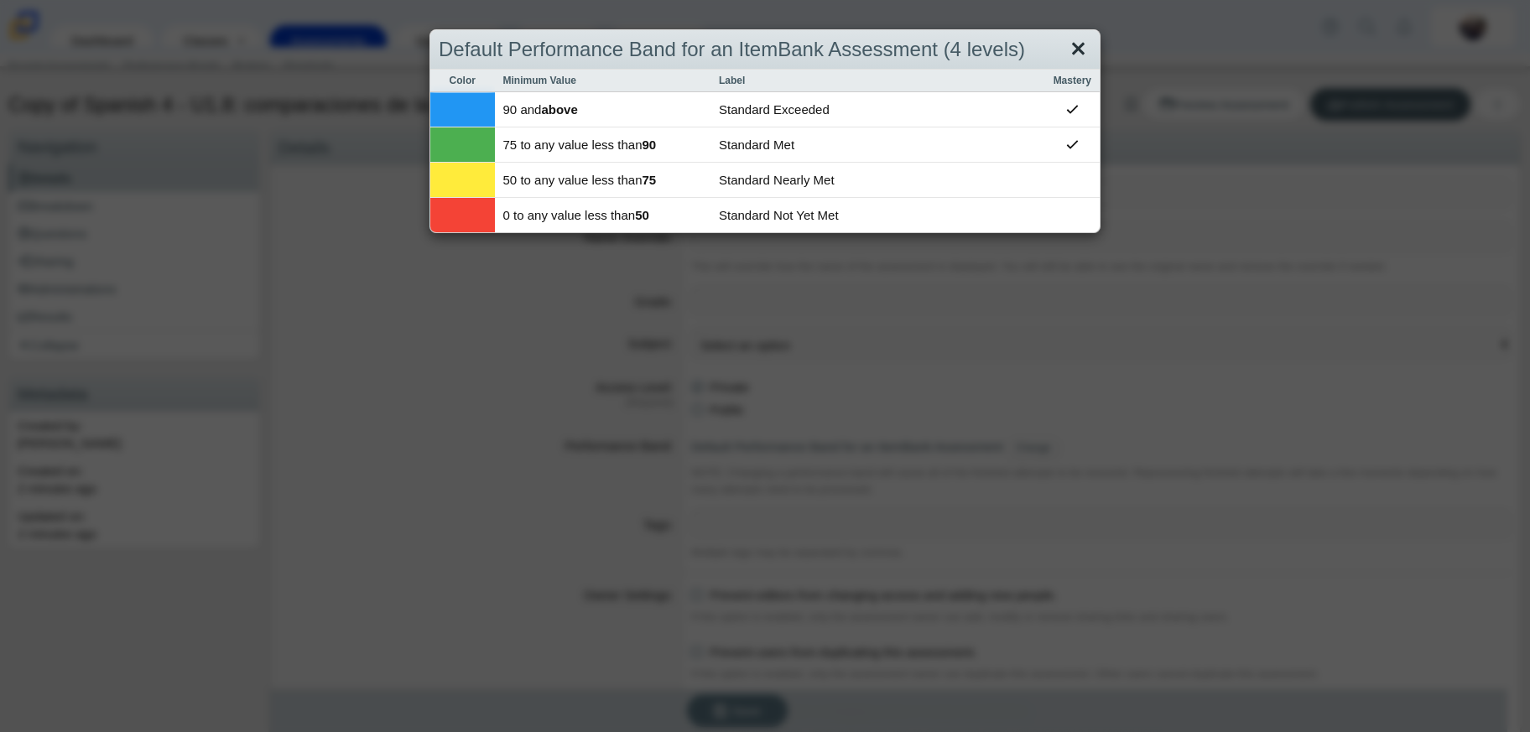
click at [1081, 44] on link "Close" at bounding box center [1078, 49] width 26 height 29
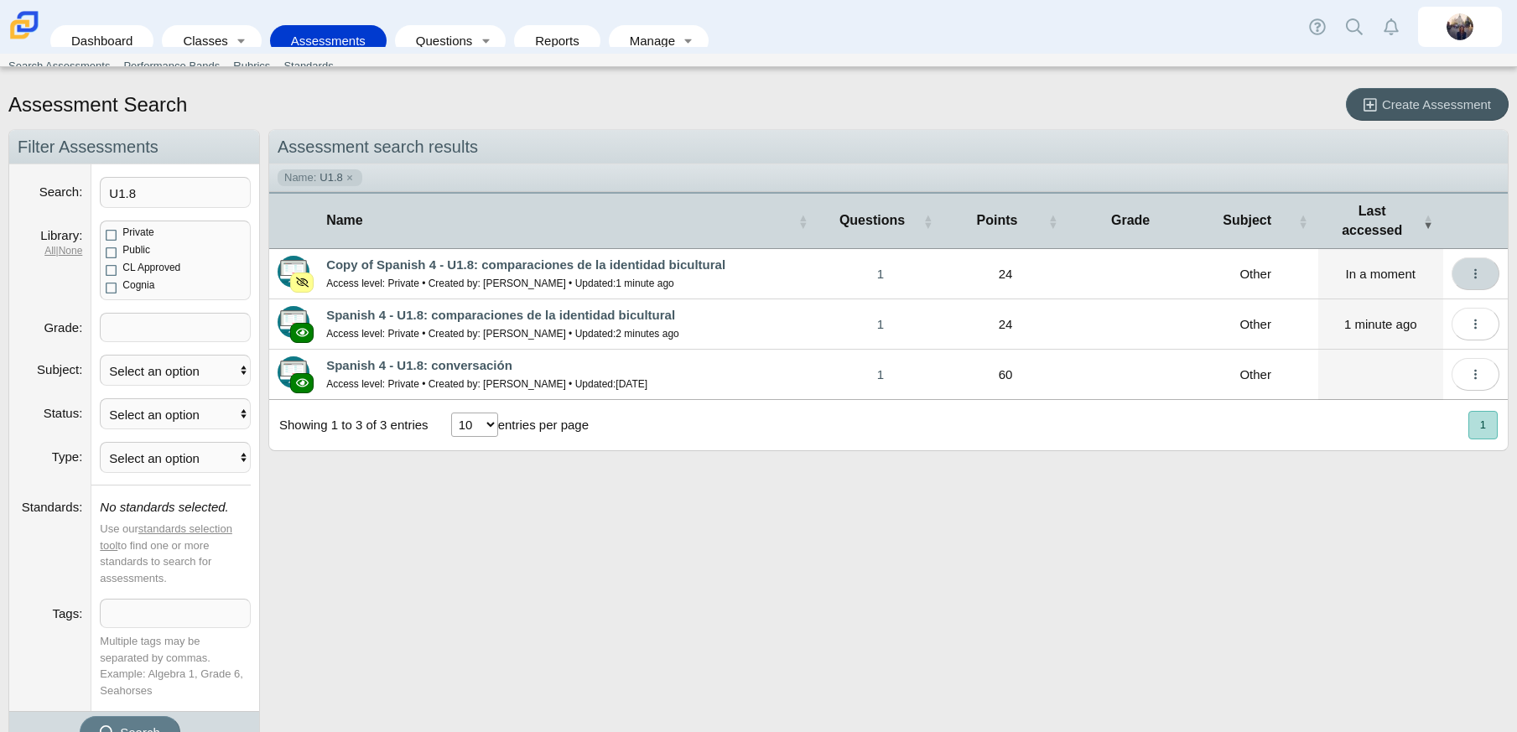
click at [1469, 268] on icon "More options" at bounding box center [1475, 274] width 13 height 13
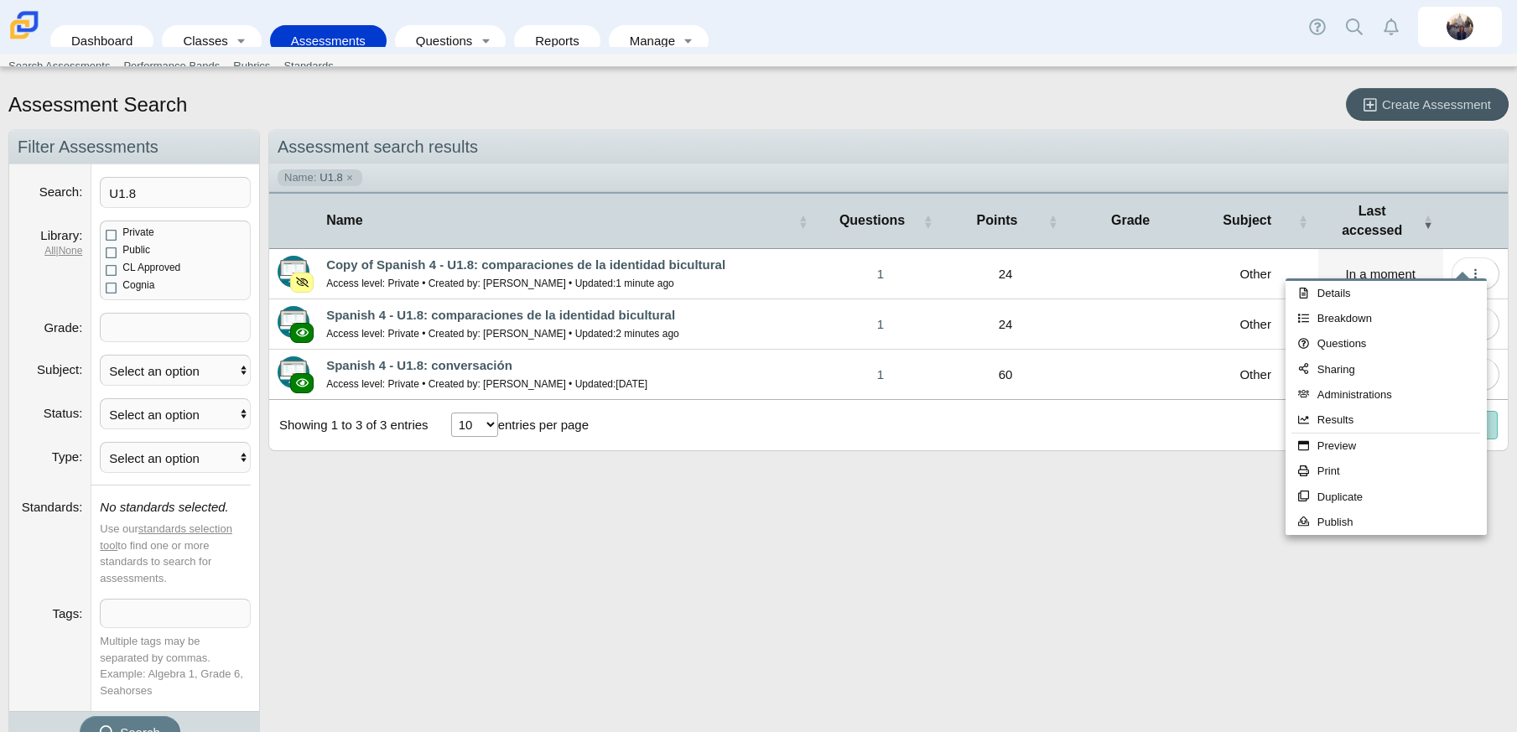
click at [1141, 444] on div "Assessment search results Name: U1.8 Name Questions Points Grade Subject Last a…" at bounding box center [888, 307] width 1240 height 356
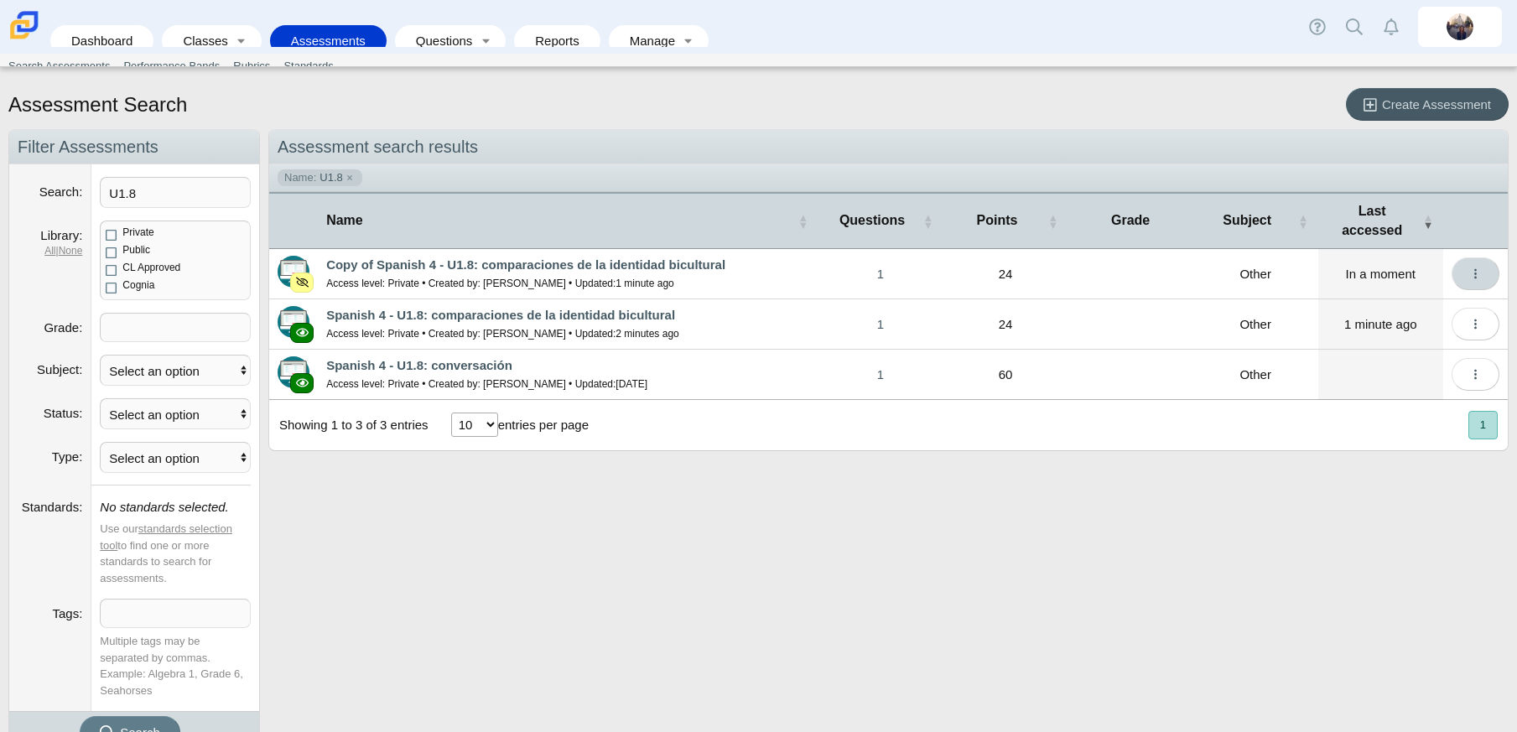
click at [1454, 268] on button "More options" at bounding box center [1476, 273] width 48 height 33
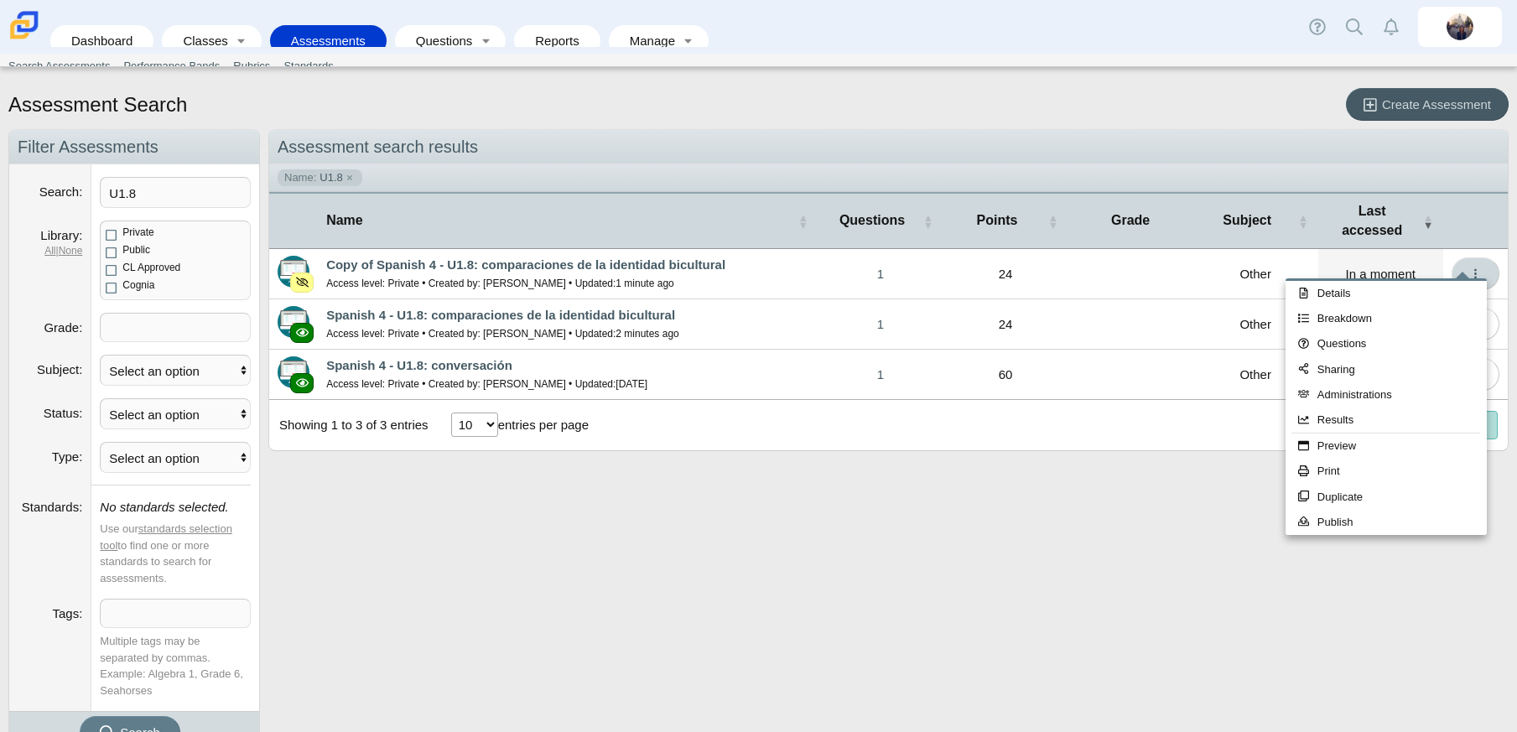
click at [1452, 257] on button "More options" at bounding box center [1476, 273] width 48 height 33
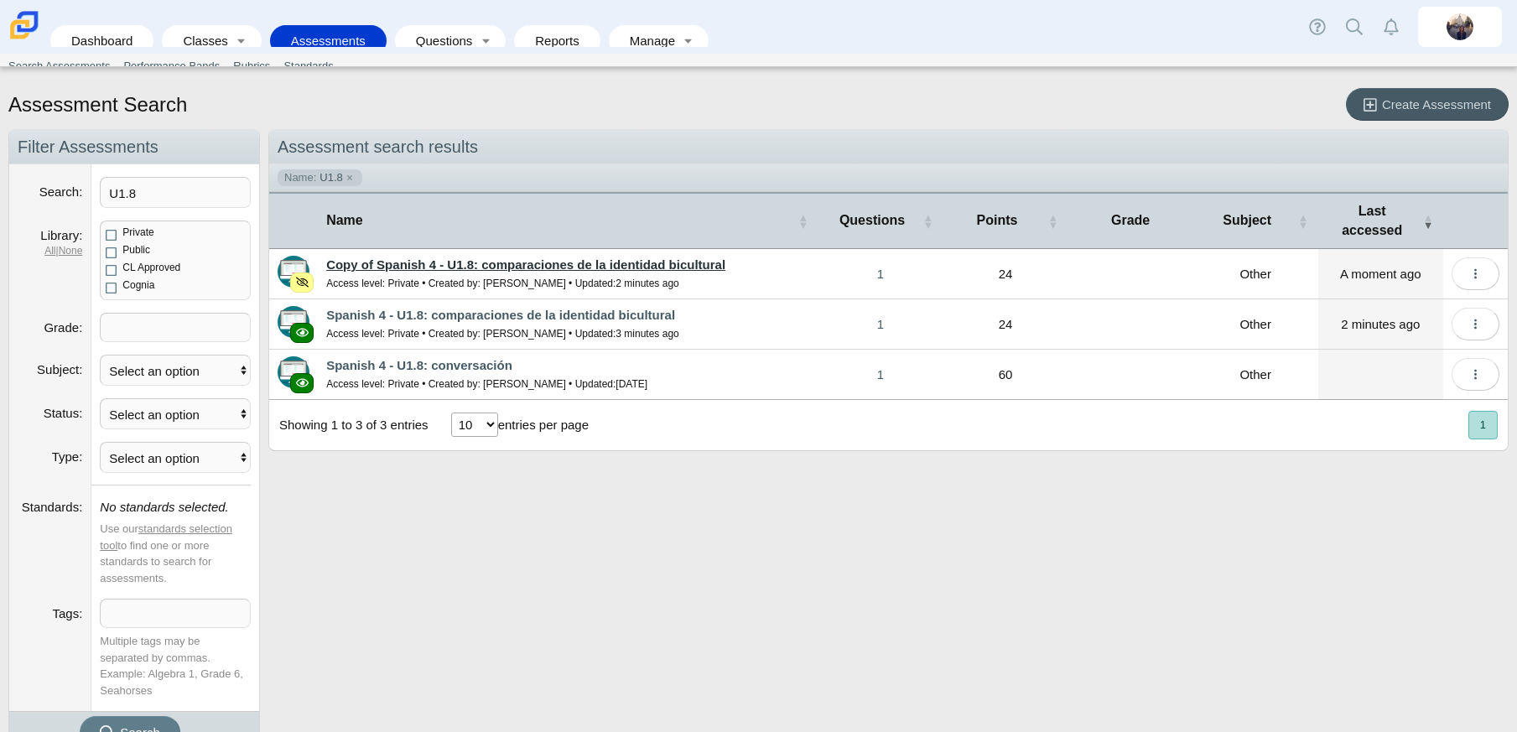
click at [460, 257] on link "Copy of Spanish 4 - U1.8: comparaciones de la identidad bicultural" at bounding box center [525, 264] width 399 height 14
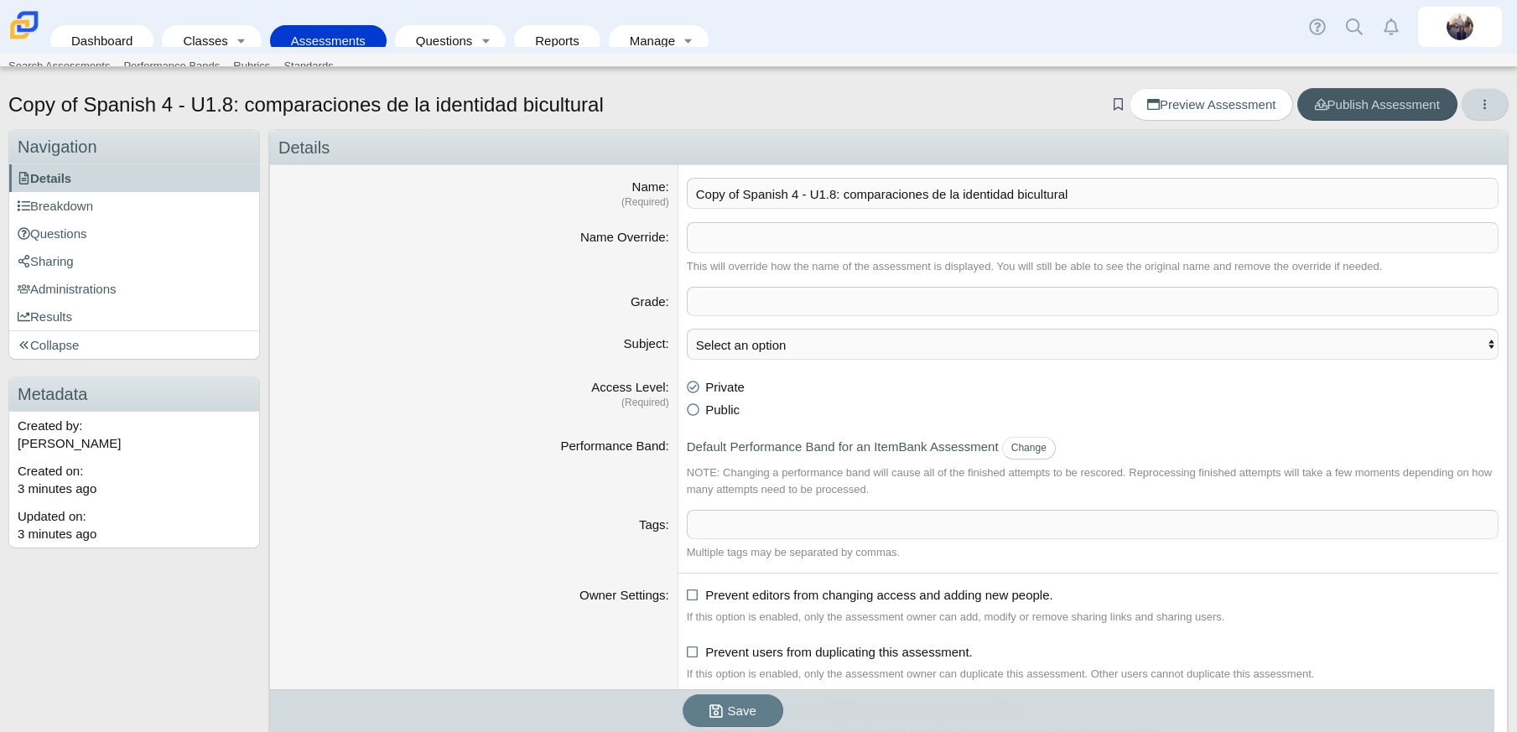
click at [1485, 103] on button "More options" at bounding box center [1485, 104] width 48 height 33
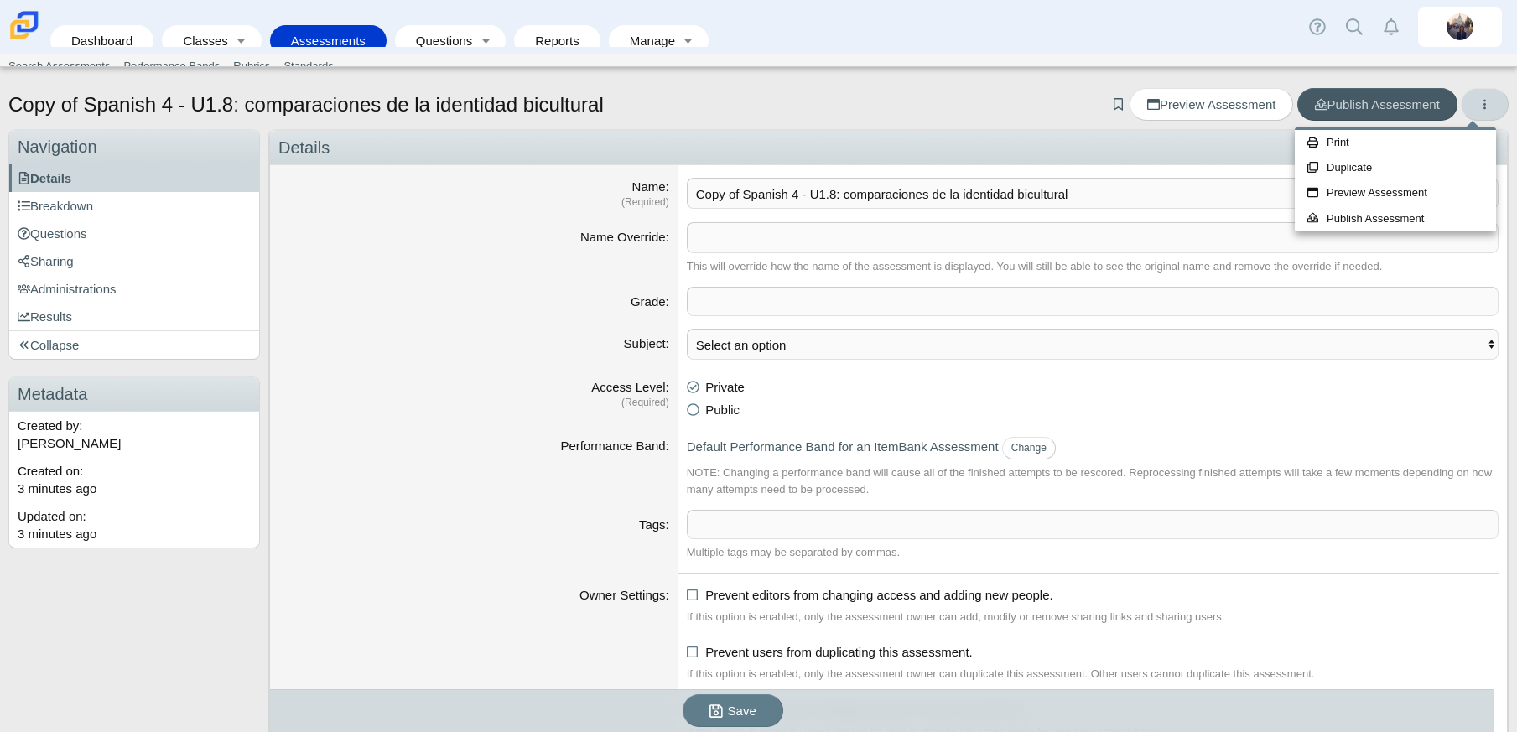
click at [1485, 103] on button "More options" at bounding box center [1485, 104] width 48 height 33
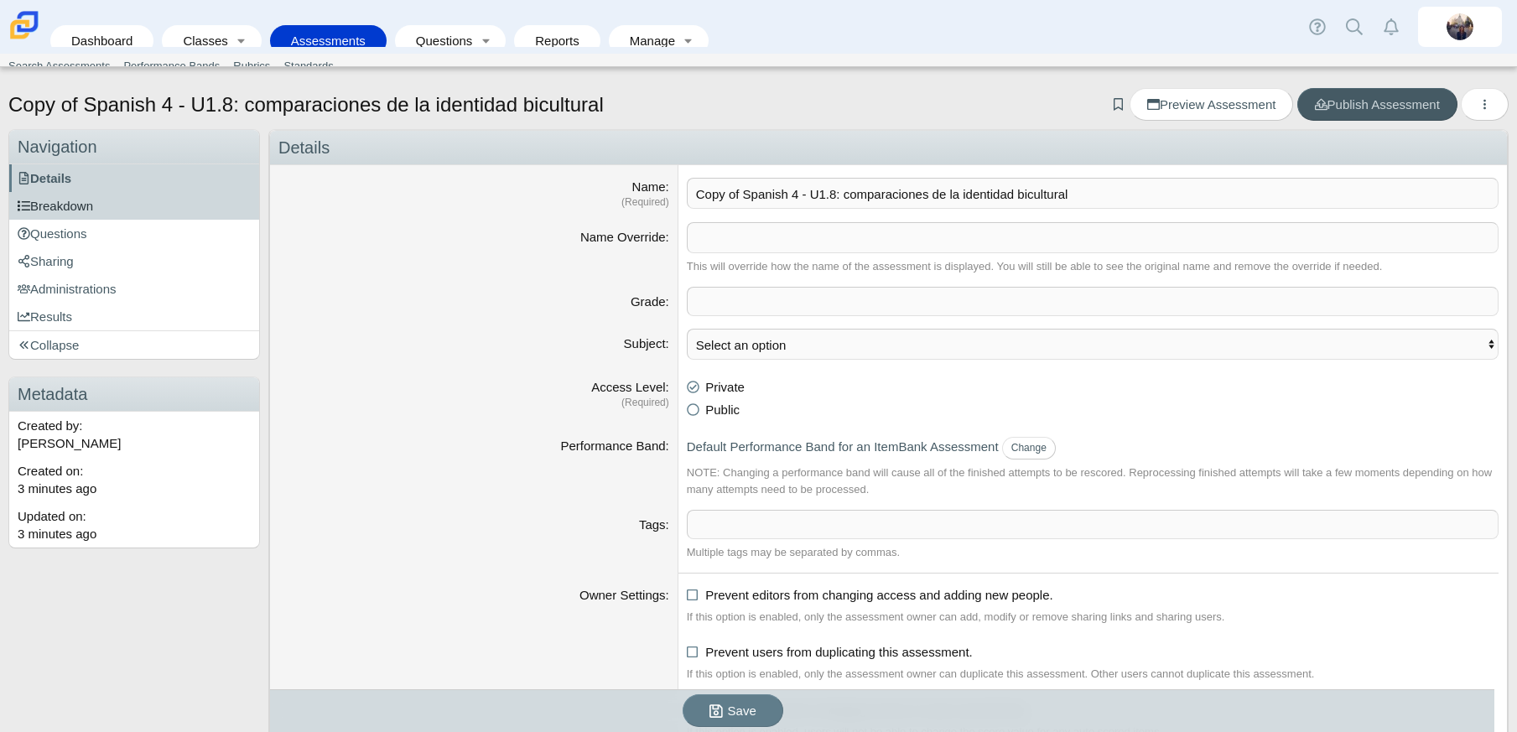
click at [55, 201] on span "Breakdown" at bounding box center [55, 206] width 75 height 14
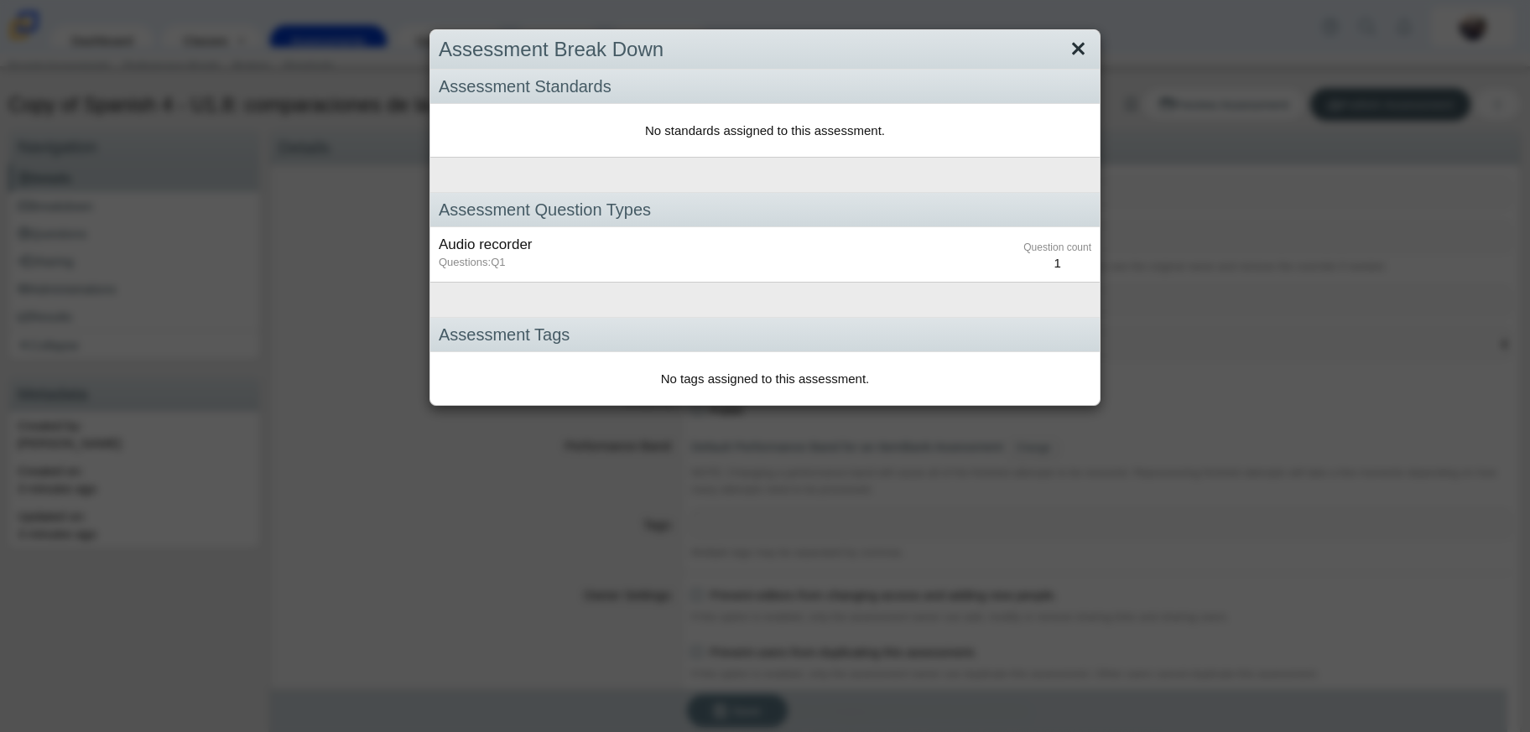
click at [1072, 43] on link "Close" at bounding box center [1078, 49] width 26 height 29
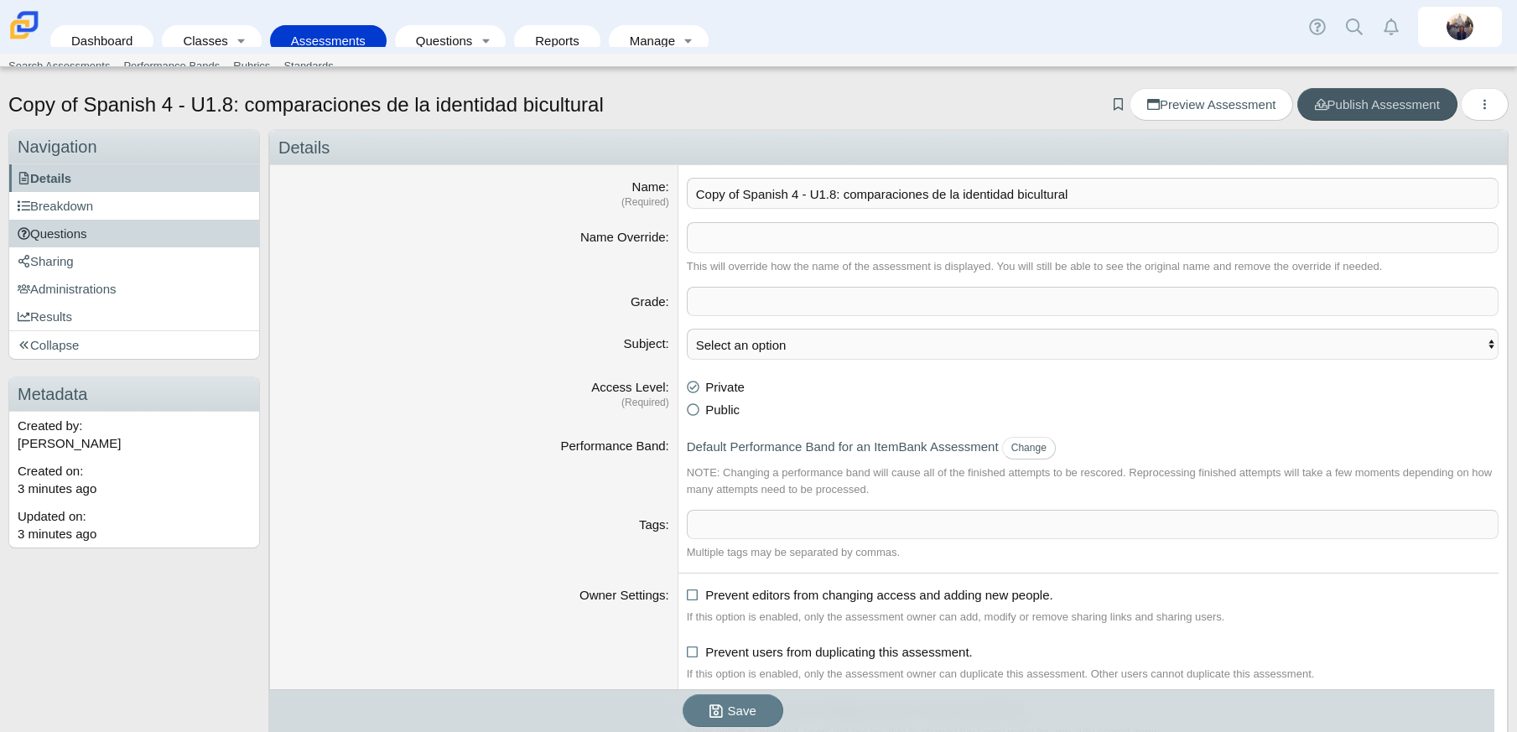
click at [72, 237] on span "Questions" at bounding box center [53, 233] width 70 height 14
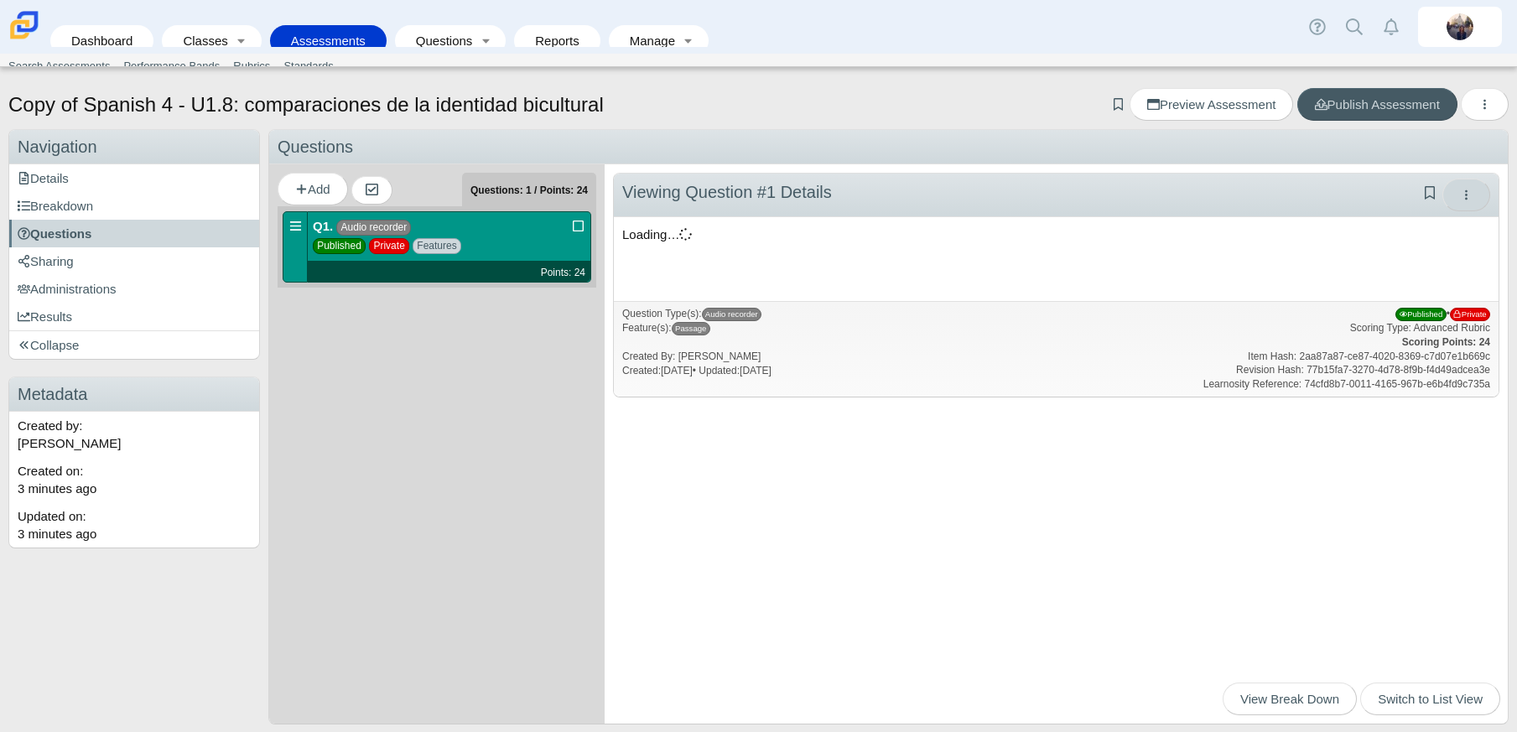
click at [1468, 204] on button "More options" at bounding box center [1467, 195] width 48 height 33
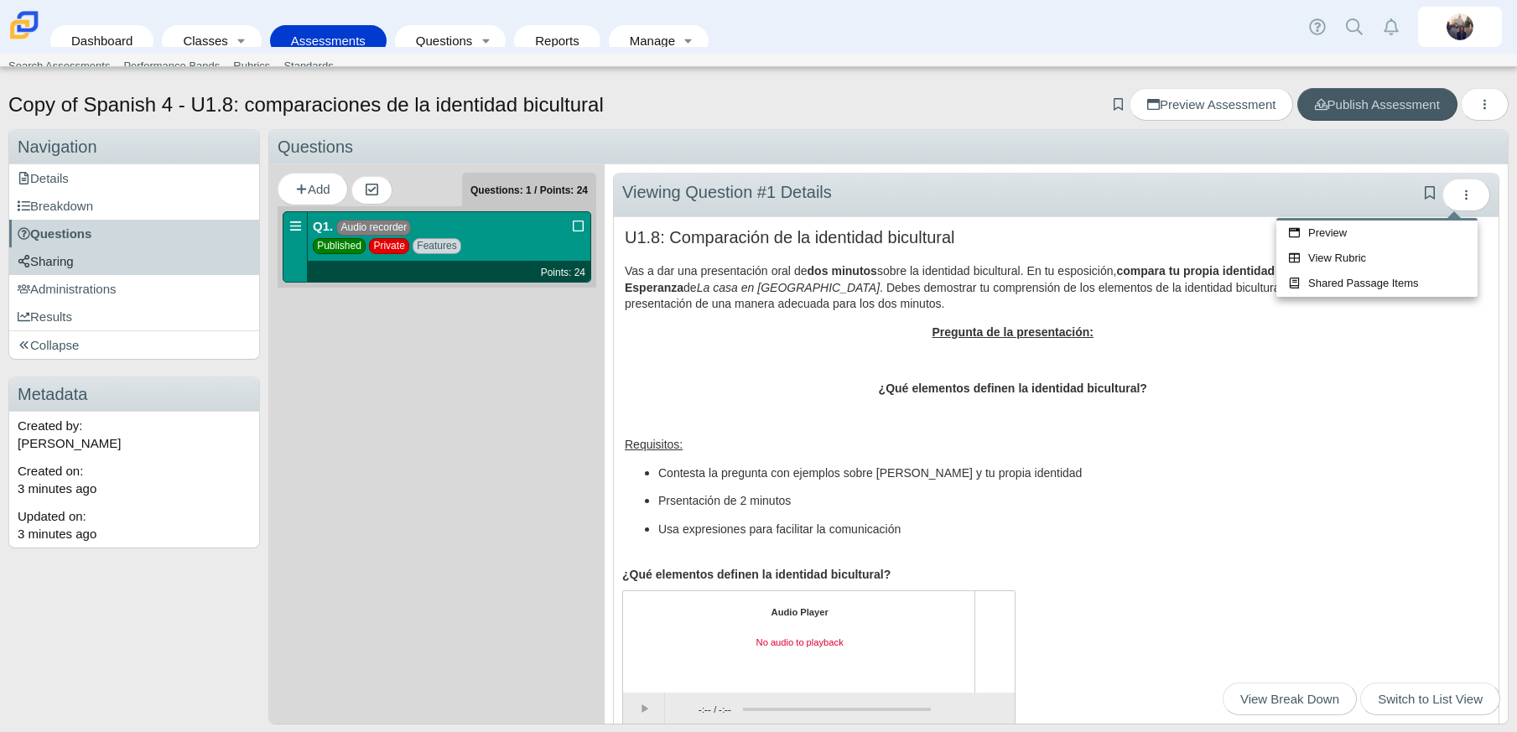
click at [77, 257] on link "Sharing" at bounding box center [134, 261] width 250 height 28
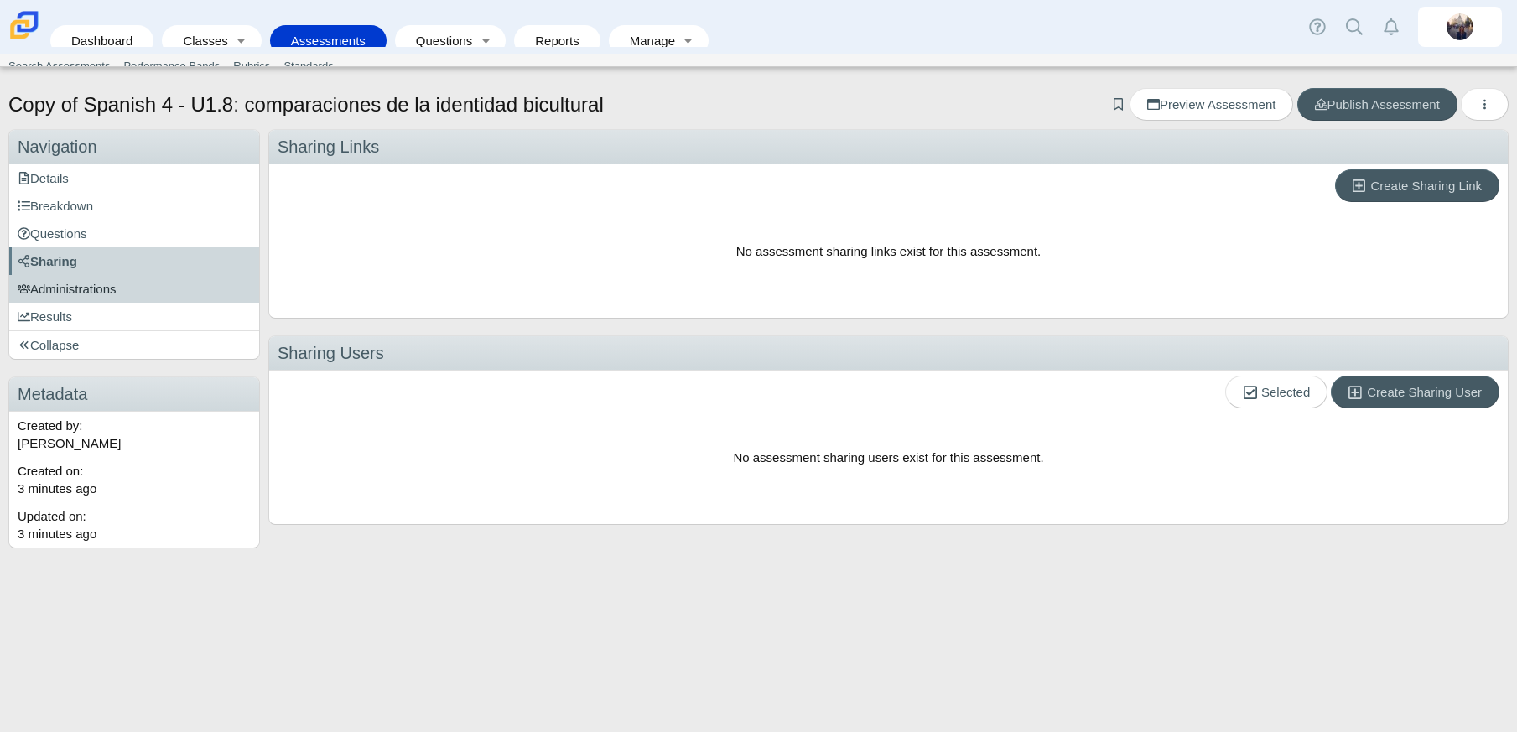
click at [86, 294] on span "Administrations" at bounding box center [67, 289] width 99 height 14
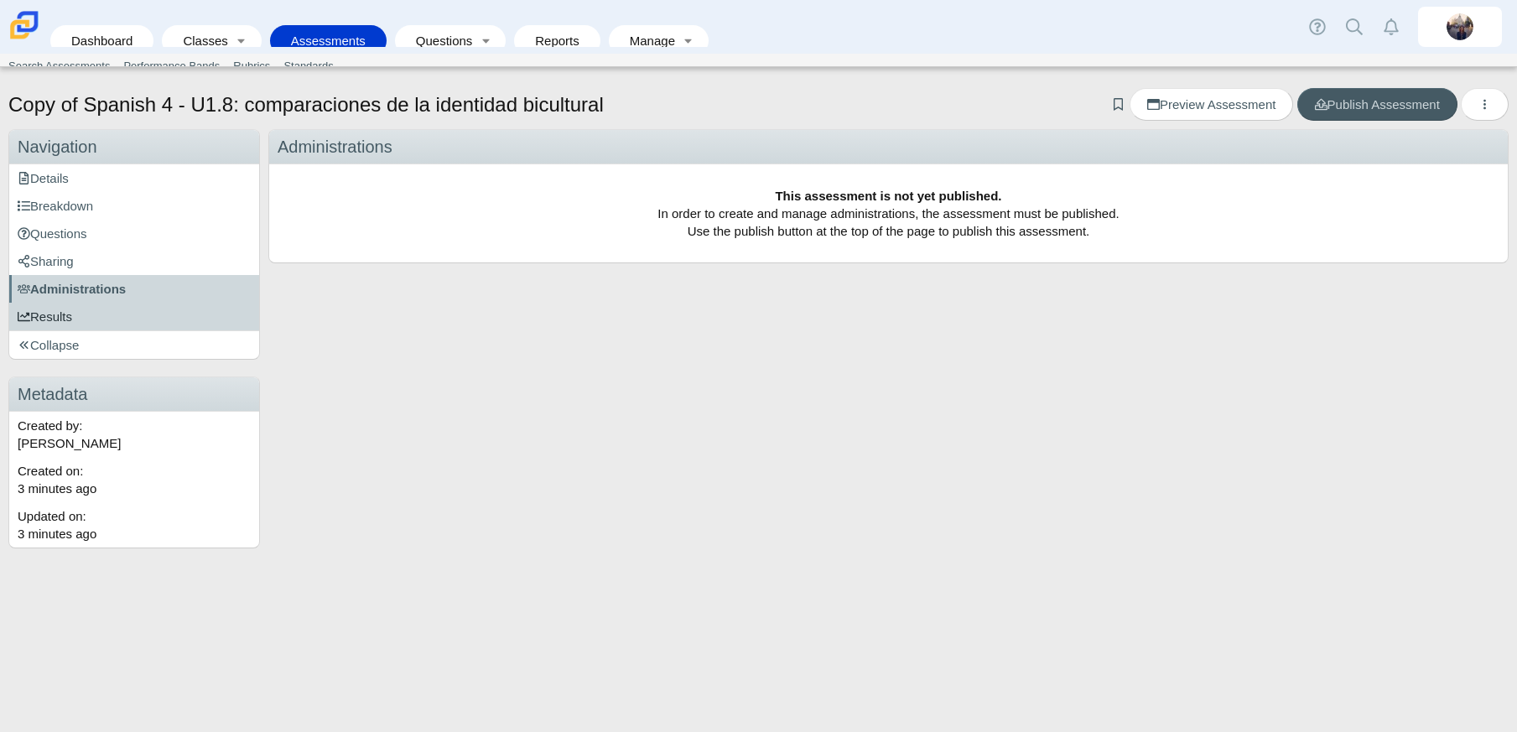
click at [91, 314] on link "Results" at bounding box center [134, 317] width 250 height 28
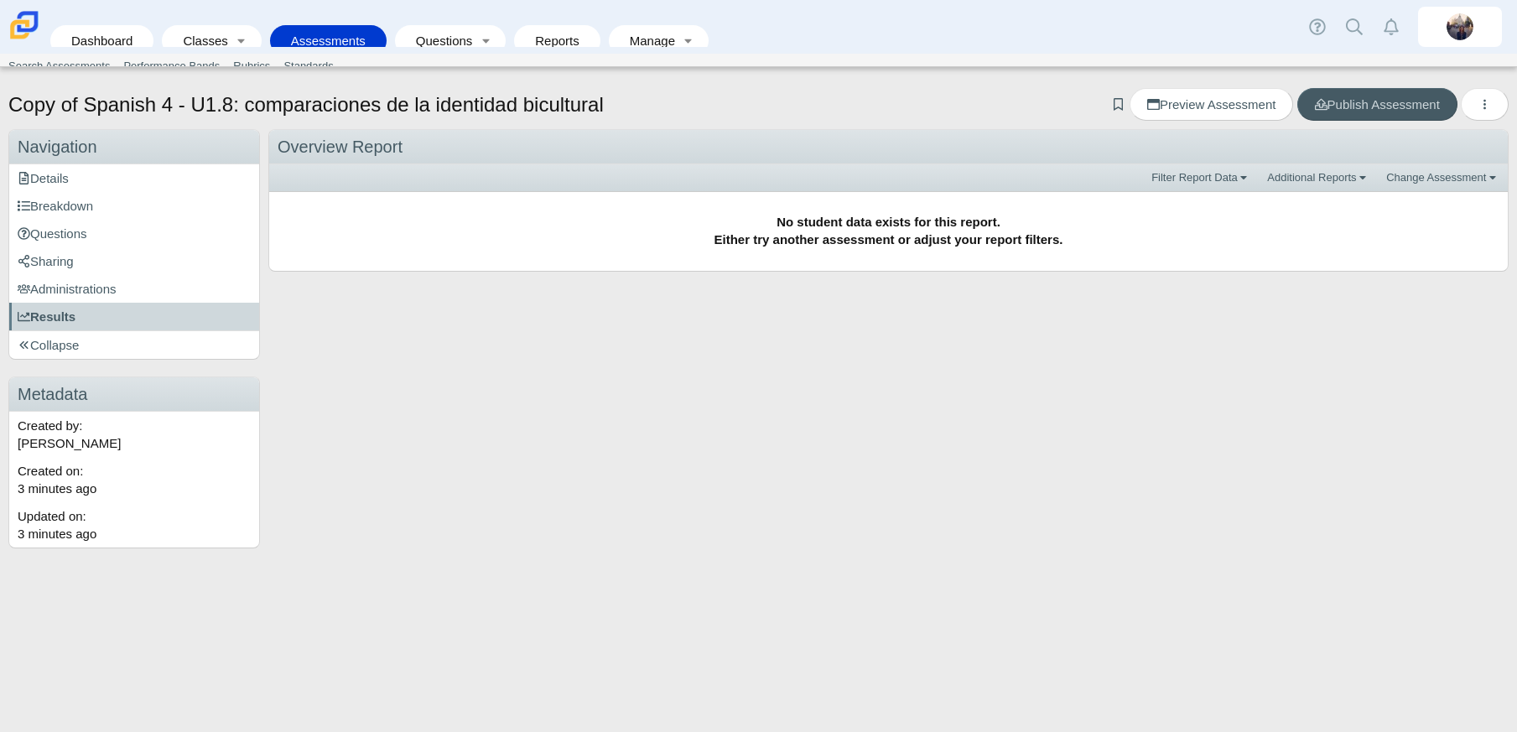
click at [346, 25] on link "Assessments" at bounding box center [328, 40] width 100 height 31
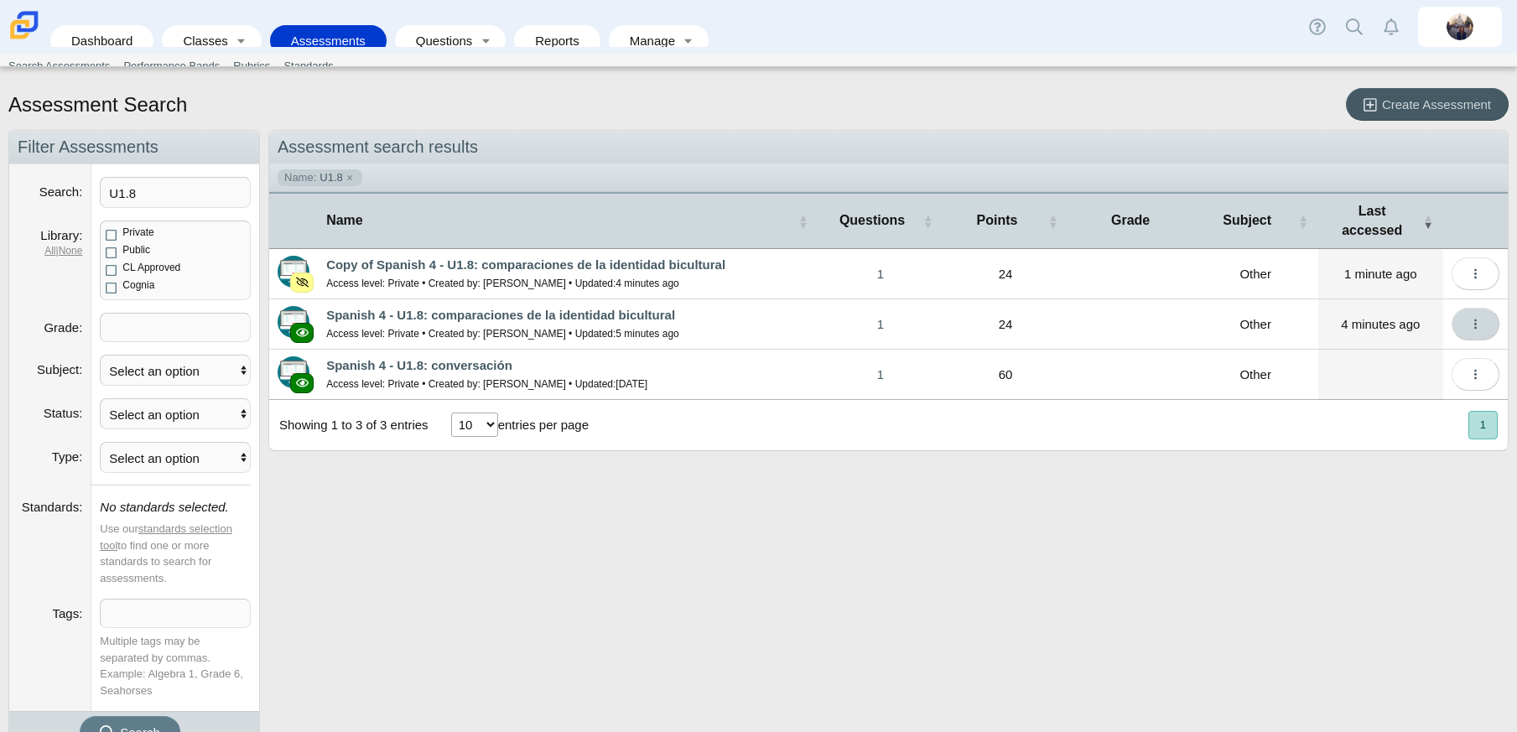
click at [1452, 308] on button "More options" at bounding box center [1476, 324] width 48 height 33
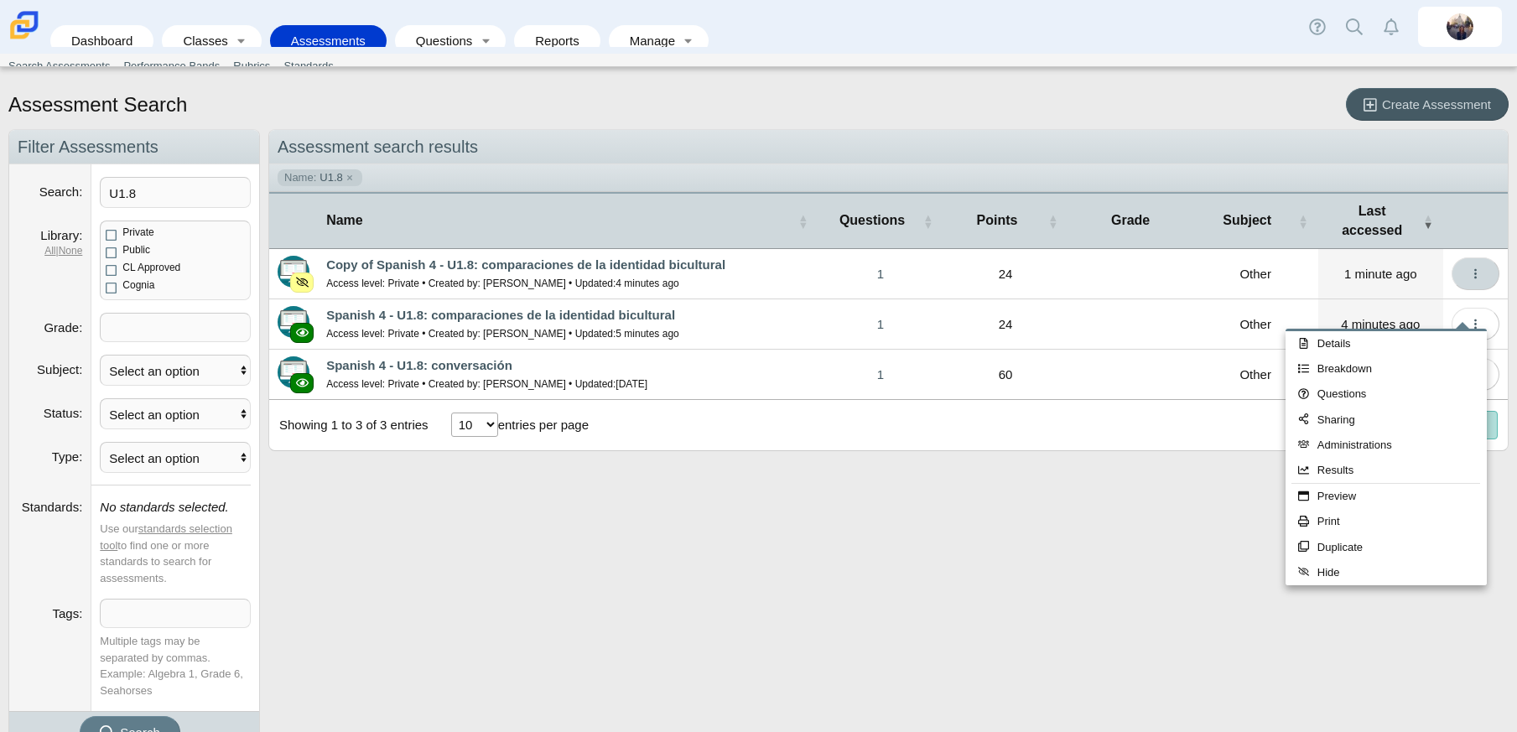
click at [1464, 257] on button "More options" at bounding box center [1476, 273] width 48 height 33
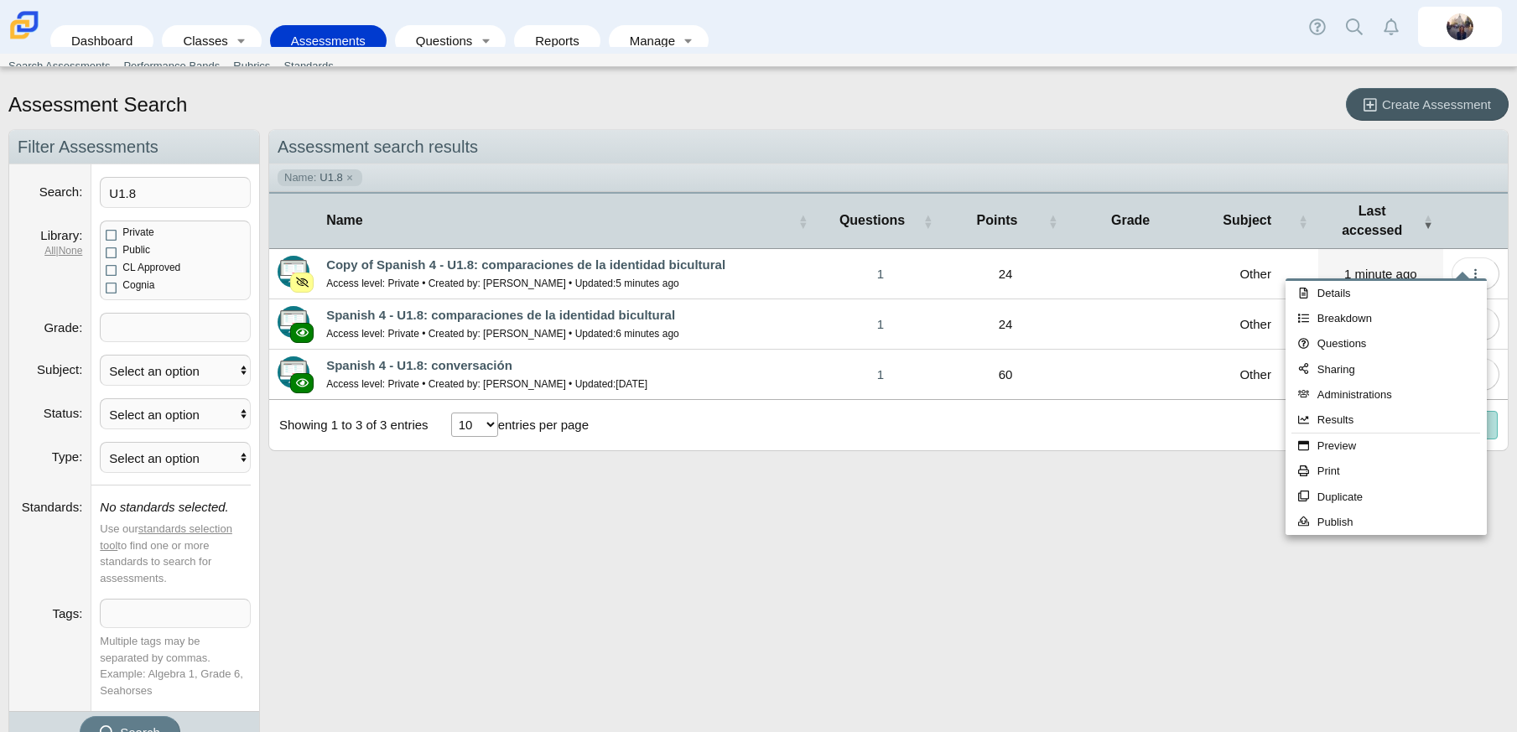
click at [1026, 136] on h2 "Assessment search results" at bounding box center [888, 147] width 1239 height 34
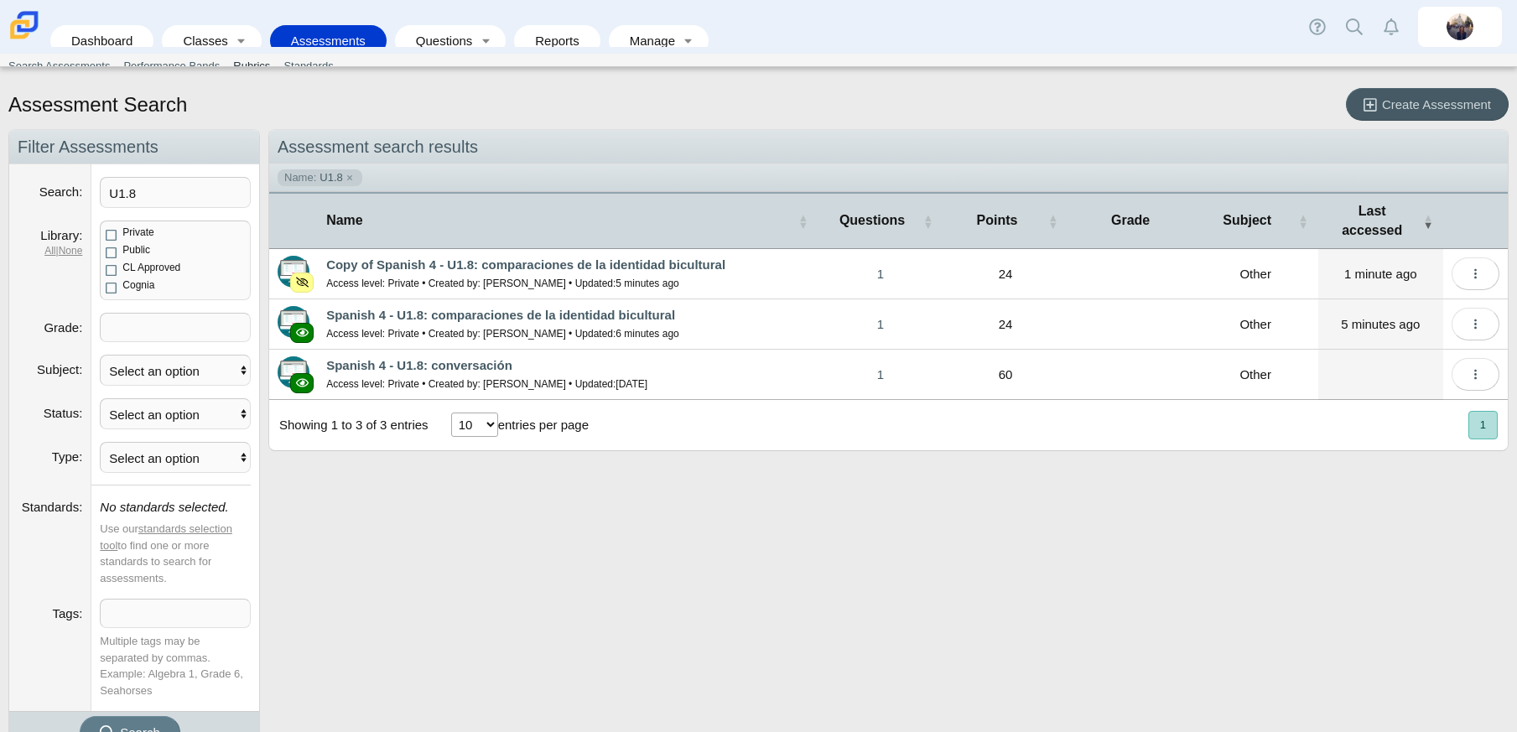
click at [246, 72] on link "Rubrics" at bounding box center [251, 66] width 50 height 25
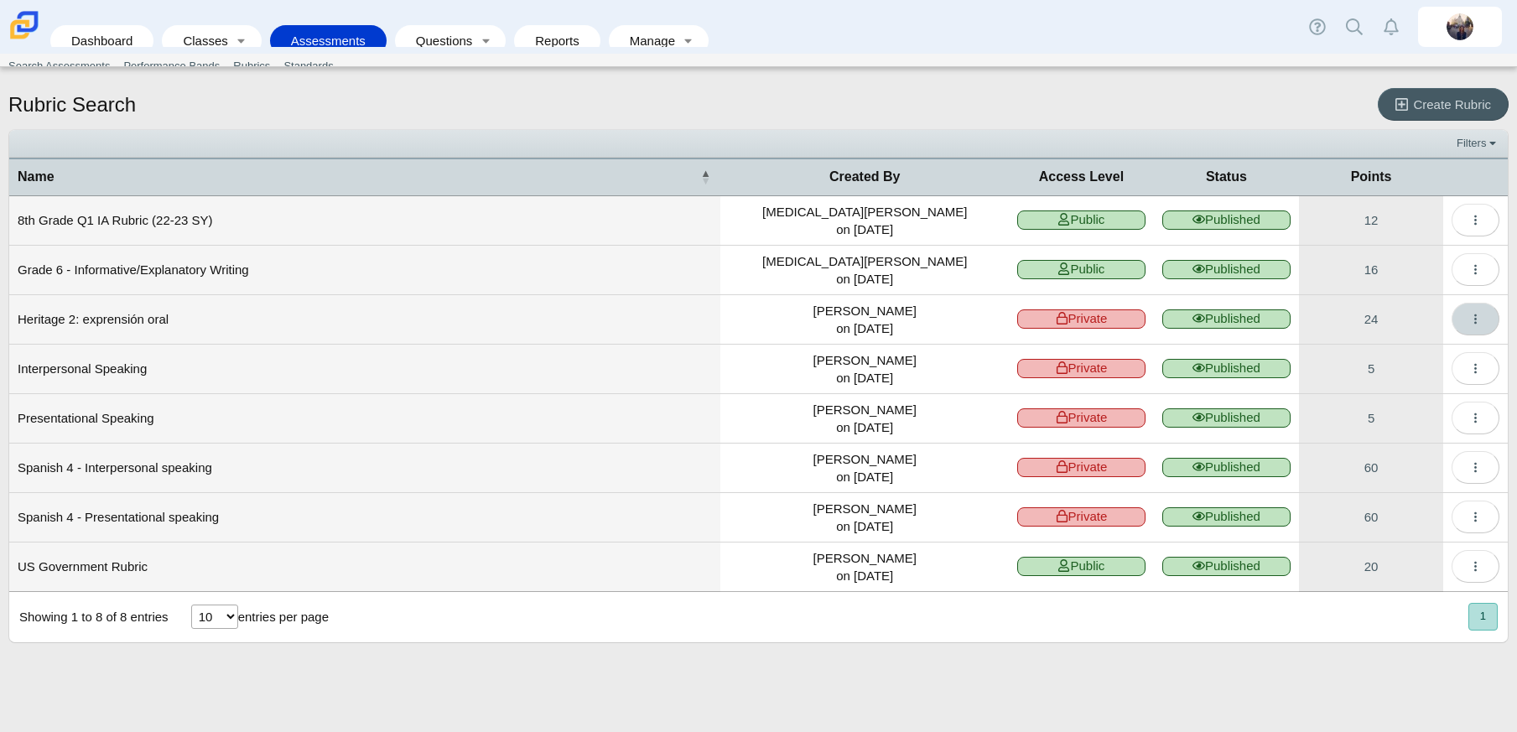
click at [1488, 321] on button "More options" at bounding box center [1476, 319] width 48 height 33
click at [70, 325] on td "Heritage 2: exprensión oral" at bounding box center [364, 319] width 711 height 49
click at [1376, 320] on link "24" at bounding box center [1371, 319] width 144 height 49
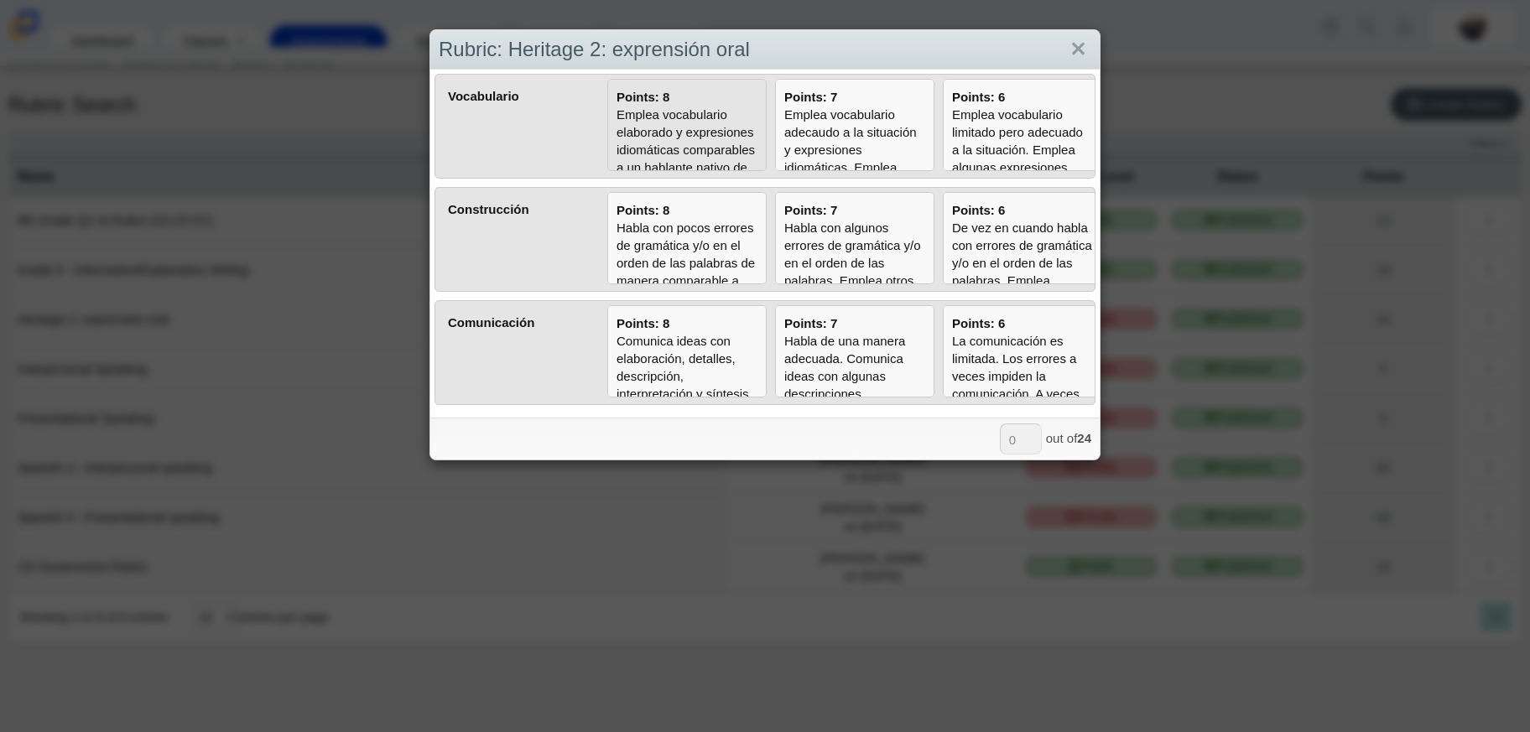
click at [644, 112] on div "Emplea vocabulario elaborado y expresiones idiomáticas comparables a un hablant…" at bounding box center [686, 176] width 141 height 141
click at [0, 0] on input "Points: 8 Emplea vocabulario elaborado y expresiones idiomáticas comparables a …" at bounding box center [0, 0] width 0 height 0
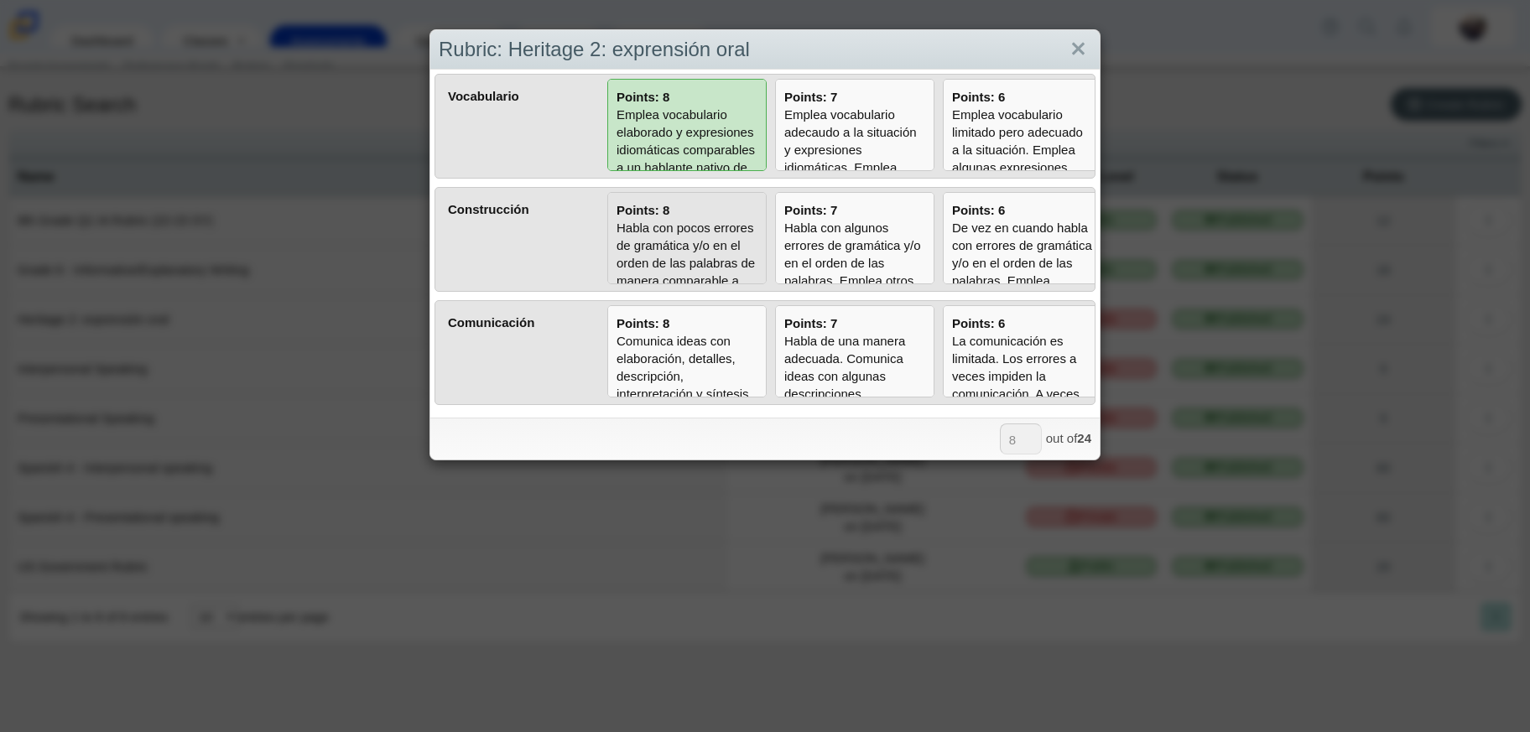
click at [652, 241] on div "Habla con pocos errores de gramática y/o en el orden de las palabras de manera …" at bounding box center [686, 307] width 141 height 176
click at [0, 0] on input "Points: 8 Habla con pocos errores de gramática y/o en el orden de las palabras …" at bounding box center [0, 0] width 0 height 0
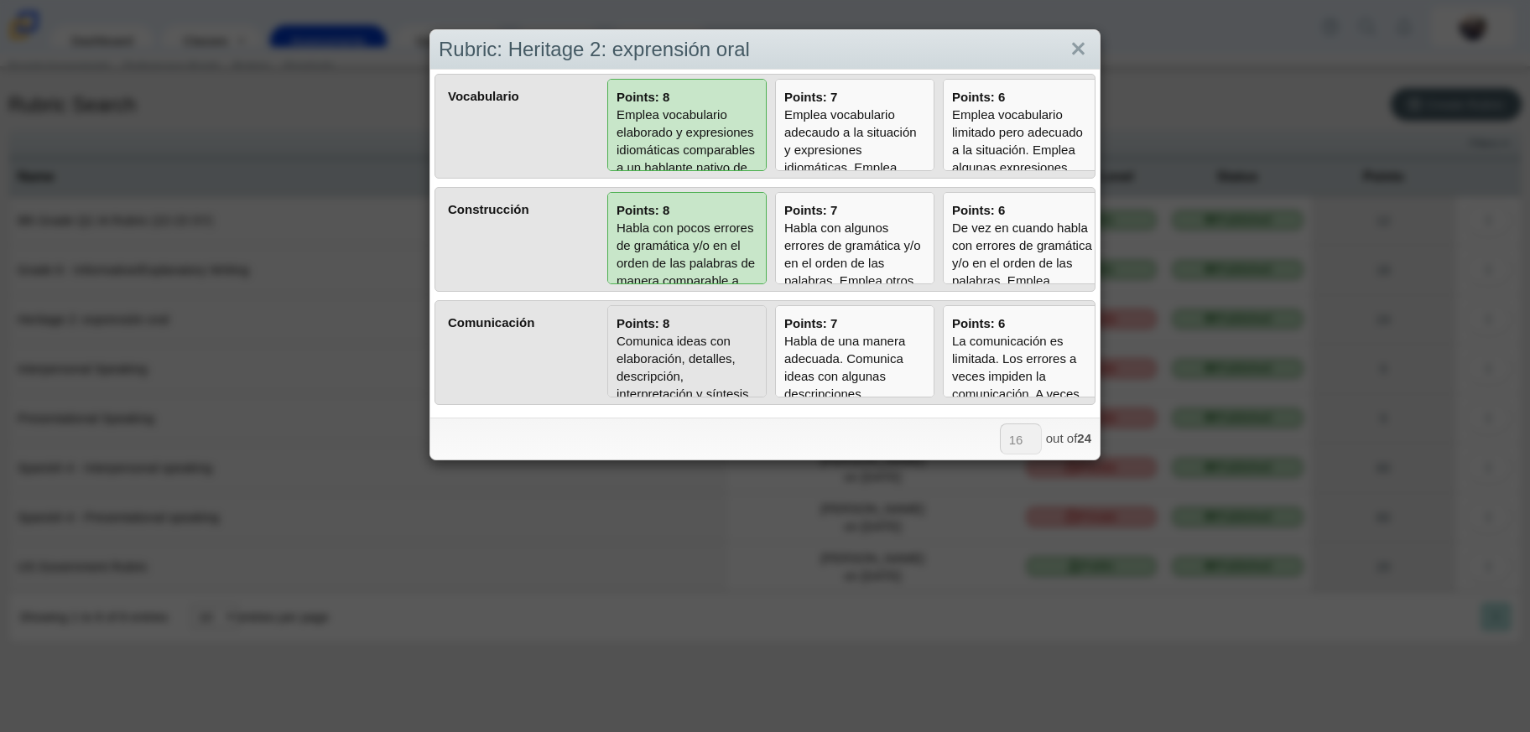
click at [674, 369] on div "Comunica ideas con elaboración, detalles, descripción, interpretación y síntesi…" at bounding box center [686, 473] width 141 height 282
click at [0, 0] on input "Points: 8 Comunica ideas con elaboración, detalles, descripción, interpretación…" at bounding box center [0, 0] width 0 height 0
type input "24"
click at [1073, 41] on link "Close" at bounding box center [1078, 49] width 26 height 29
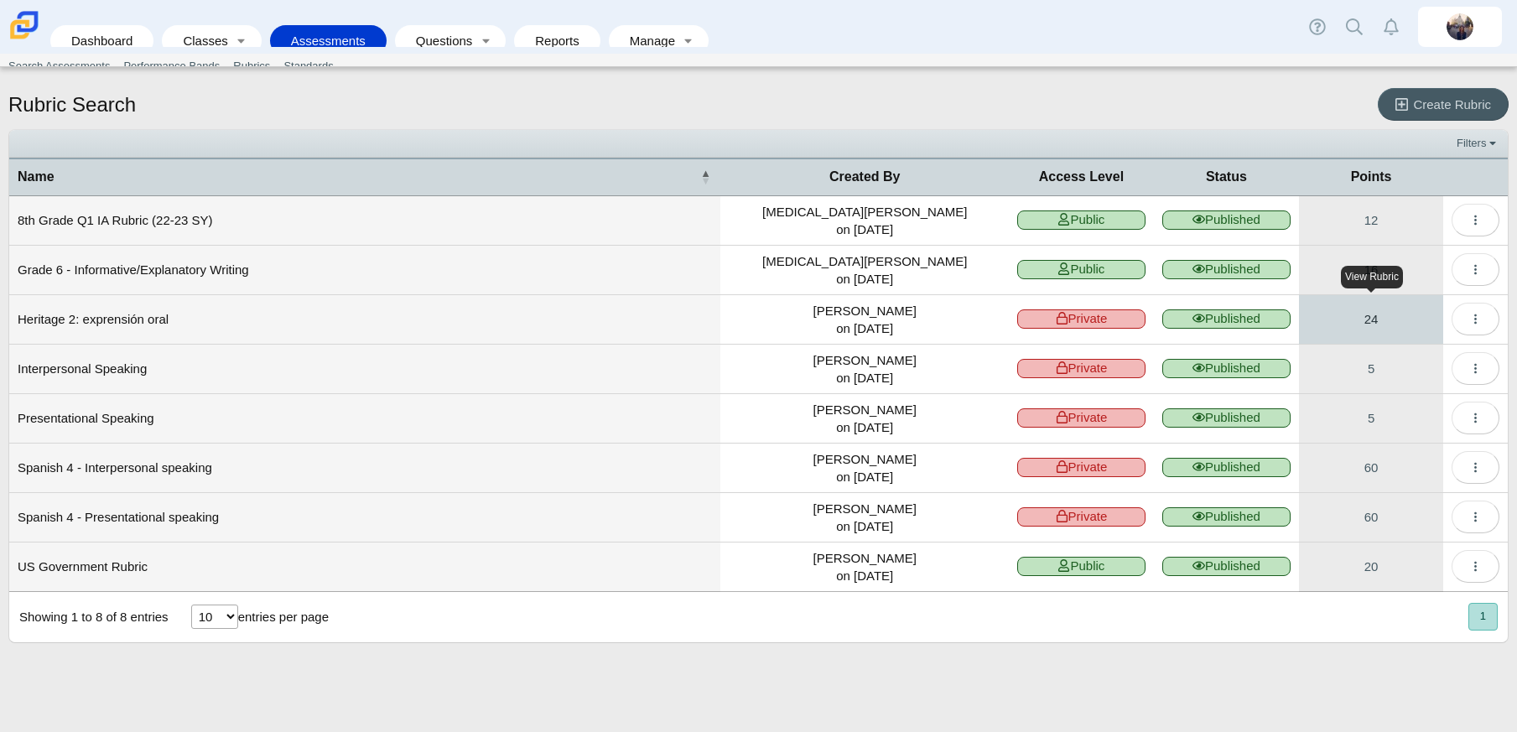
click at [1381, 327] on link "24" at bounding box center [1371, 319] width 144 height 49
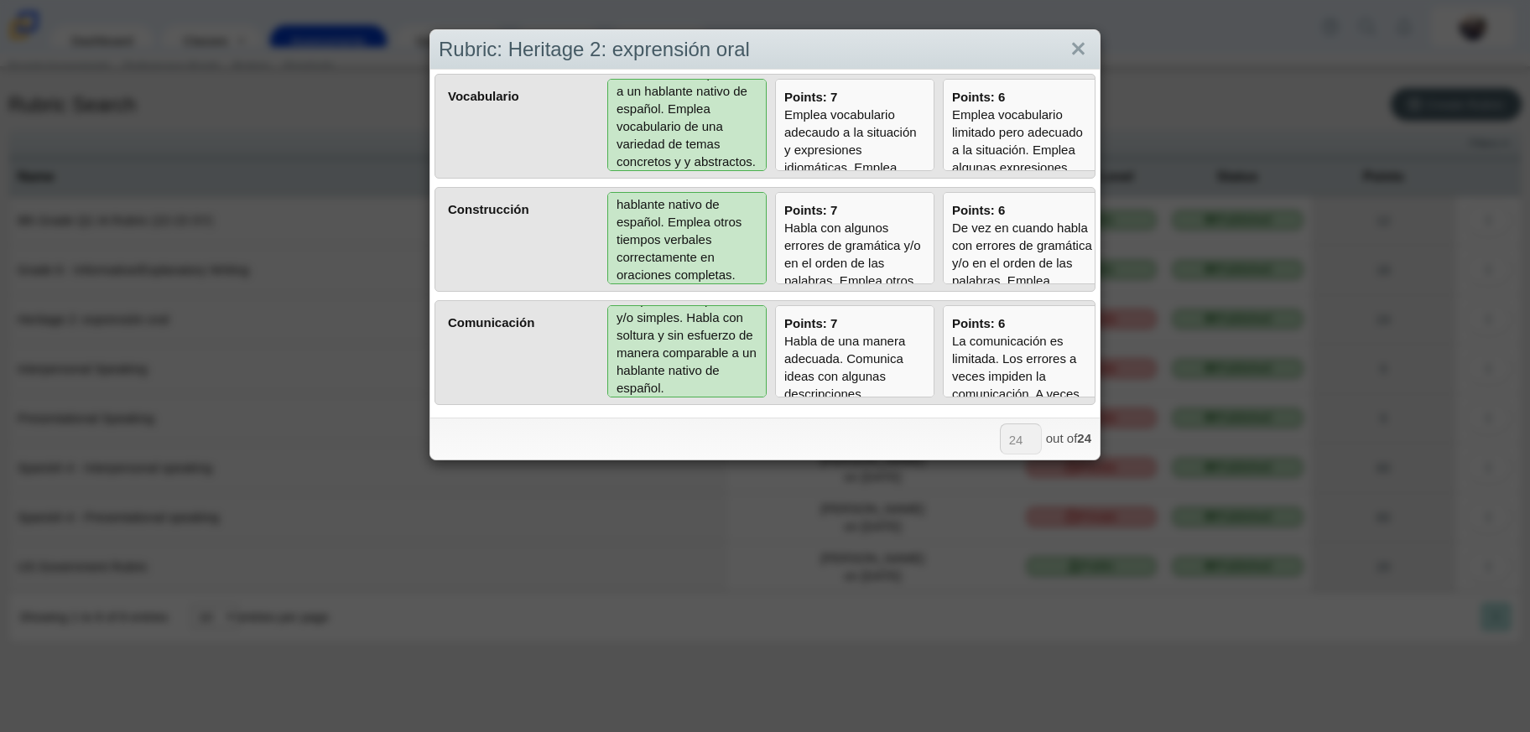
scroll to position [270, 0]
click at [1073, 41] on link "Close" at bounding box center [1078, 49] width 26 height 29
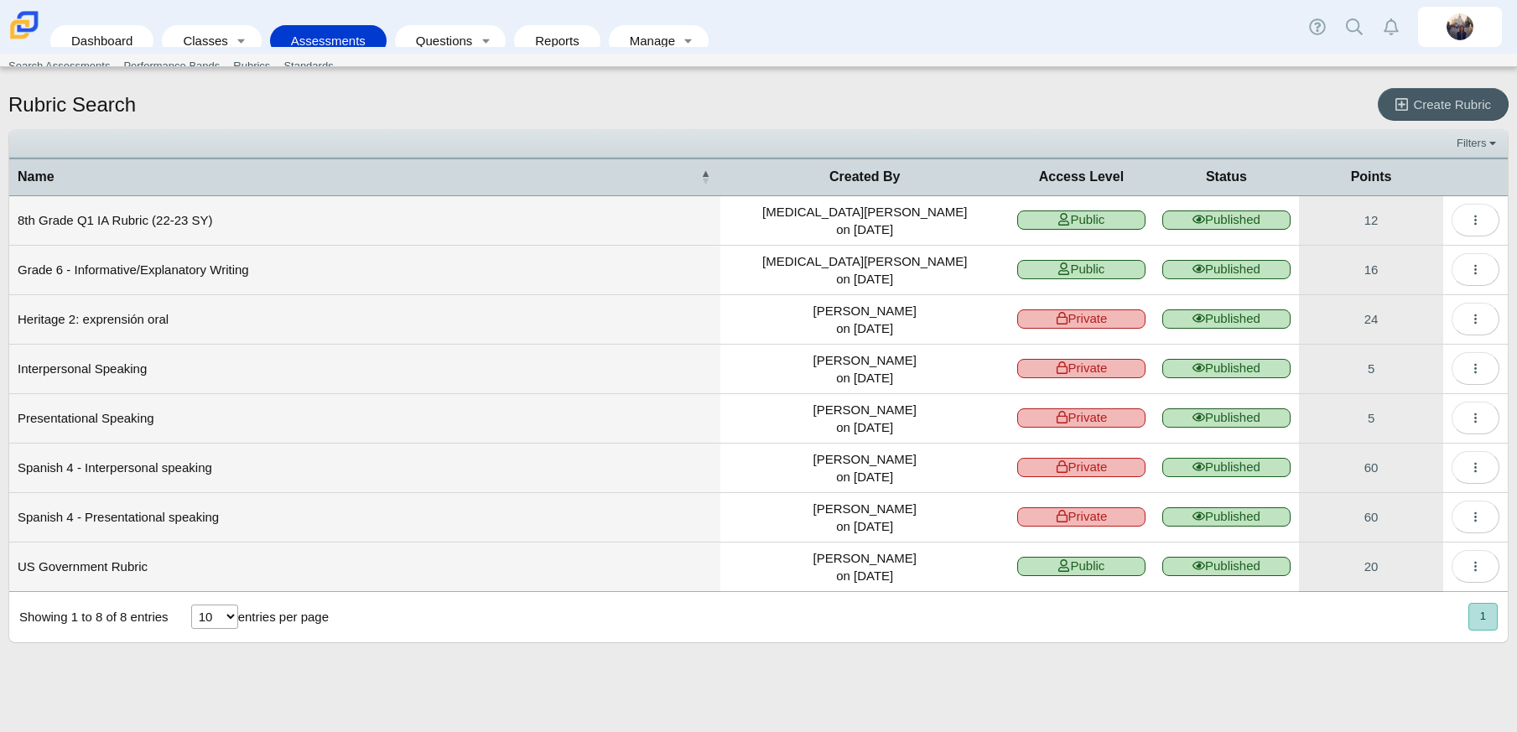
click at [213, 621] on select "10 25 50 100" at bounding box center [214, 617] width 47 height 24
select select "100"
click at [191, 605] on select "10 25 50 100" at bounding box center [214, 617] width 47 height 24
click at [1368, 419] on link "5" at bounding box center [1371, 418] width 144 height 49
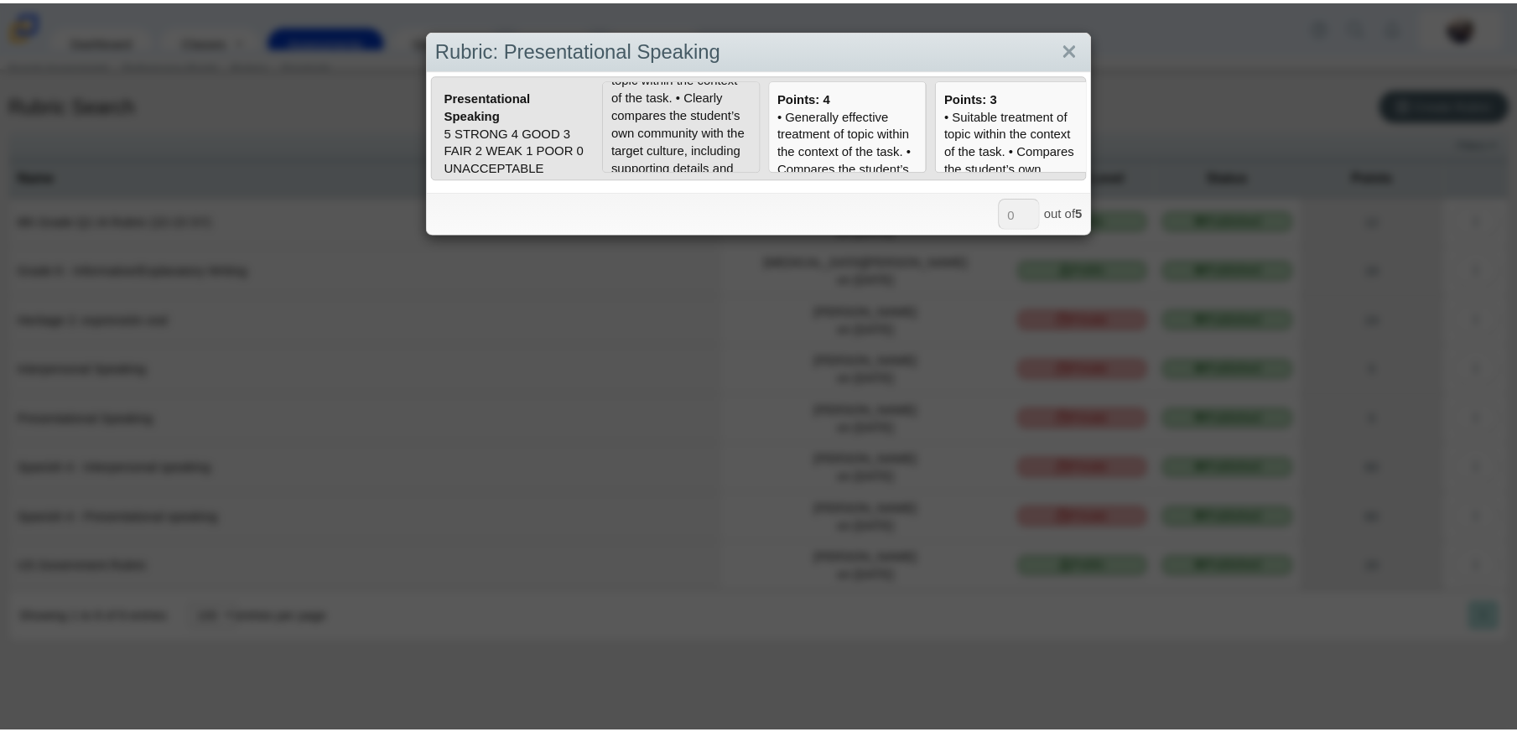
scroll to position [84, 0]
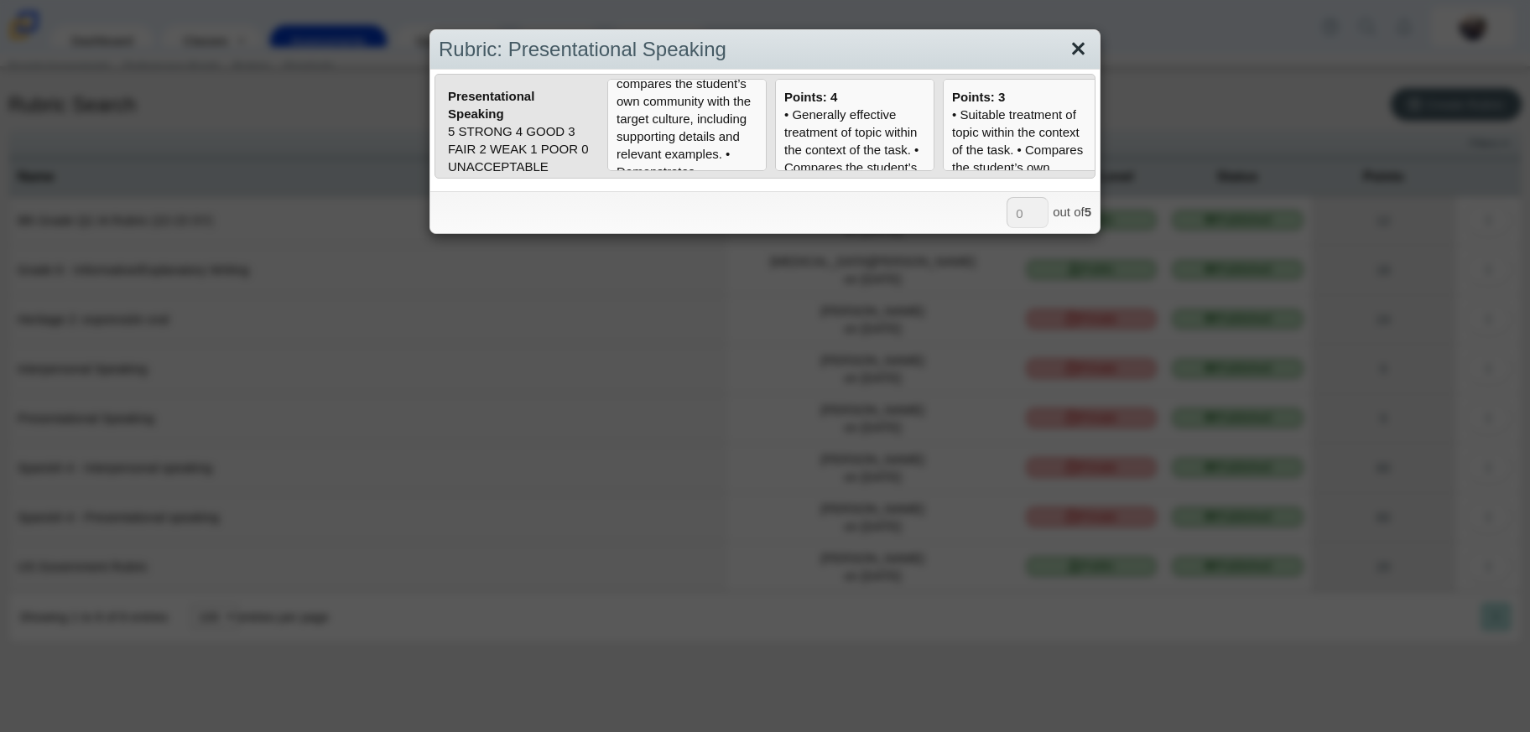
click at [1076, 50] on link "Close" at bounding box center [1078, 49] width 26 height 29
